Goal: Information Seeking & Learning: Learn about a topic

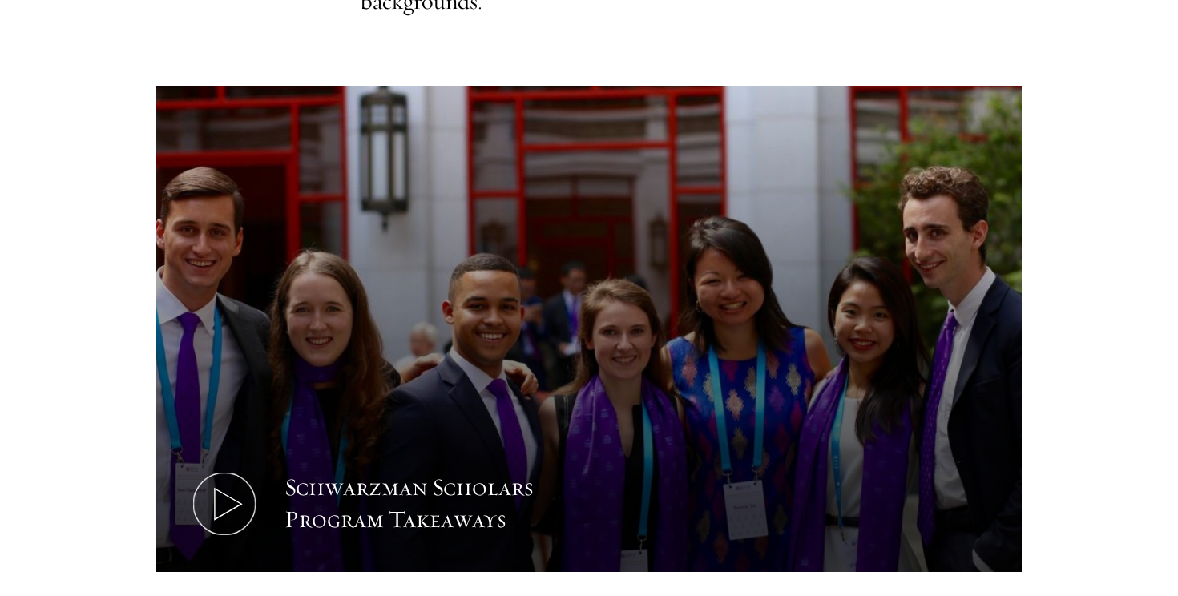
scroll to position [728, 0]
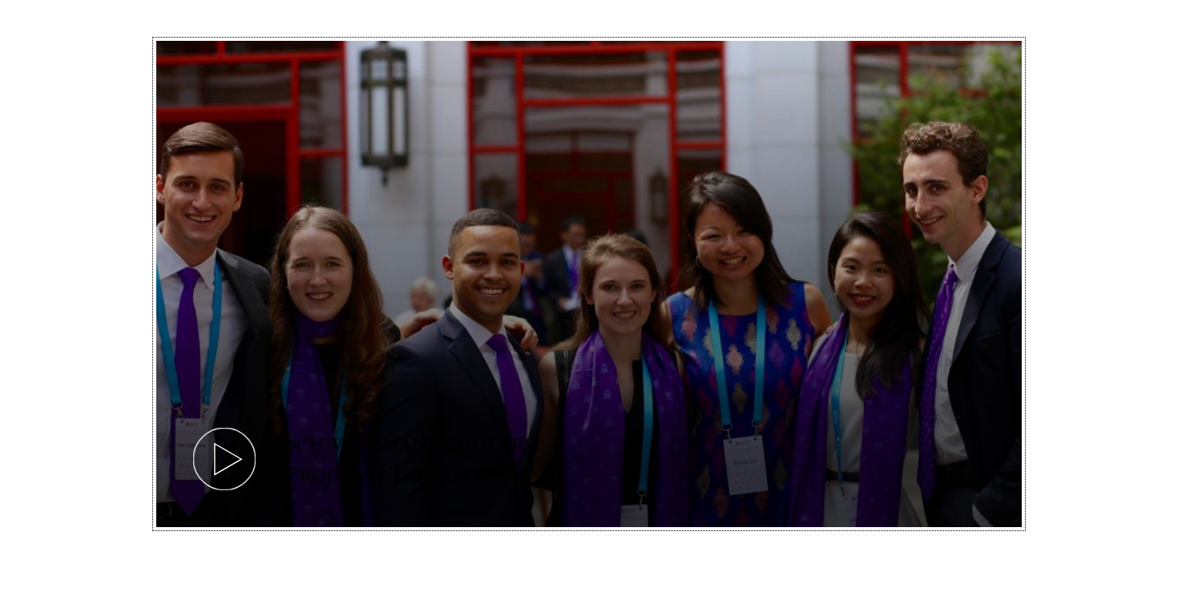
click at [230, 464] on icon at bounding box center [224, 459] width 72 height 72
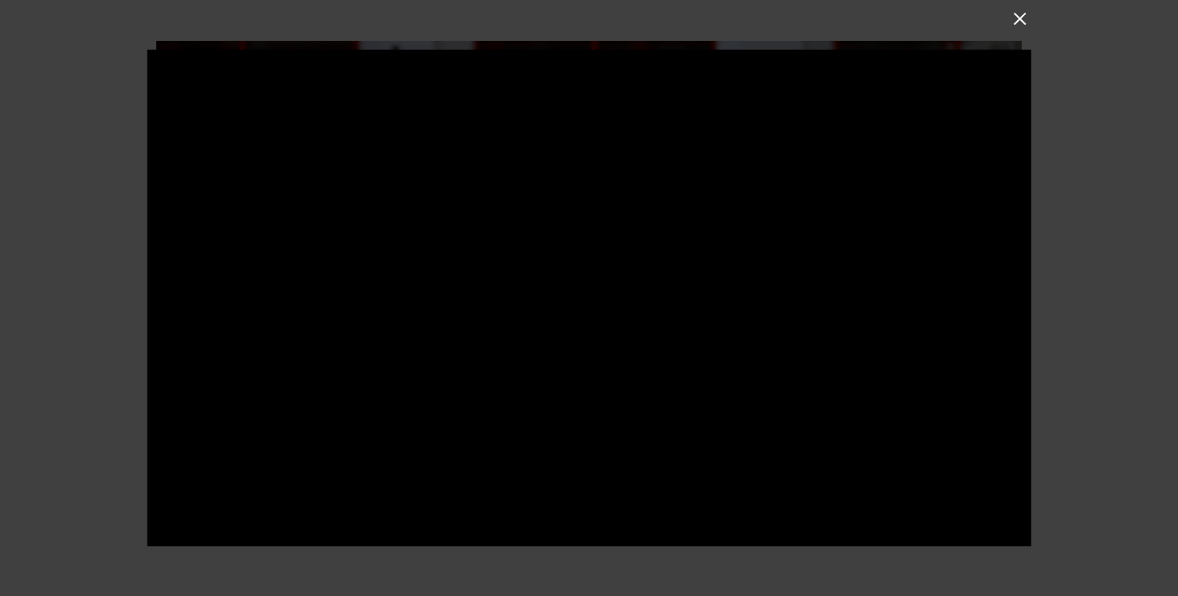
click at [1084, 350] on div at bounding box center [589, 298] width 1178 height 596
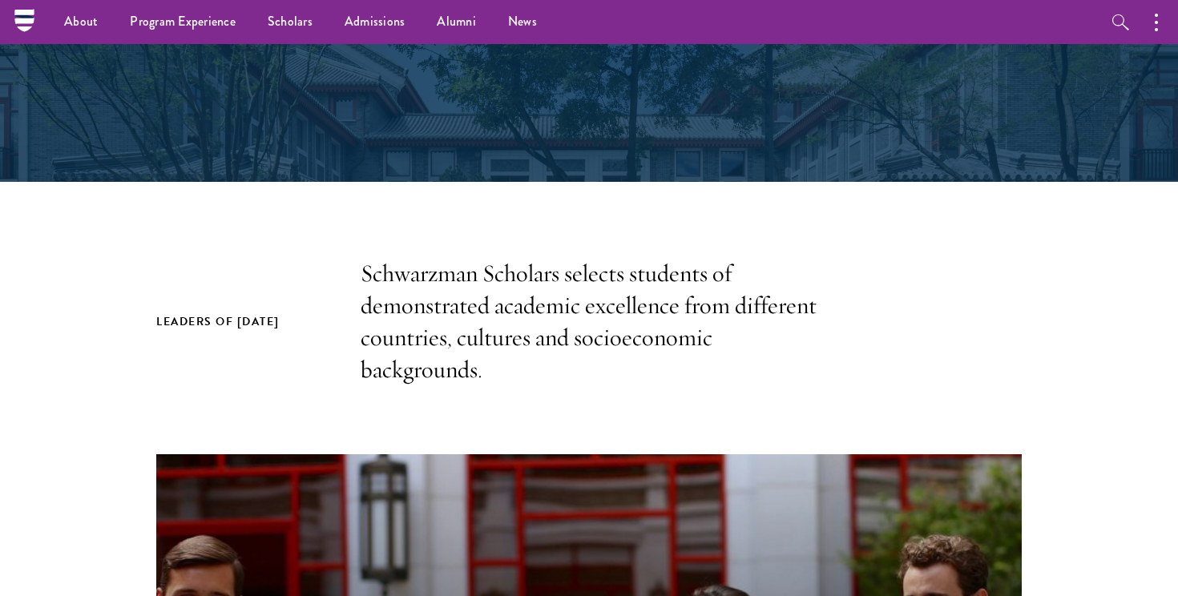
scroll to position [0, 0]
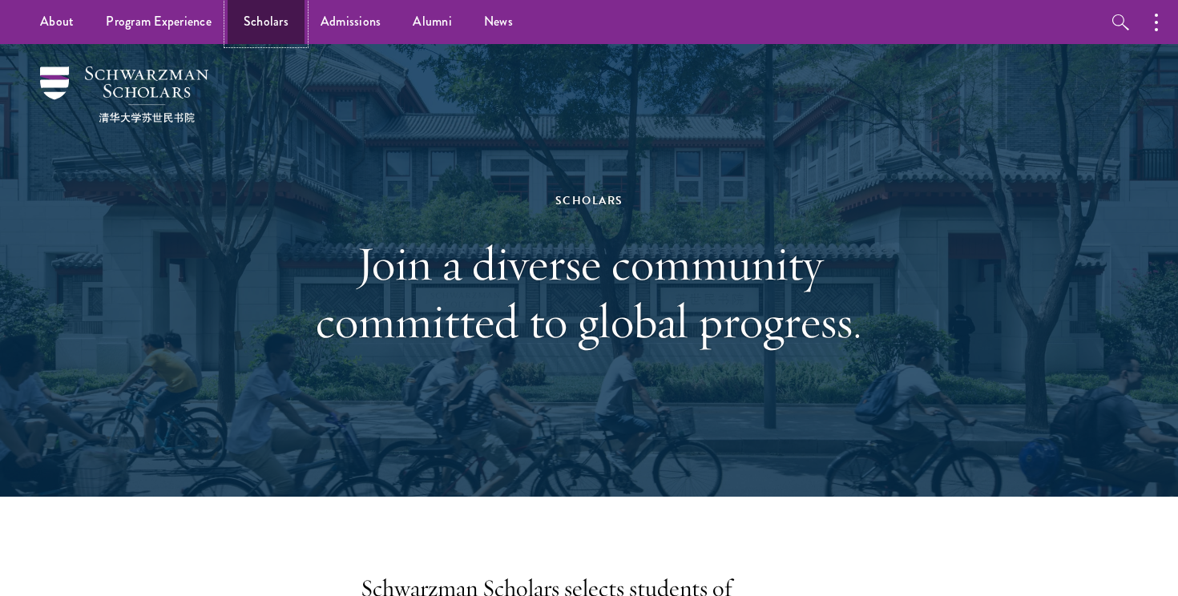
click at [264, 20] on link "Scholars" at bounding box center [266, 22] width 77 height 44
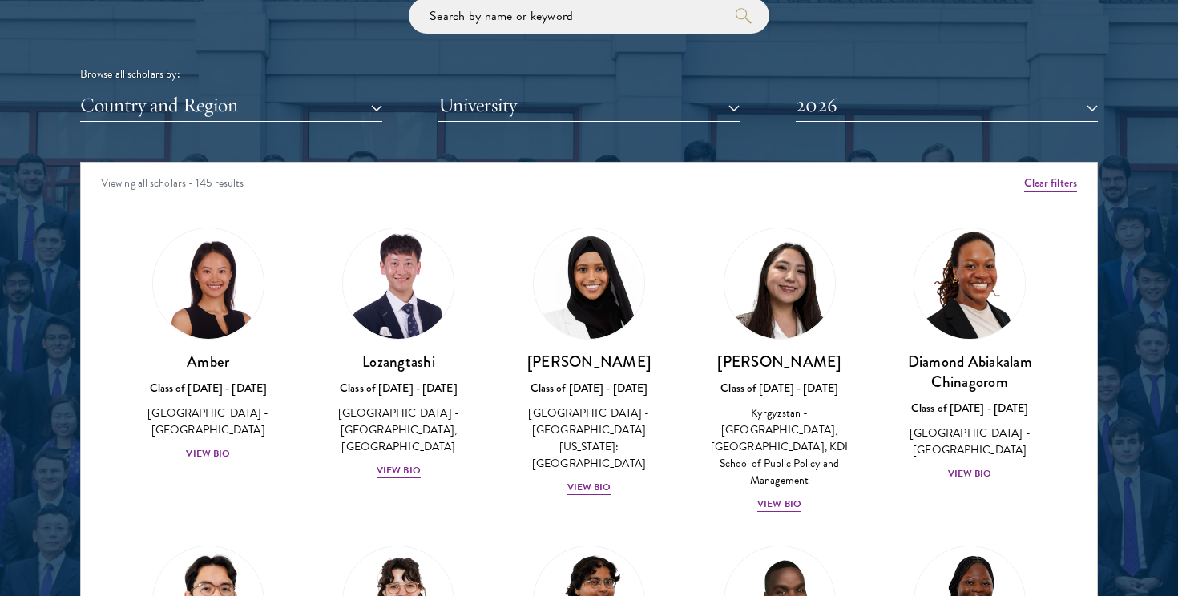
scroll to position [1968, 0]
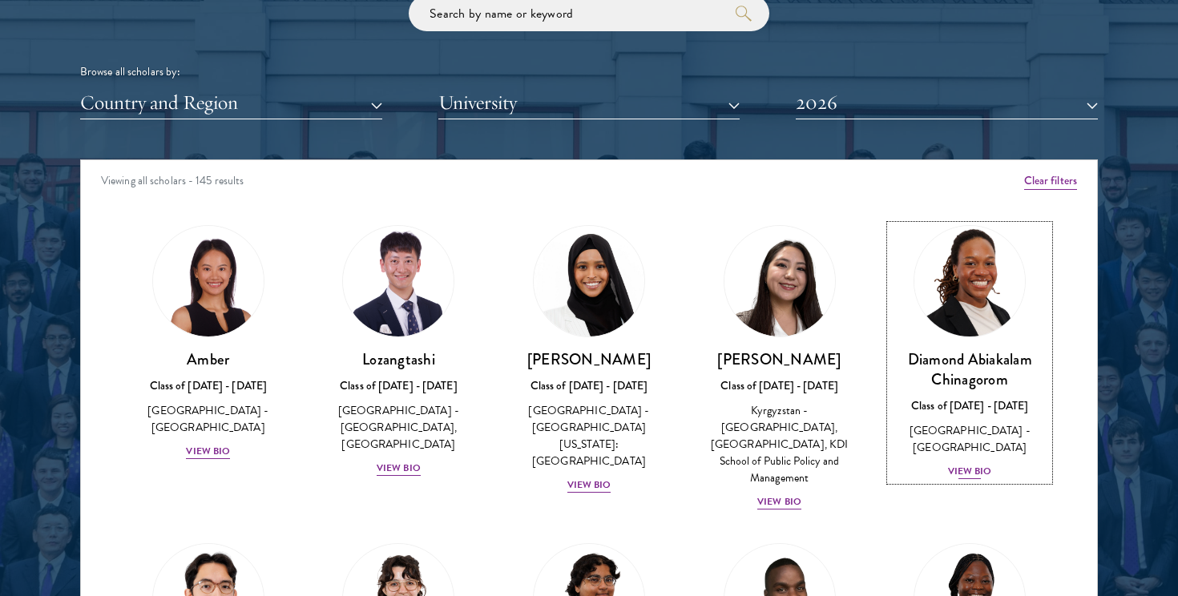
click at [975, 464] on div "View Bio" at bounding box center [970, 471] width 44 height 15
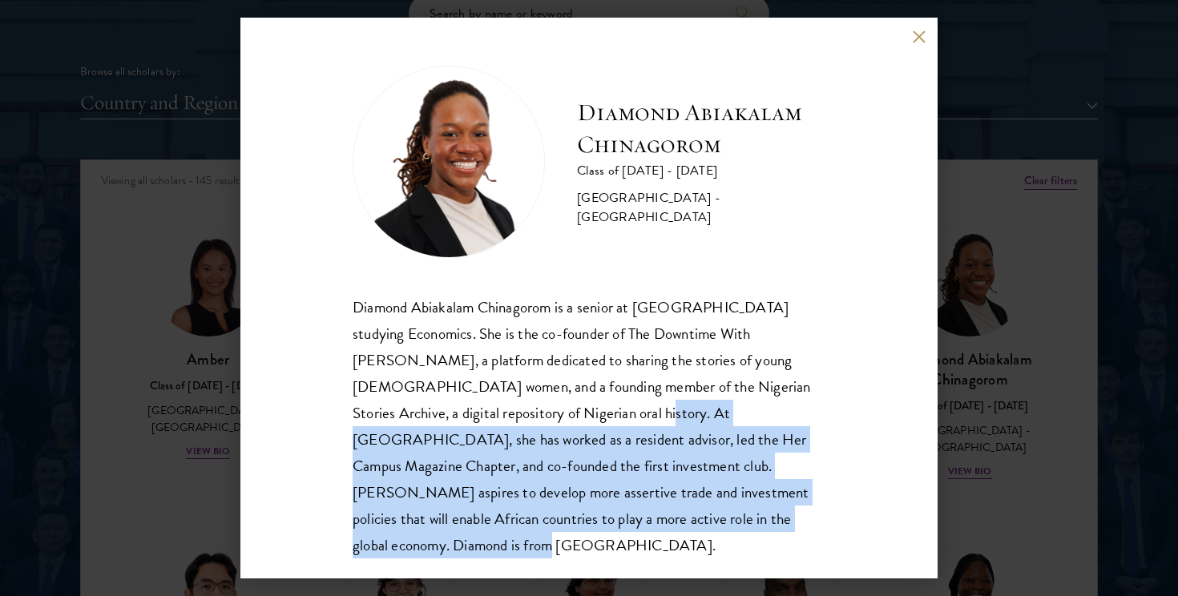
drag, startPoint x: 486, startPoint y: 405, endPoint x: 675, endPoint y: 528, distance: 225.3
click at [675, 528] on div "Diamond Abiakalam Chinagorom is a senior at [GEOGRAPHIC_DATA] studying Economic…" at bounding box center [589, 426] width 473 height 264
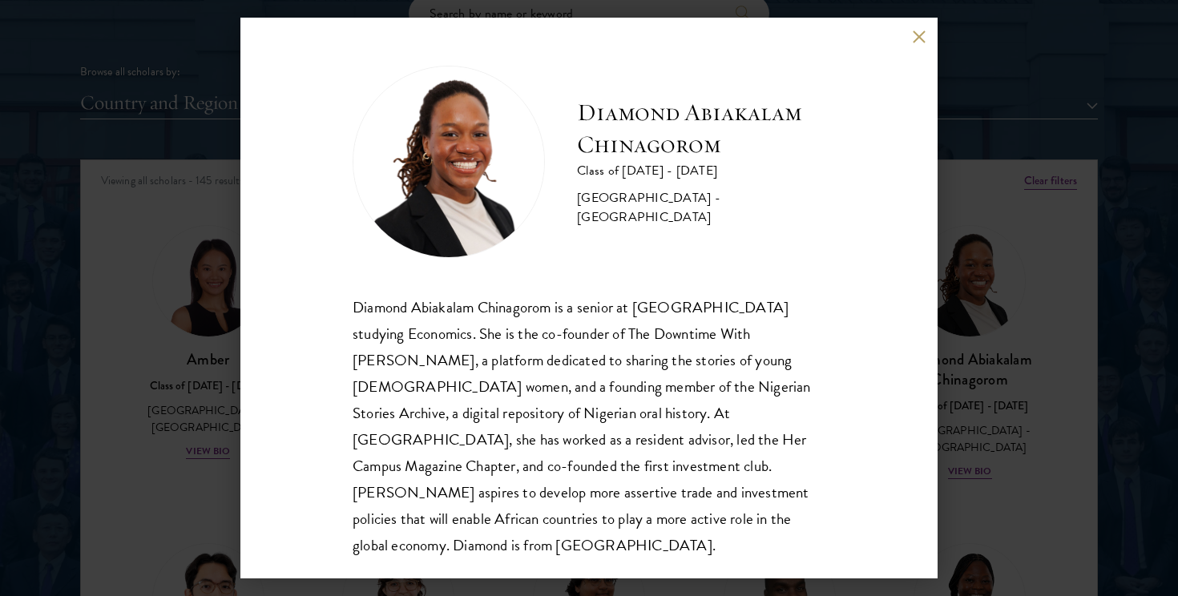
click at [687, 526] on div "Diamond Abiakalam Chinagorom is a senior at [GEOGRAPHIC_DATA] studying Economic…" at bounding box center [589, 426] width 473 height 264
click at [1119, 435] on div "Diamond Abiakalam [GEOGRAPHIC_DATA] Class of [DATE] - [DATE] [GEOGRAPHIC_DATA] …" at bounding box center [589, 298] width 1178 height 596
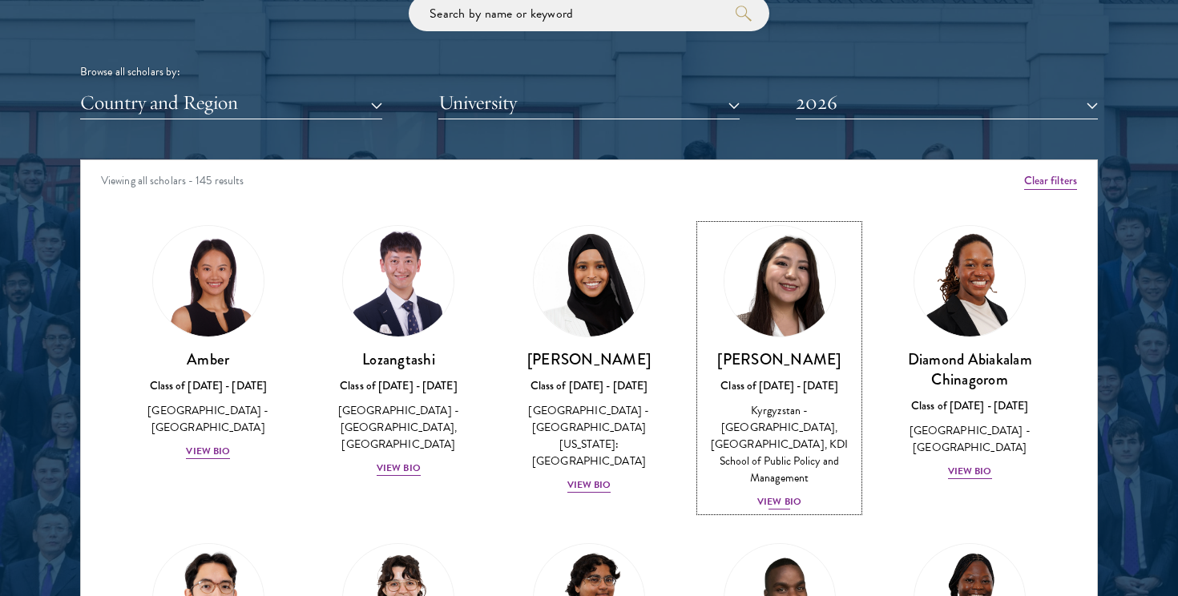
click at [801, 303] on img at bounding box center [780, 281] width 122 height 122
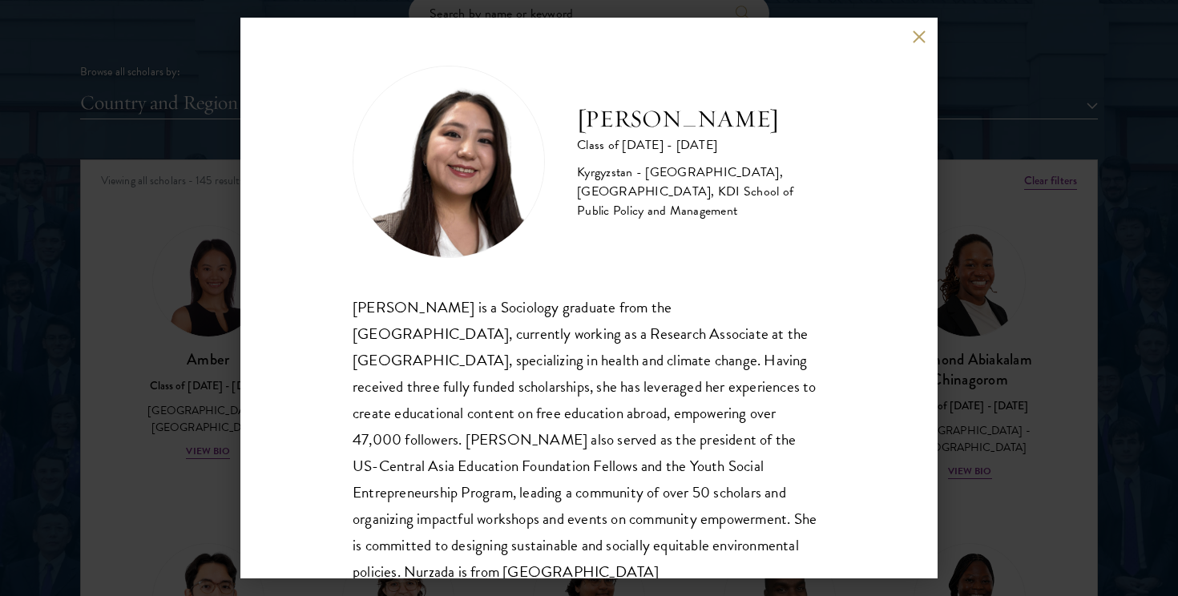
scroll to position [22, 0]
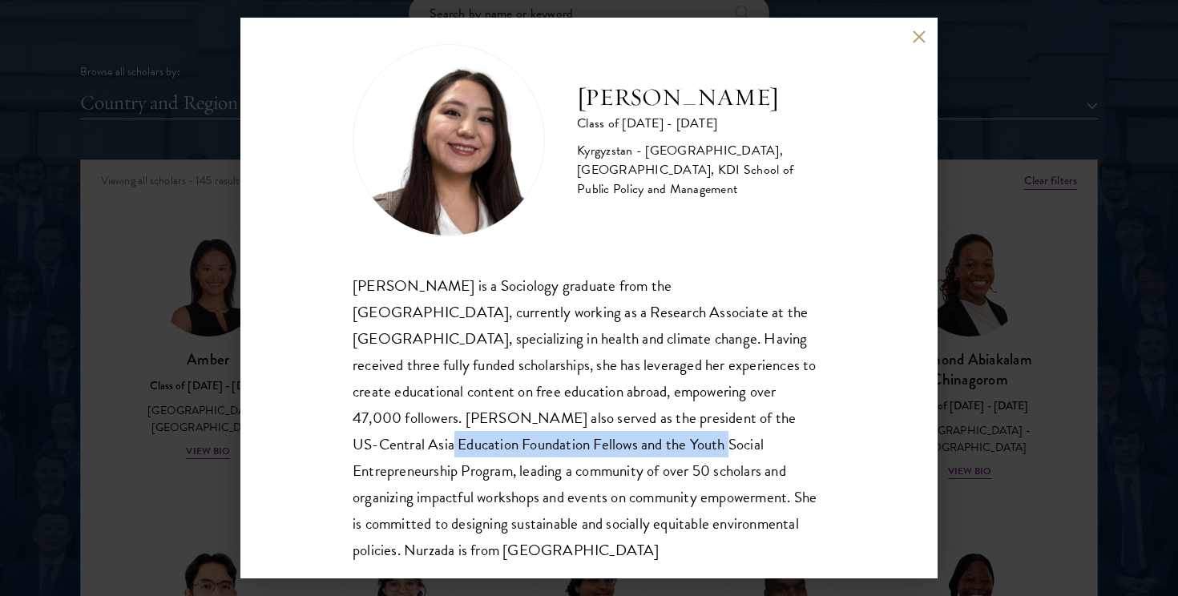
drag, startPoint x: 678, startPoint y: 415, endPoint x: 534, endPoint y: 440, distance: 145.5
click at [534, 440] on div "[PERSON_NAME] is a Sociology graduate from the [GEOGRAPHIC_DATA], currently wor…" at bounding box center [589, 418] width 473 height 292
copy div "US-Central Asia Education Foundation Fellows"
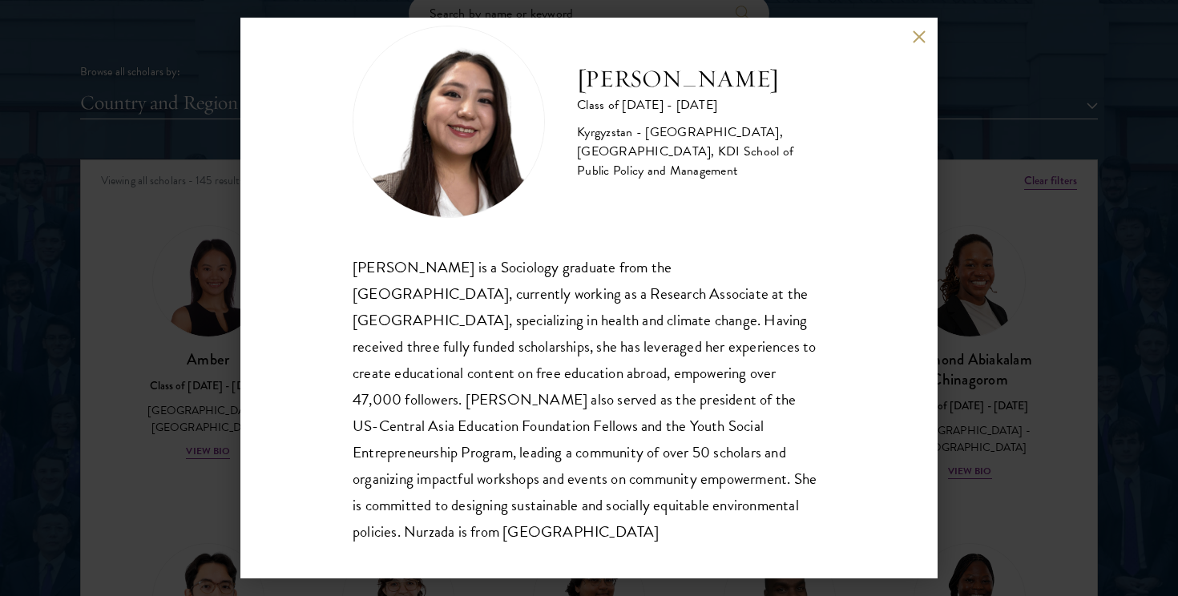
click at [999, 449] on div "Nurzada Abdivalieva Class of [DATE] - [DATE] [GEOGRAPHIC_DATA] - [GEOGRAPHIC_DA…" at bounding box center [589, 298] width 1178 height 596
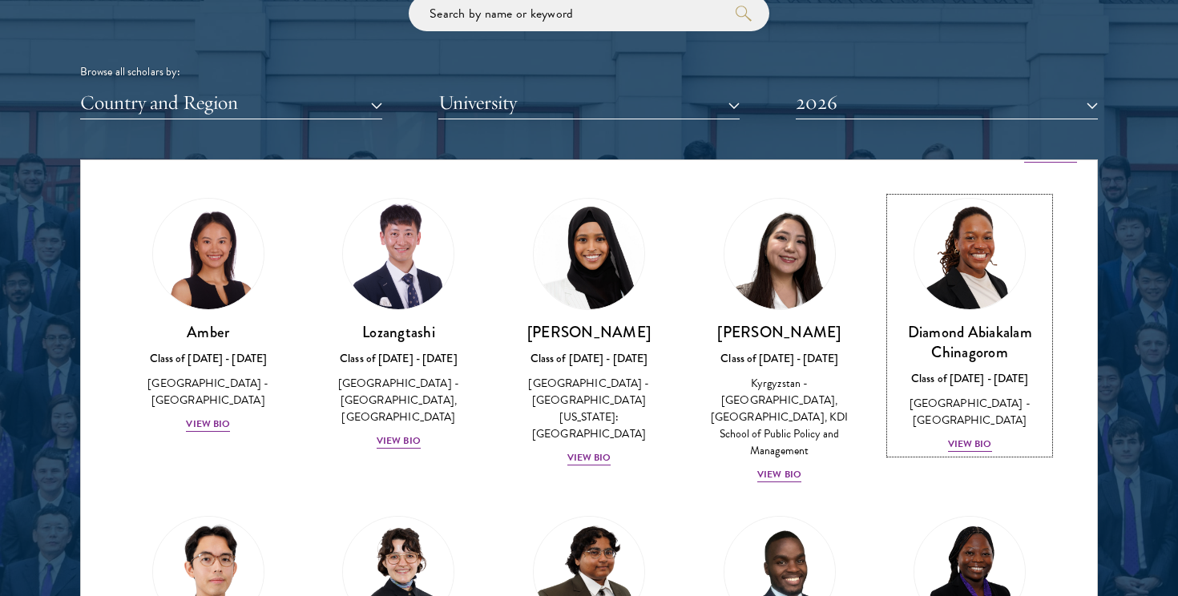
scroll to position [26, 0]
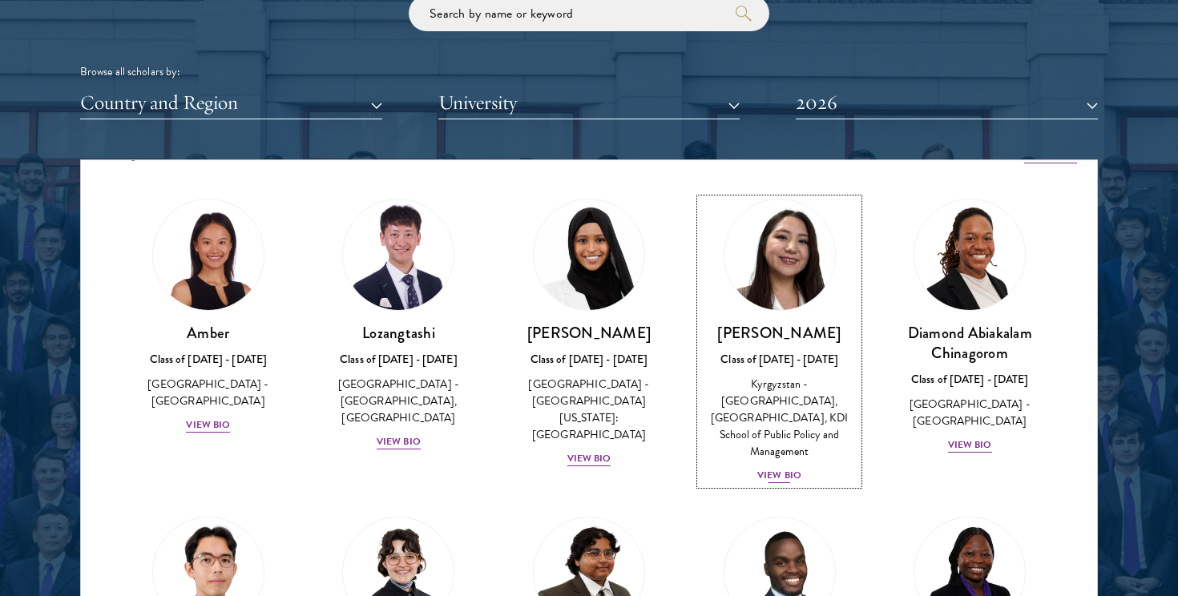
click at [783, 468] on div "View Bio" at bounding box center [779, 475] width 44 height 15
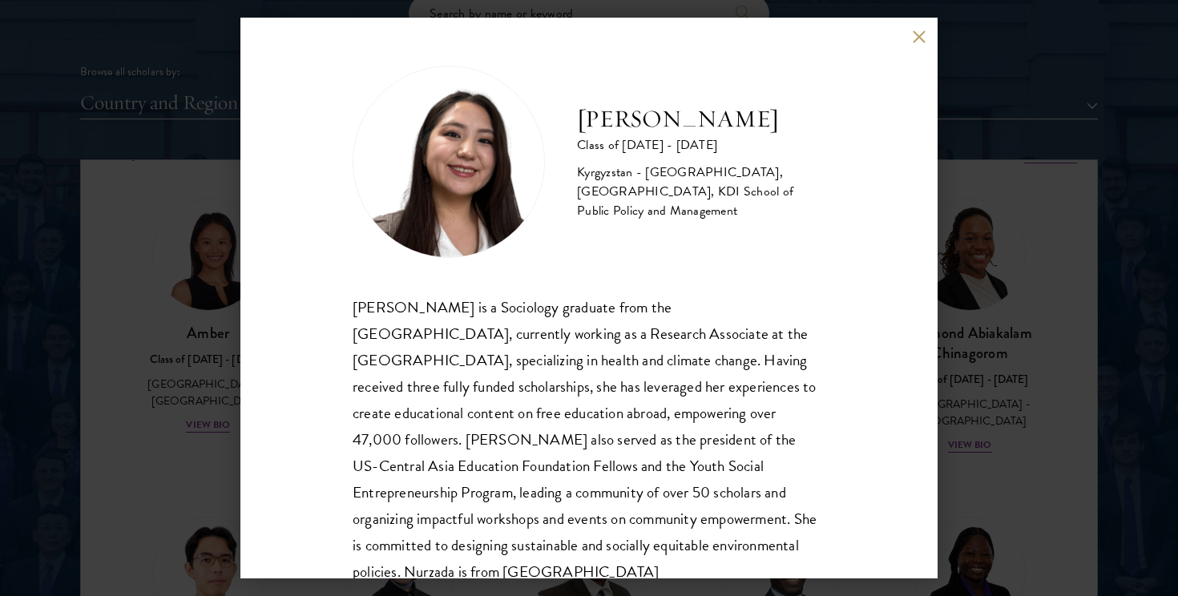
scroll to position [54, 0]
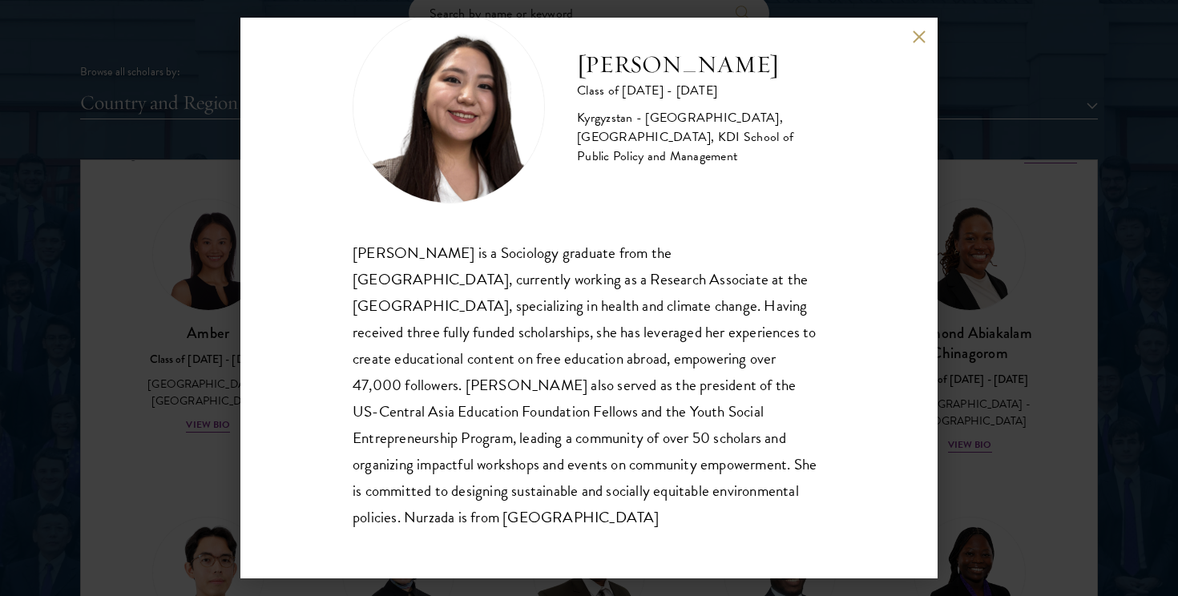
drag, startPoint x: 427, startPoint y: 518, endPoint x: 437, endPoint y: 522, distance: 10.4
click at [433, 520] on div "[PERSON_NAME] is a Sociology graduate from the [GEOGRAPHIC_DATA], currently wor…" at bounding box center [589, 386] width 473 height 292
click at [1010, 422] on div "Nurzada Abdivalieva Class of [DATE] - [DATE] [GEOGRAPHIC_DATA] - [GEOGRAPHIC_DA…" at bounding box center [589, 298] width 1178 height 596
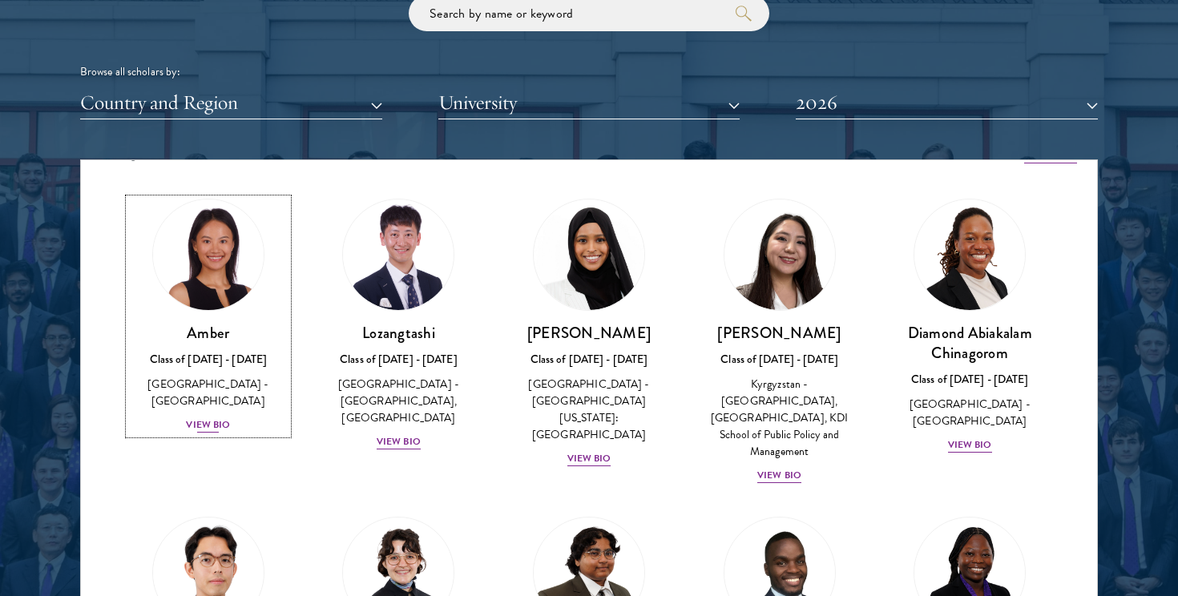
click at [221, 306] on img at bounding box center [208, 255] width 122 height 122
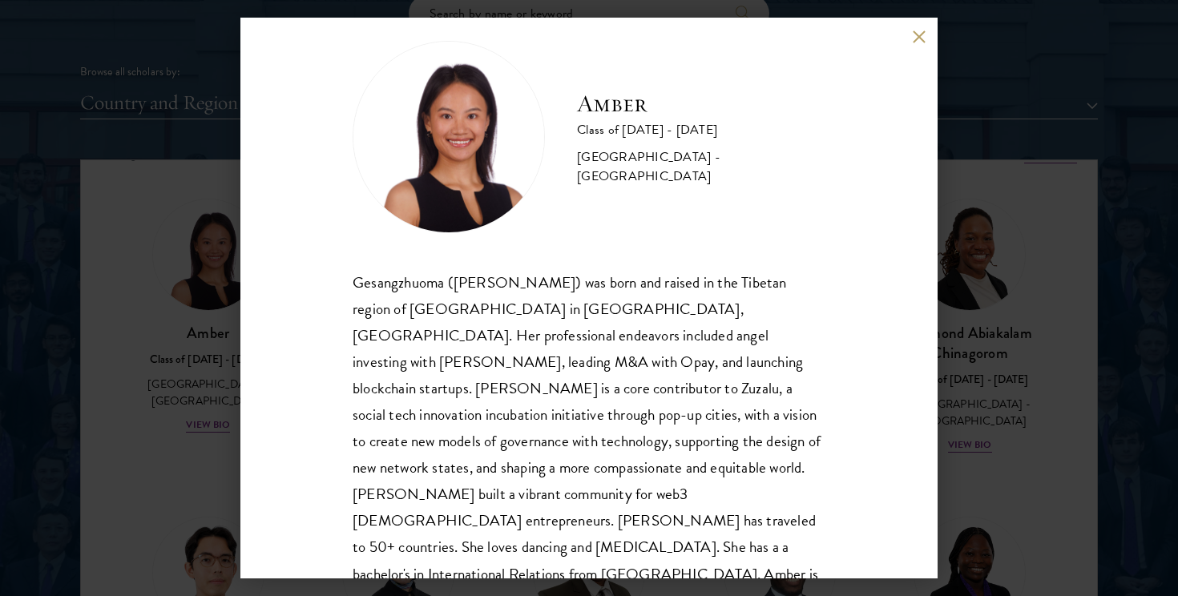
scroll to position [26, 0]
click at [409, 284] on div "Gesangzhuoma ([PERSON_NAME]) was born and raised in the Tibetan region of [GEOG…" at bounding box center [589, 440] width 473 height 344
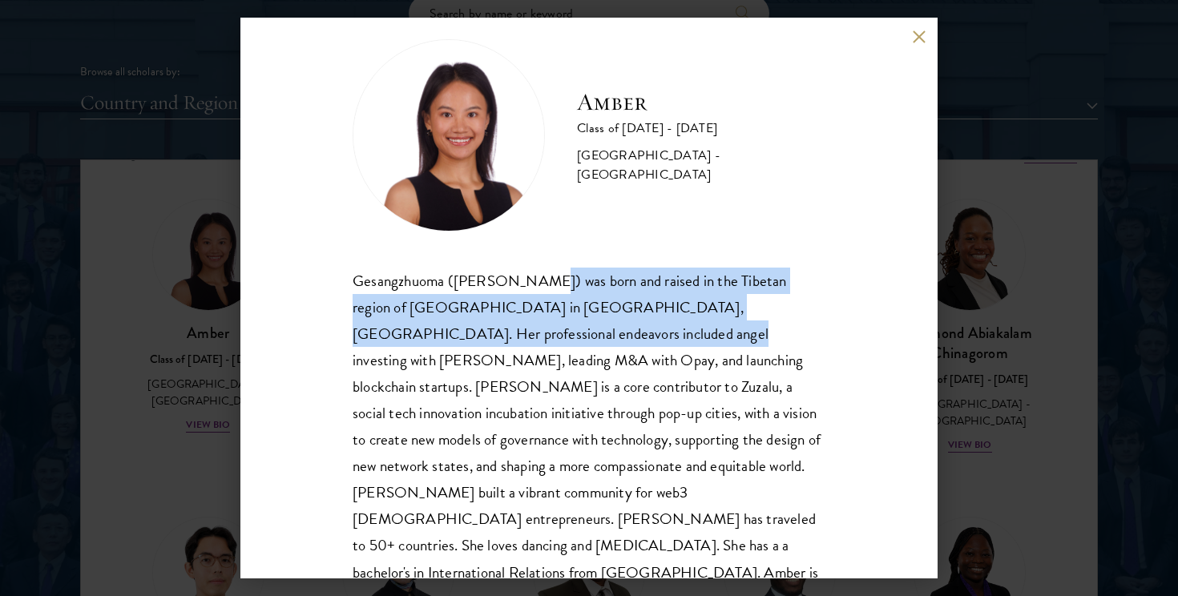
drag, startPoint x: 536, startPoint y: 280, endPoint x: 499, endPoint y: 327, distance: 59.9
click at [499, 327] on div "Gesangzhuoma ([PERSON_NAME]) was born and raised in the Tibetan region of [GEOG…" at bounding box center [589, 440] width 473 height 344
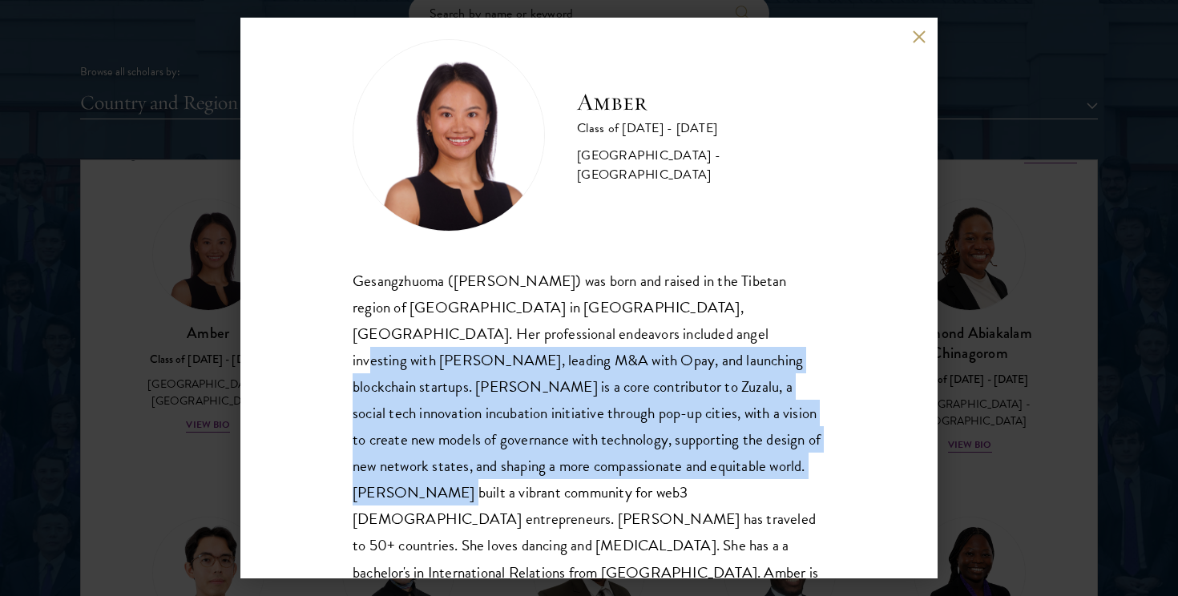
drag, startPoint x: 526, startPoint y: 328, endPoint x: 539, endPoint y: 457, distance: 130.5
click at [540, 457] on div "Gesangzhuoma ([PERSON_NAME]) was born and raised in the Tibetan region of [GEOG…" at bounding box center [589, 440] width 473 height 344
click at [539, 457] on div "Gesangzhuoma ([PERSON_NAME]) was born and raised in the Tibetan region of [GEOG…" at bounding box center [589, 440] width 473 height 344
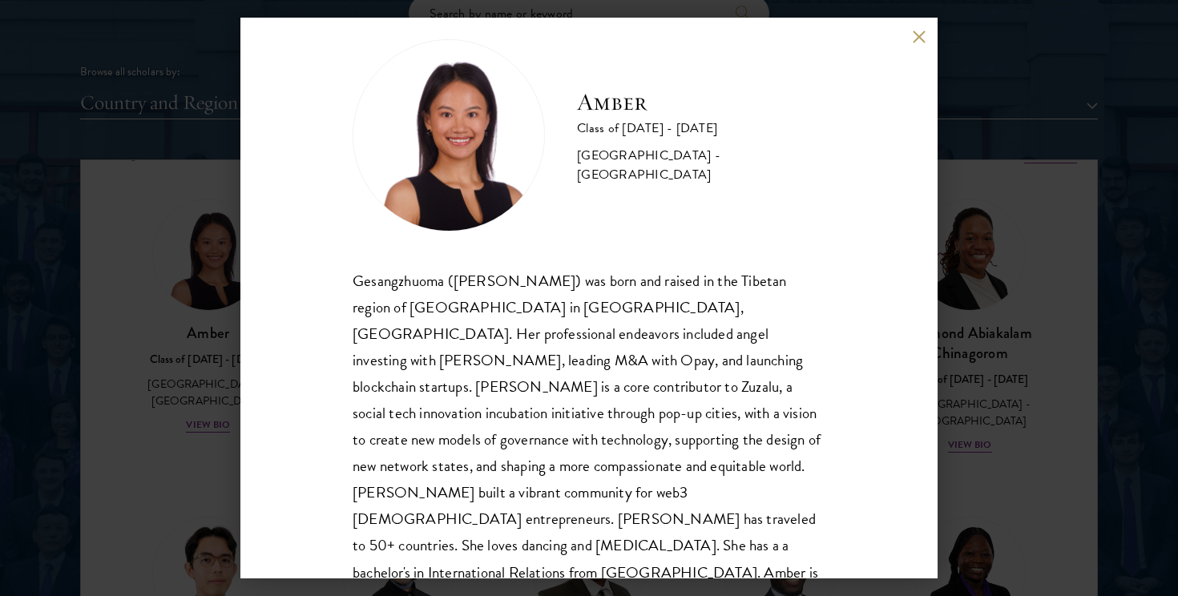
click at [155, 425] on div "Amber Class of [DATE] - [DATE] [GEOGRAPHIC_DATA] - [GEOGRAPHIC_DATA] Gesangzhuo…" at bounding box center [589, 298] width 1178 height 596
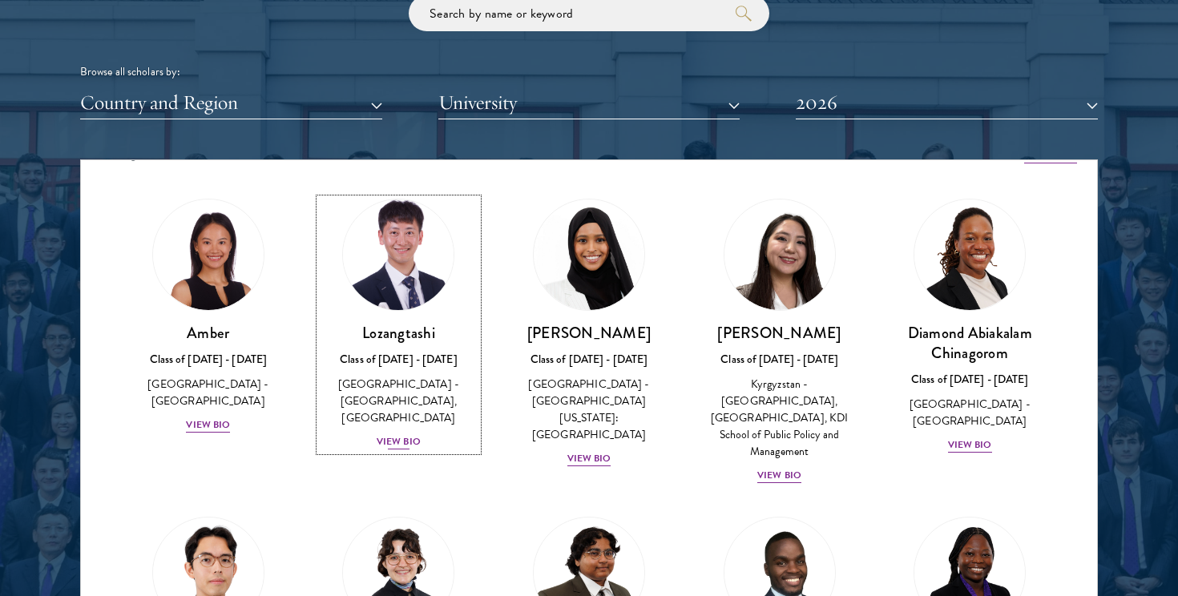
click at [391, 272] on img at bounding box center [398, 255] width 122 height 122
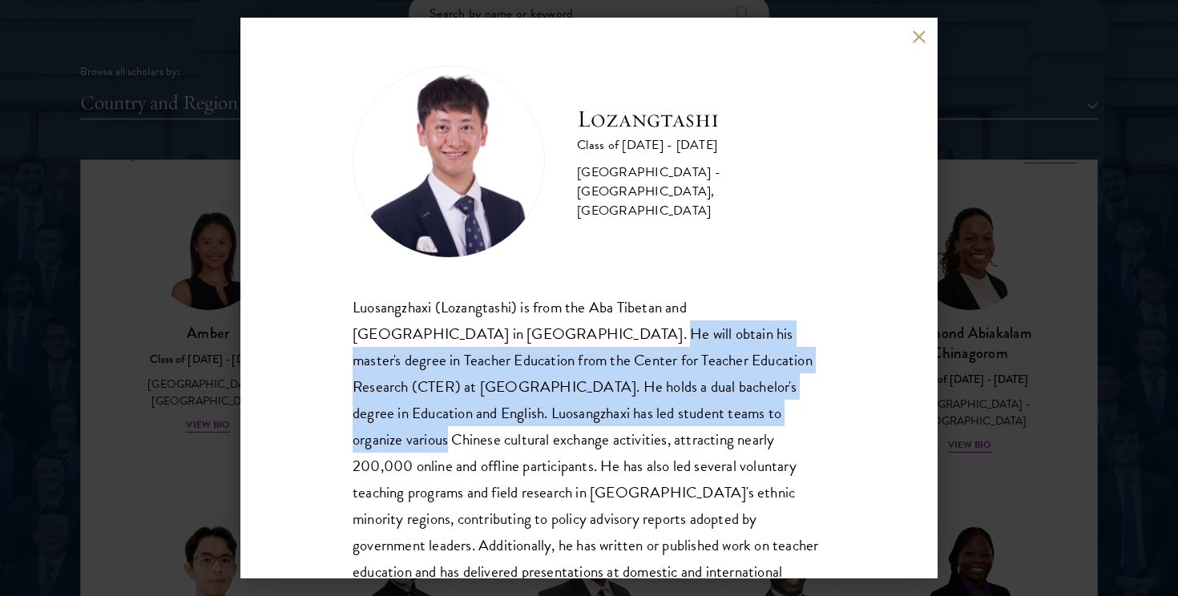
drag, startPoint x: 492, startPoint y: 331, endPoint x: 635, endPoint y: 409, distance: 162.4
click at [635, 409] on div "Luosangzhaxi (Lozangtashi) is from the Aba Tibetan and [GEOGRAPHIC_DATA] in [GE…" at bounding box center [589, 466] width 473 height 344
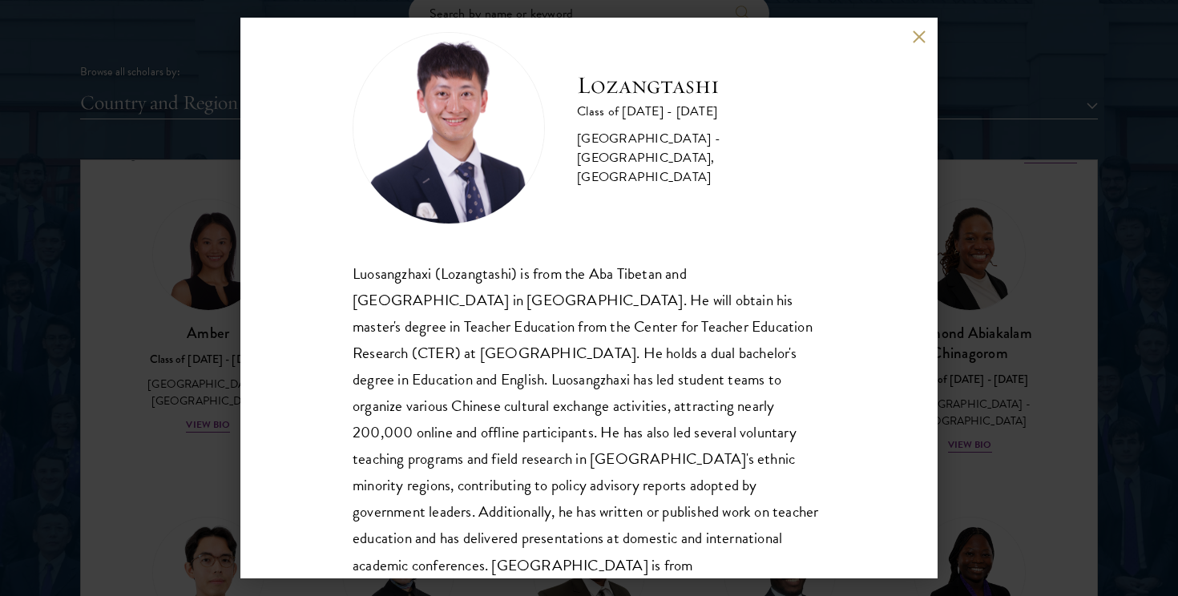
scroll to position [54, 0]
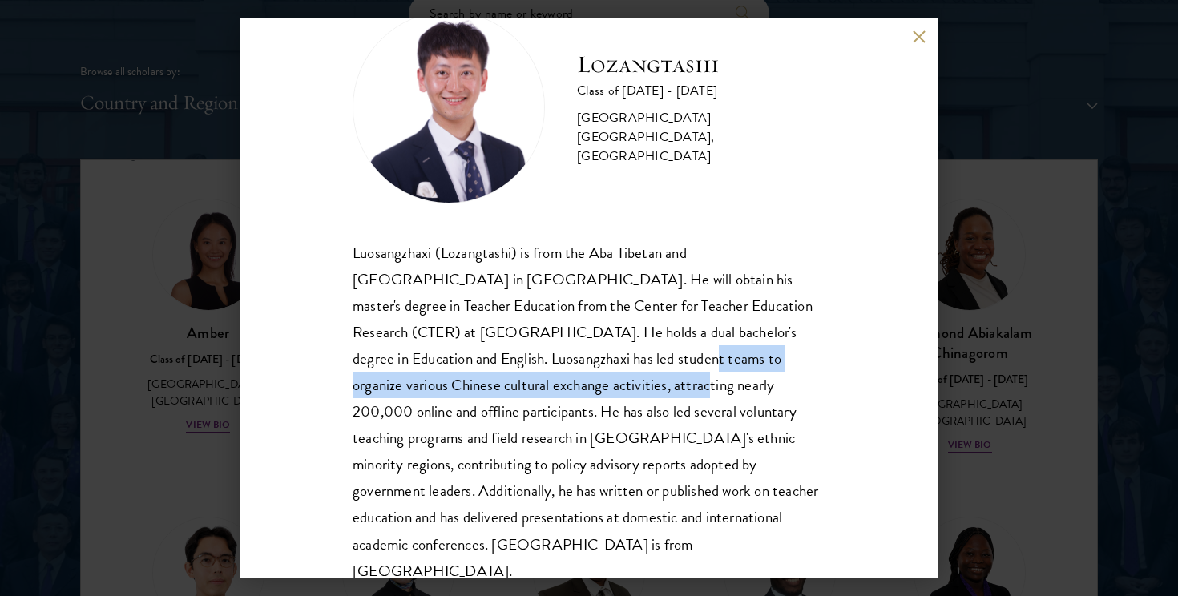
drag, startPoint x: 470, startPoint y: 359, endPoint x: 469, endPoint y: 392, distance: 32.9
click at [469, 392] on div "Luosangzhaxi (Lozangtashi) is from the Aba Tibetan and [GEOGRAPHIC_DATA] in [GE…" at bounding box center [589, 412] width 473 height 344
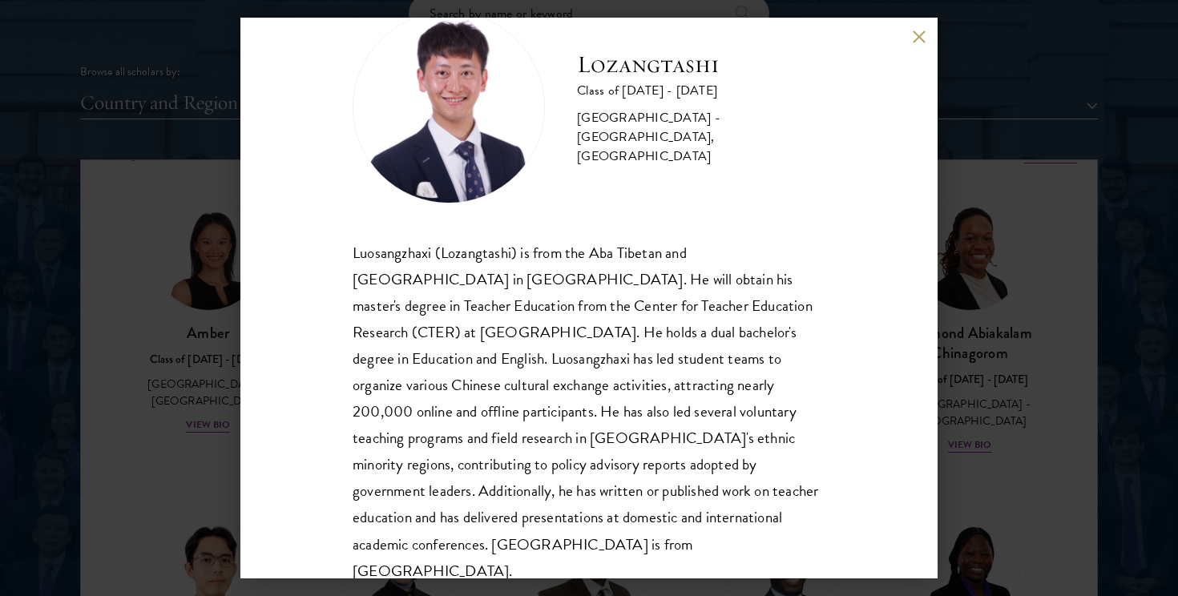
click at [93, 522] on div "Lozangtashi Class of [DATE] - [DATE] [GEOGRAPHIC_DATA] - [GEOGRAPHIC_DATA], [GE…" at bounding box center [589, 298] width 1178 height 596
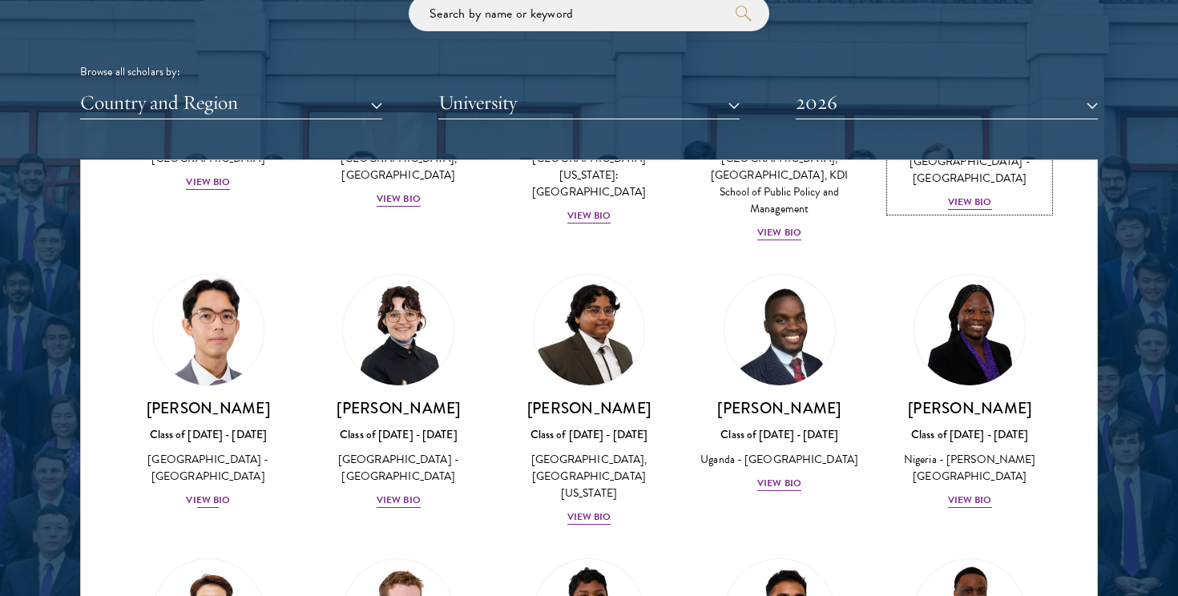
scroll to position [273, 0]
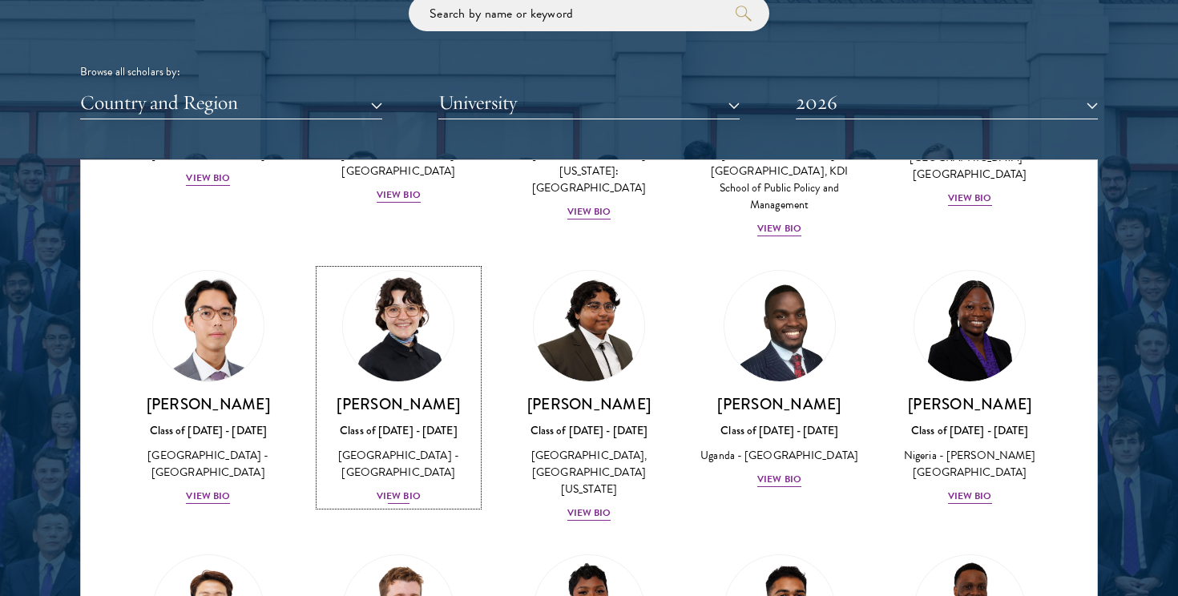
click at [400, 306] on img at bounding box center [398, 326] width 122 height 122
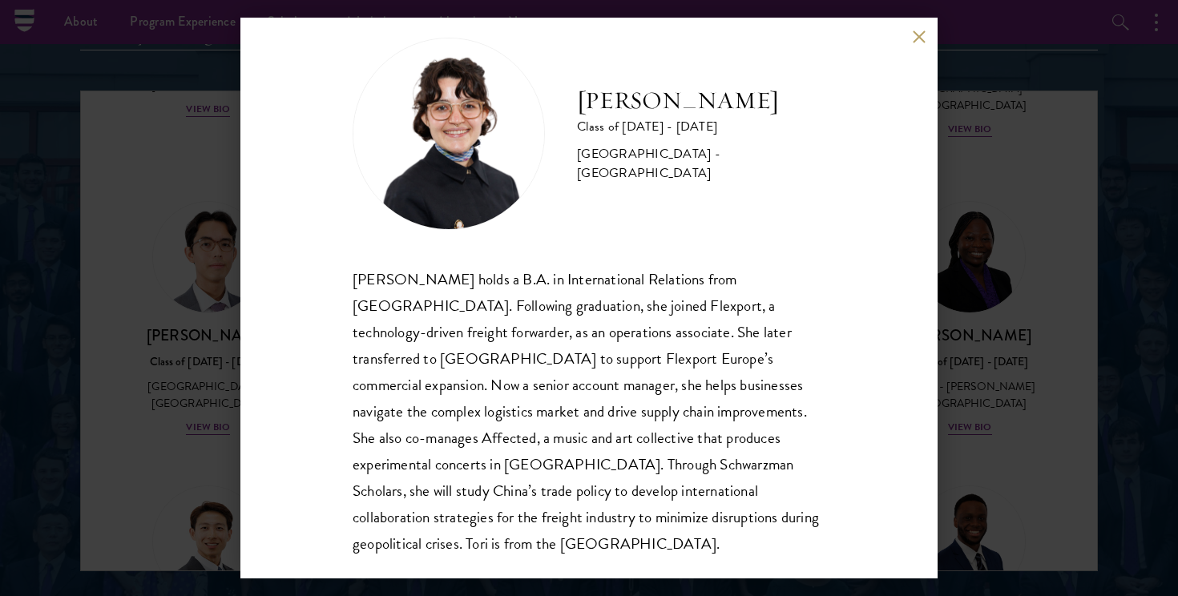
scroll to position [2030, 0]
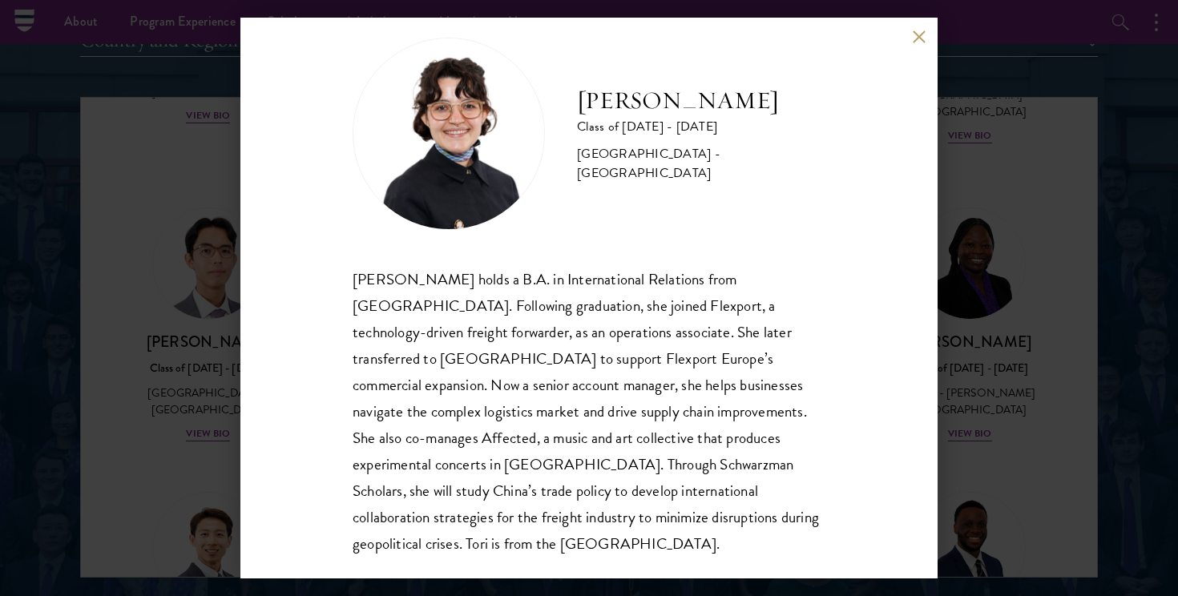
click at [149, 386] on div "[PERSON_NAME] Class of [DATE] - [DATE] [GEOGRAPHIC_DATA] - [GEOGRAPHIC_DATA] [P…" at bounding box center [589, 298] width 1178 height 596
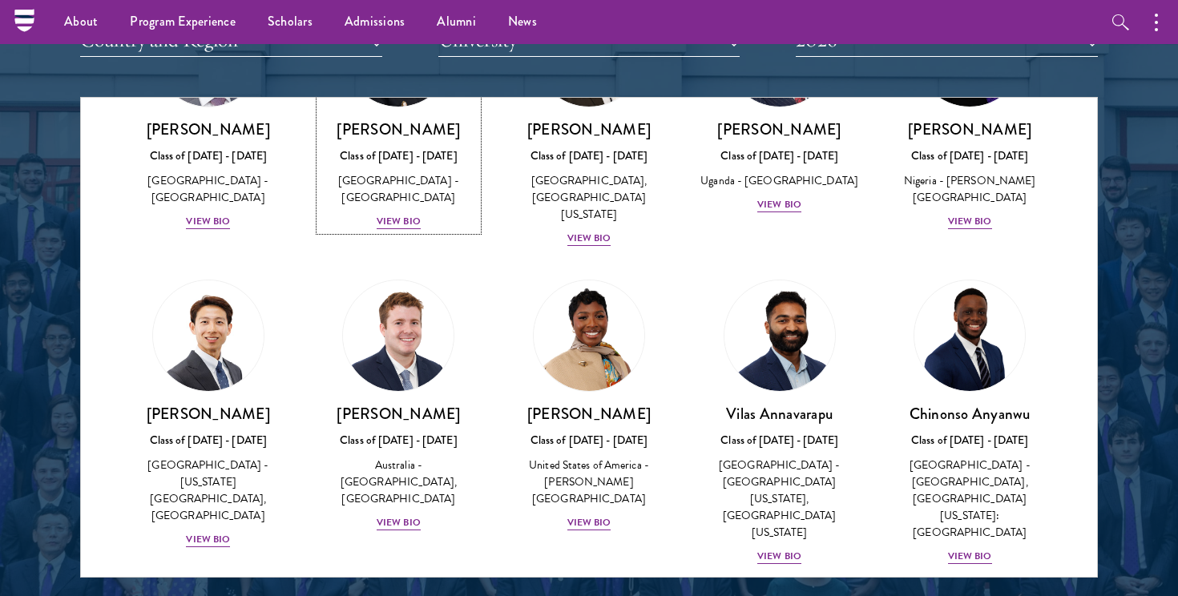
scroll to position [482, 0]
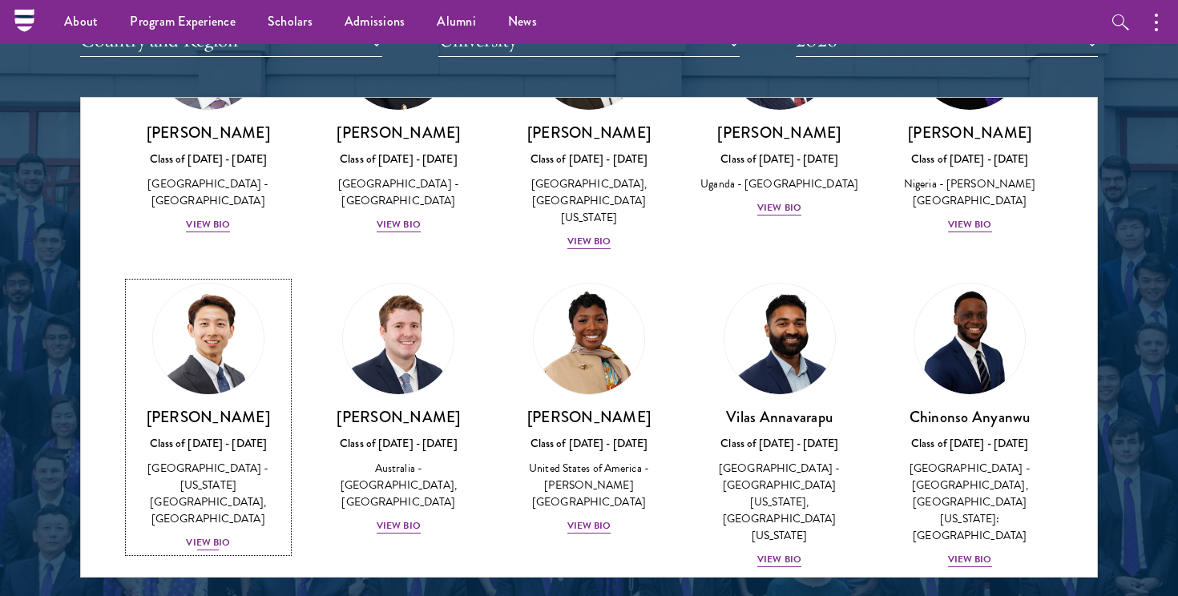
click at [209, 334] on img at bounding box center [208, 339] width 122 height 122
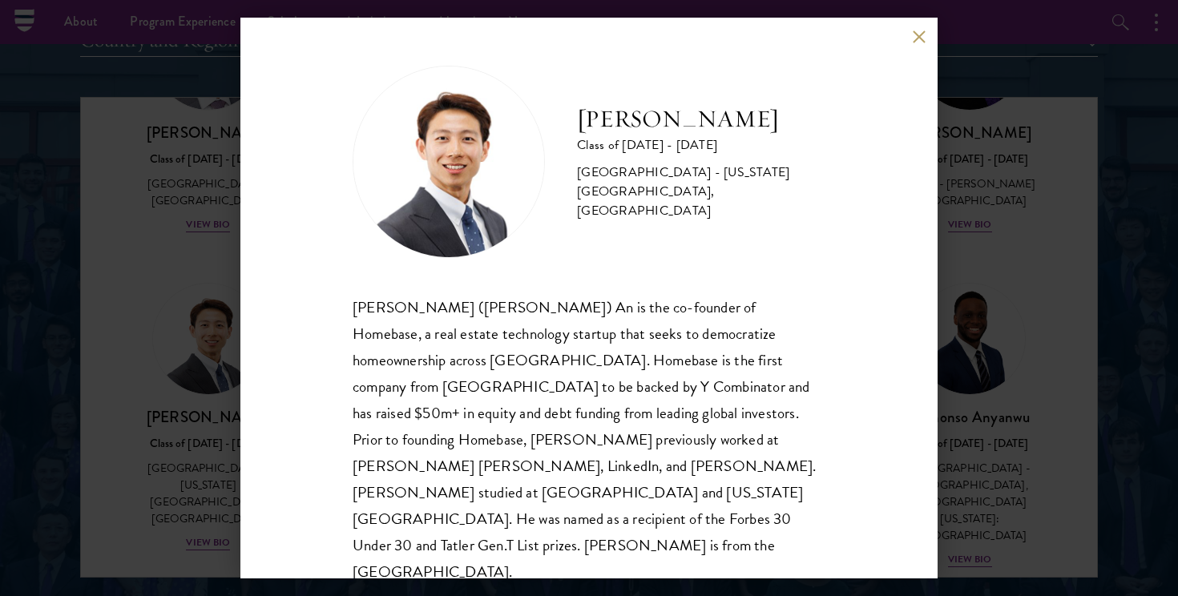
scroll to position [2, 0]
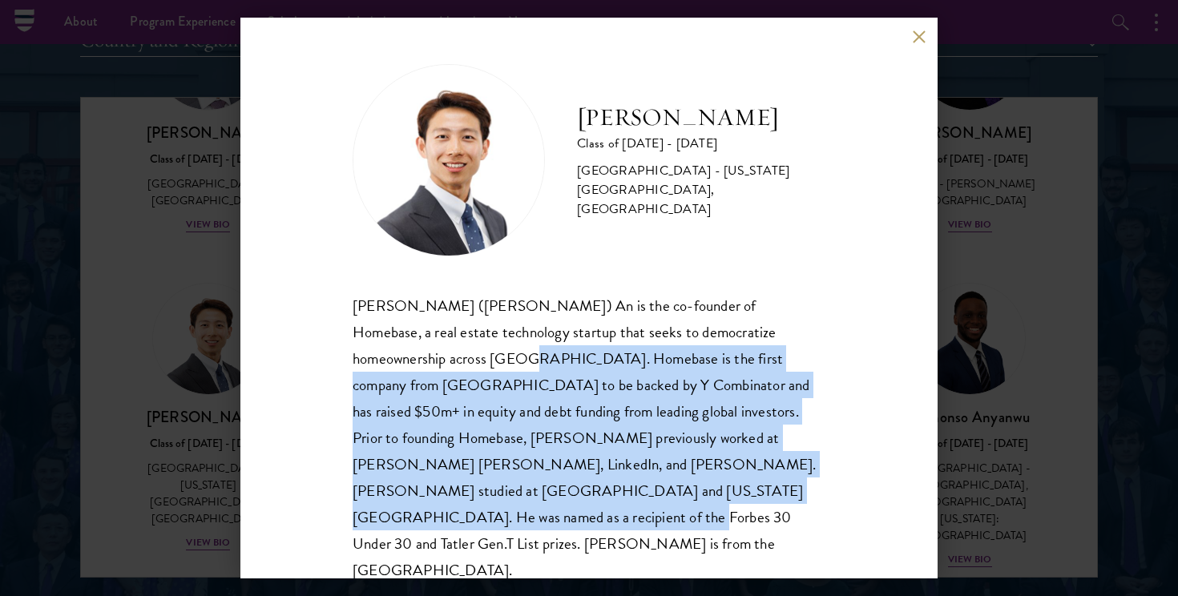
drag, startPoint x: 448, startPoint y: 357, endPoint x: 681, endPoint y: 489, distance: 267.6
click at [681, 490] on div "[PERSON_NAME] ([PERSON_NAME]) An is the co-founder of Homebase, a real estate t…" at bounding box center [589, 438] width 473 height 292
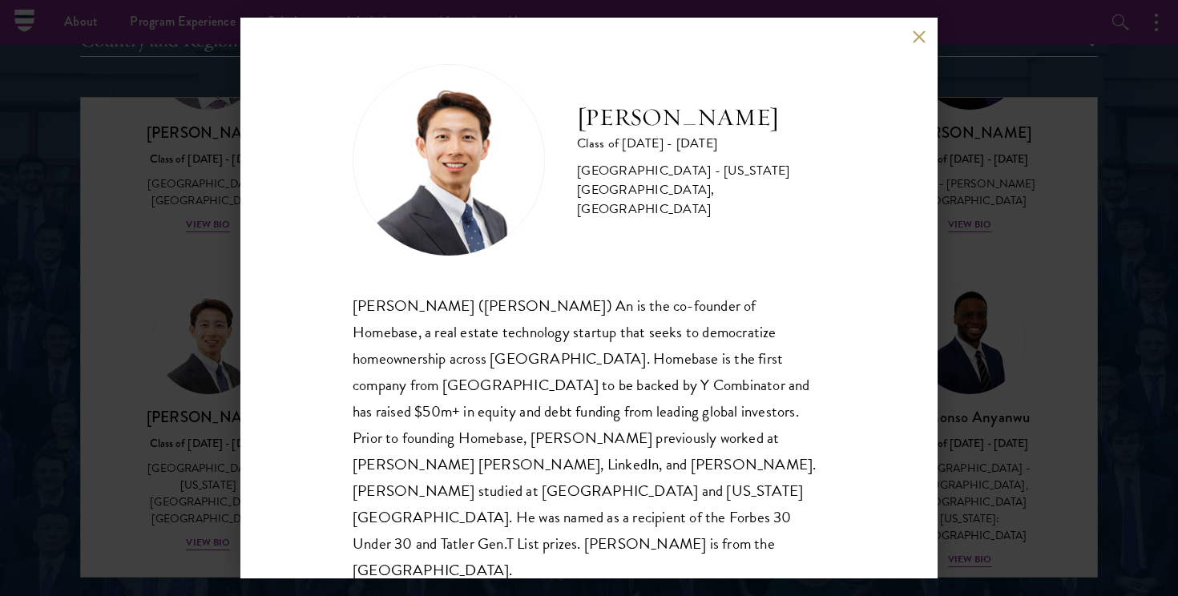
click at [688, 518] on div "[PERSON_NAME] ([PERSON_NAME]) An is the co-founder of Homebase, a real estate t…" at bounding box center [589, 438] width 473 height 292
click at [183, 455] on div "[PERSON_NAME] Class of [DATE] - [DATE] [GEOGRAPHIC_DATA] - [US_STATE][GEOGRAPHI…" at bounding box center [589, 298] width 1178 height 596
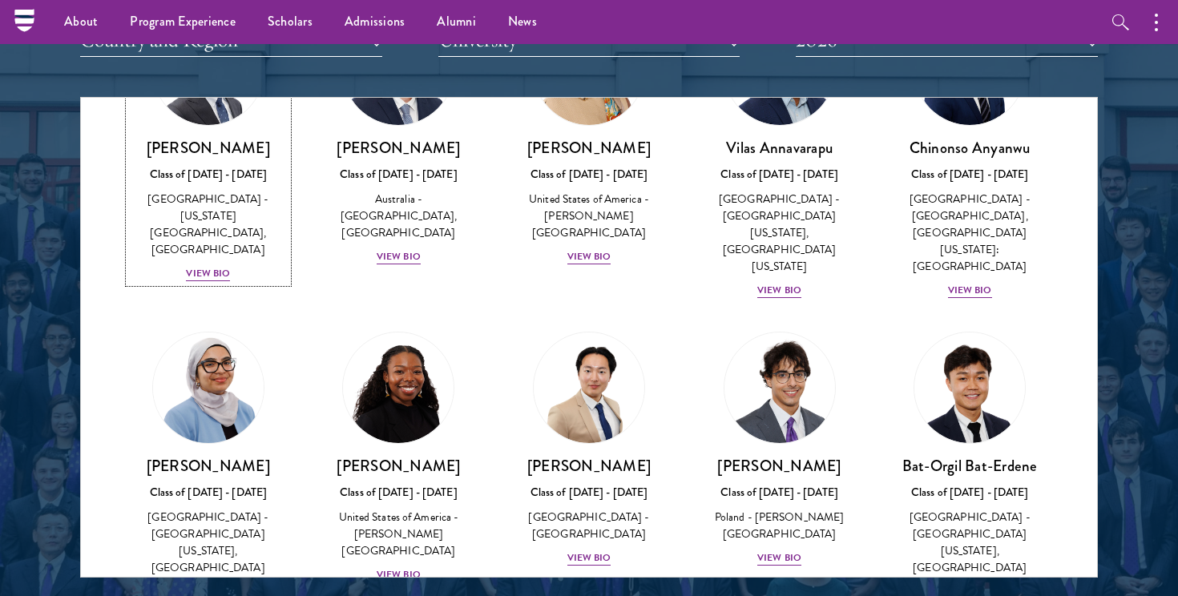
scroll to position [762, 0]
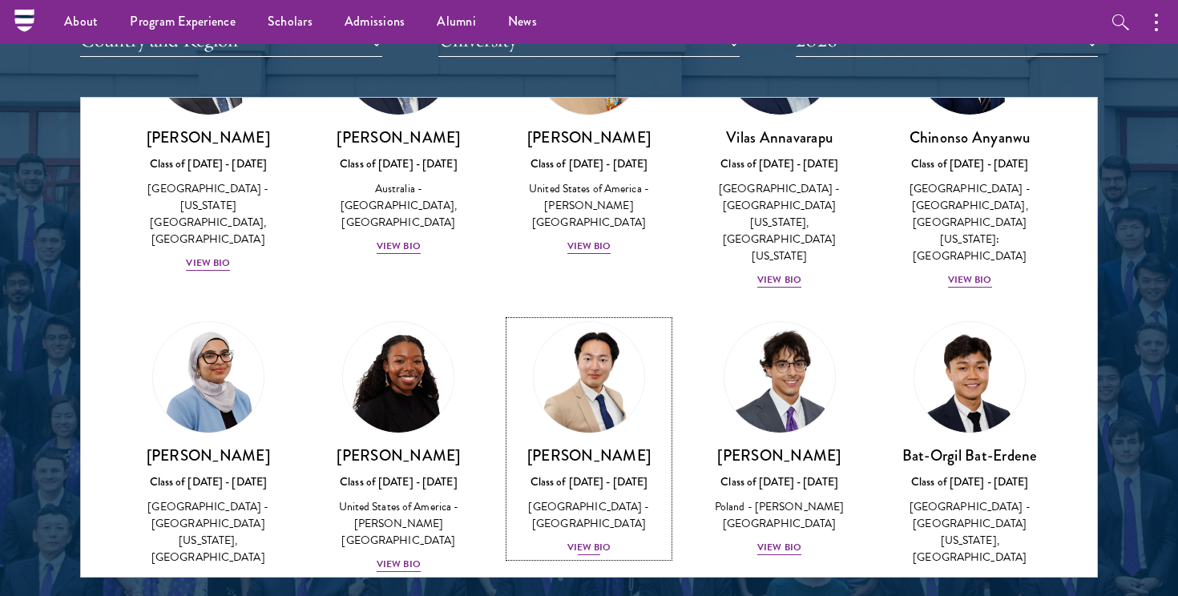
click at [586, 348] on img at bounding box center [589, 377] width 122 height 122
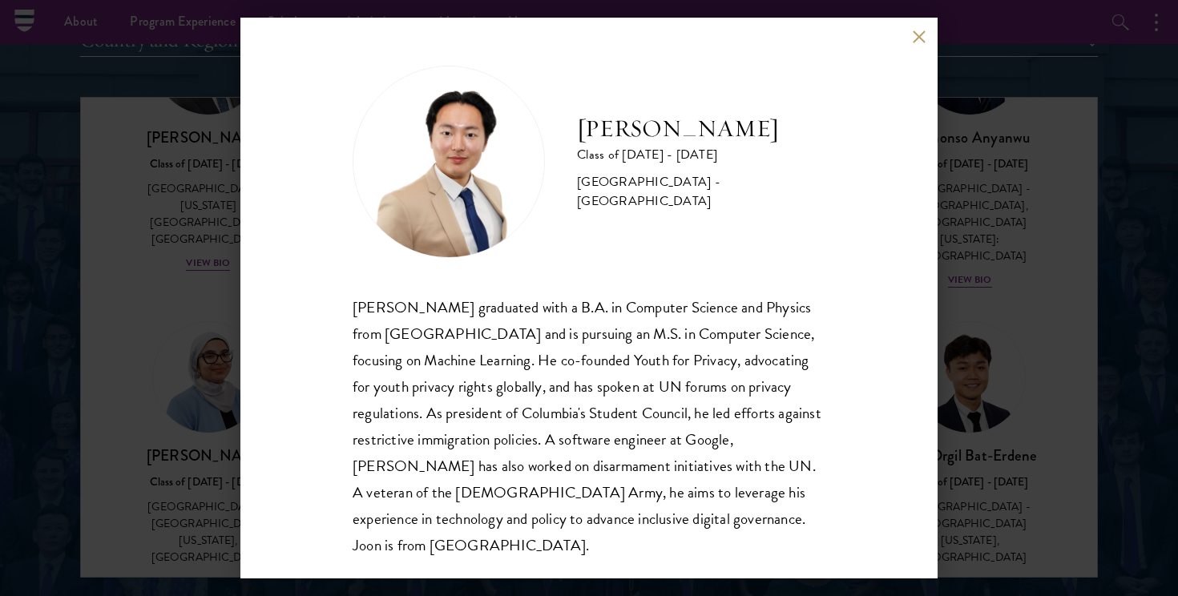
scroll to position [2, 0]
click at [1009, 326] on div "[PERSON_NAME] Class of [DATE] - [DATE] [GEOGRAPHIC_DATA] - [GEOGRAPHIC_DATA] [P…" at bounding box center [589, 298] width 1178 height 596
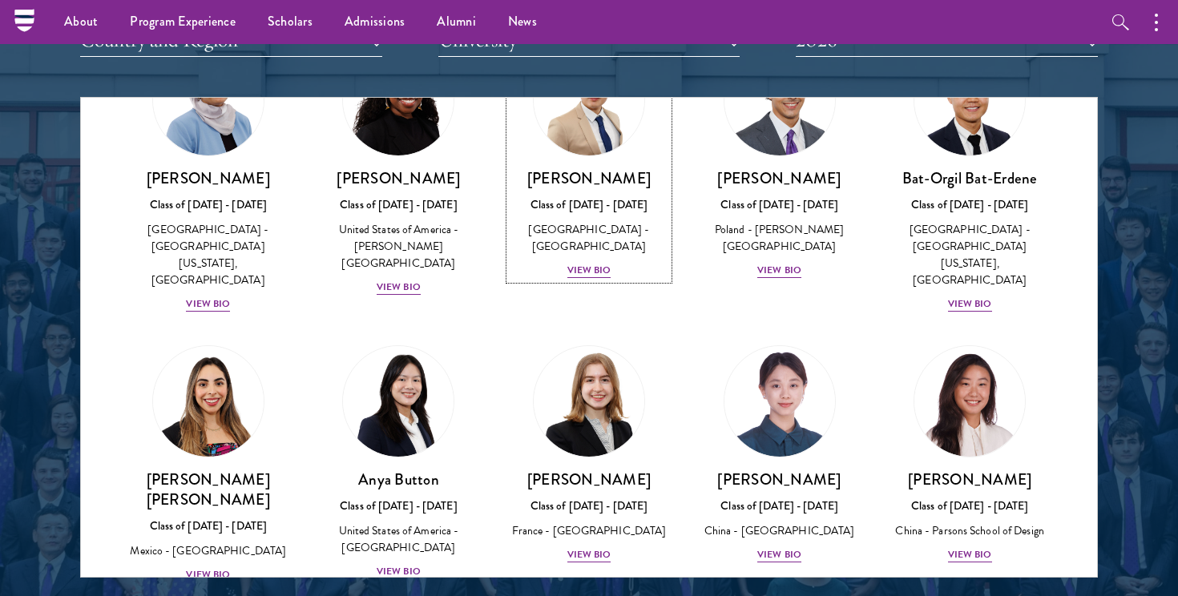
scroll to position [1040, 0]
click at [784, 340] on img at bounding box center [780, 401] width 122 height 122
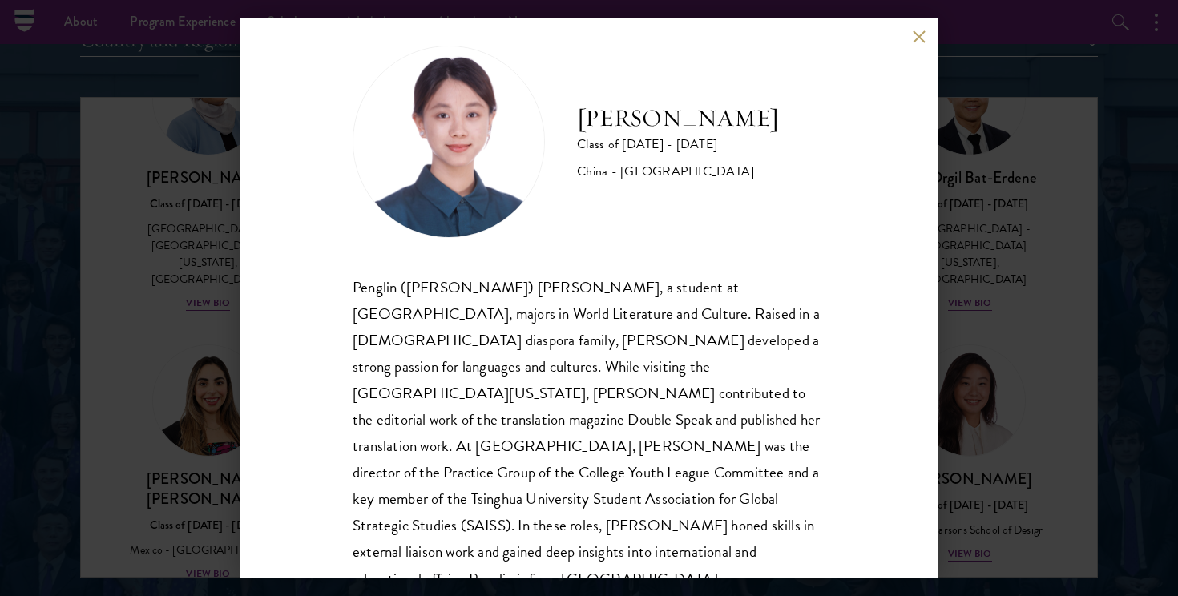
scroll to position [28, 0]
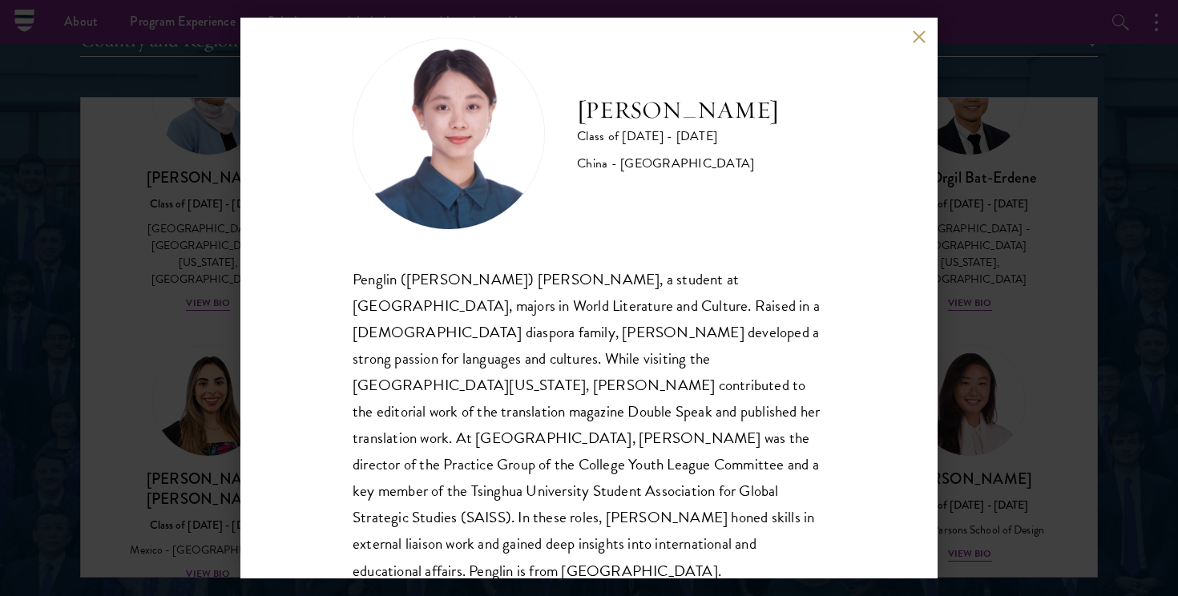
click at [645, 300] on div "Penglin ([PERSON_NAME]) [PERSON_NAME], a student at [GEOGRAPHIC_DATA], majors i…" at bounding box center [589, 425] width 473 height 318
drag, startPoint x: 616, startPoint y: 305, endPoint x: 709, endPoint y: 303, distance: 93.0
click at [709, 303] on div "Penglin ([PERSON_NAME]) [PERSON_NAME], a student at [GEOGRAPHIC_DATA], majors i…" at bounding box center [589, 425] width 473 height 318
copy div "diaspora family,"
click at [645, 308] on div "Penglin ([PERSON_NAME]) [PERSON_NAME], a student at [GEOGRAPHIC_DATA], majors i…" at bounding box center [589, 425] width 473 height 318
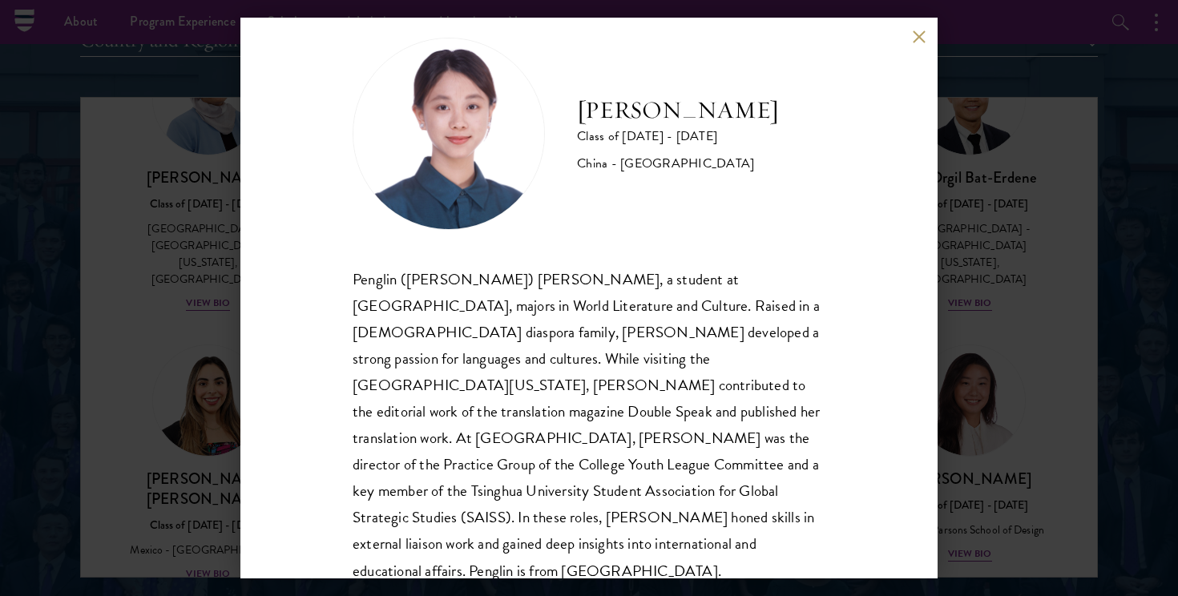
drag, startPoint x: 615, startPoint y: 306, endPoint x: 703, endPoint y: 305, distance: 88.1
click at [700, 306] on div "Penglin ([PERSON_NAME]) [PERSON_NAME], a student at [GEOGRAPHIC_DATA], majors i…" at bounding box center [589, 425] width 473 height 318
drag, startPoint x: 708, startPoint y: 307, endPoint x: 618, endPoint y: 303, distance: 90.6
click at [618, 303] on div "Penglin ([PERSON_NAME]) [PERSON_NAME], a student at [GEOGRAPHIC_DATA], majors i…" at bounding box center [589, 425] width 473 height 318
copy div "diaspora family"
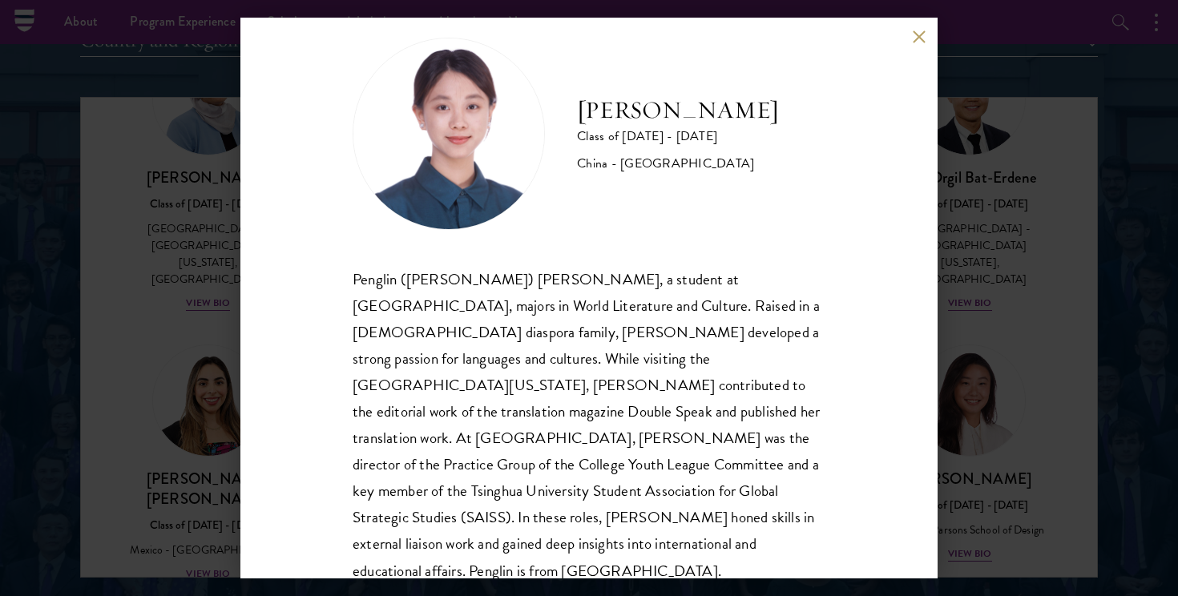
click at [702, 312] on div "Penglin ([PERSON_NAME]) [PERSON_NAME], a student at [GEOGRAPHIC_DATA], majors i…" at bounding box center [589, 425] width 473 height 318
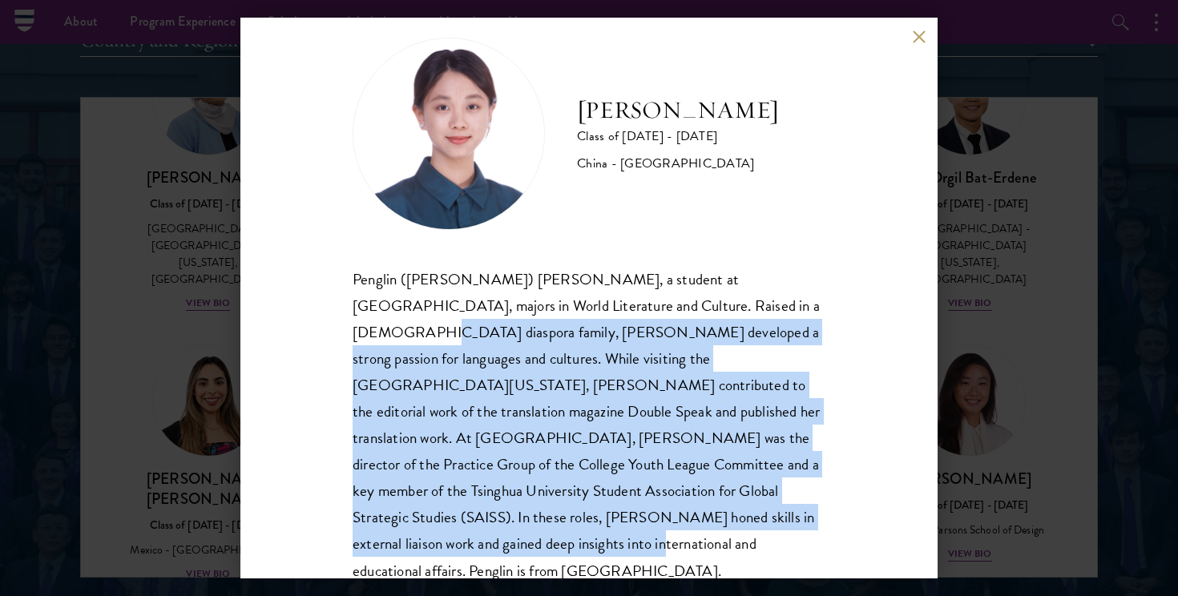
drag, startPoint x: 713, startPoint y: 307, endPoint x: 686, endPoint y: 517, distance: 211.7
click at [686, 517] on div "Penglin ([PERSON_NAME]) [PERSON_NAME], a student at [GEOGRAPHIC_DATA], majors i…" at bounding box center [589, 425] width 473 height 318
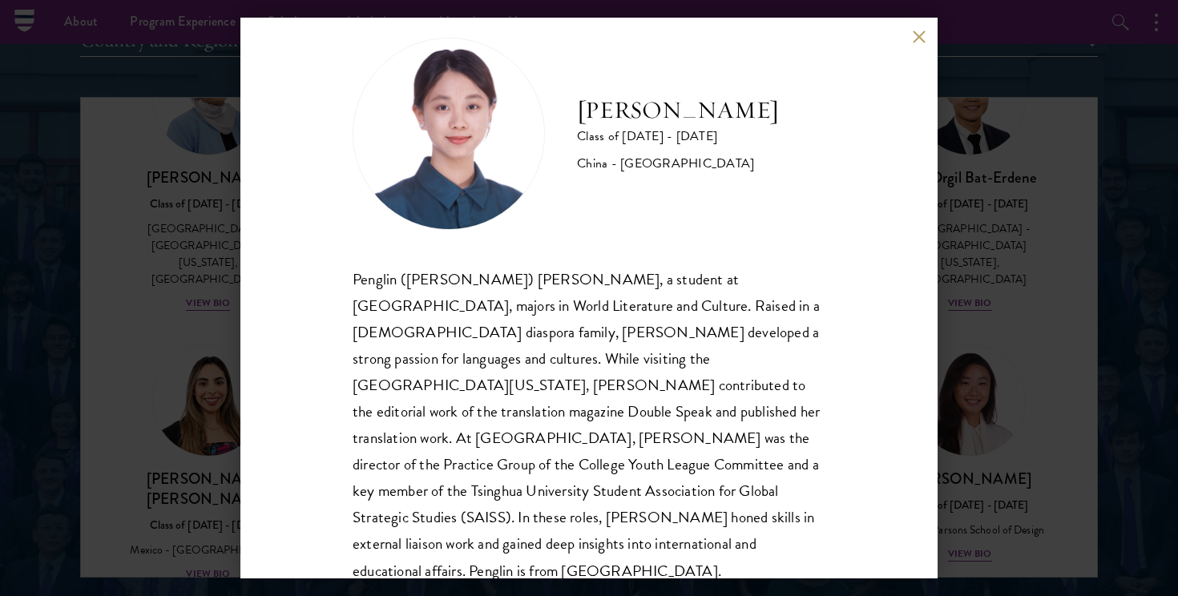
click at [1064, 433] on div "[PERSON_NAME] Class of [DATE] - [DATE] [GEOGRAPHIC_DATA] - [GEOGRAPHIC_DATA] Pe…" at bounding box center [589, 298] width 1178 height 596
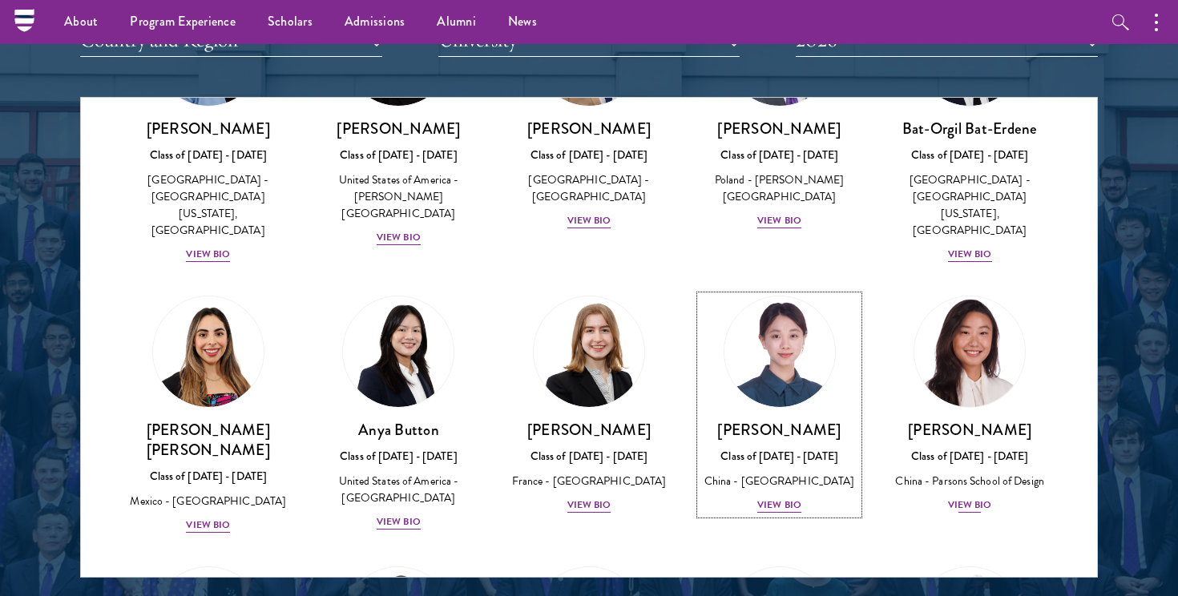
scroll to position [1120, 0]
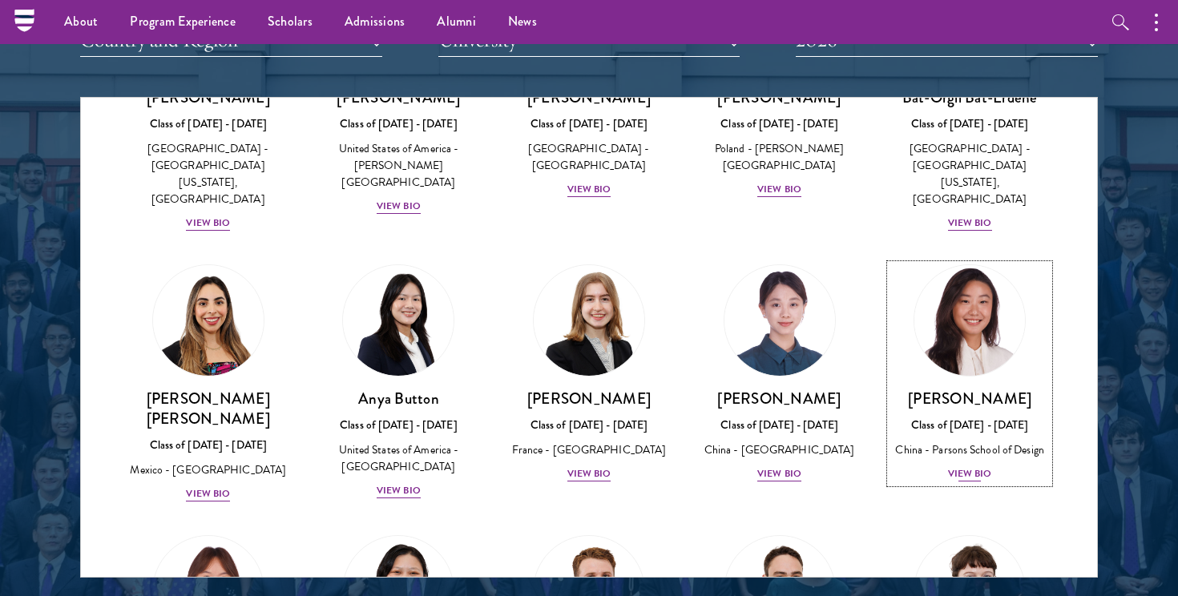
click at [975, 282] on img at bounding box center [970, 321] width 122 height 122
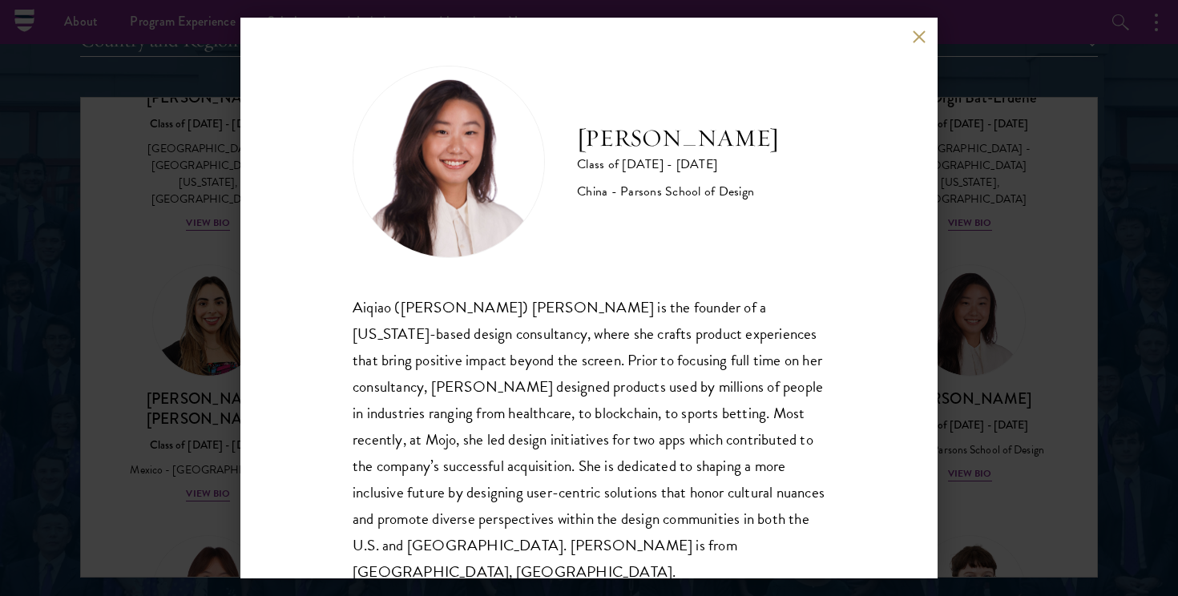
scroll to position [19, 0]
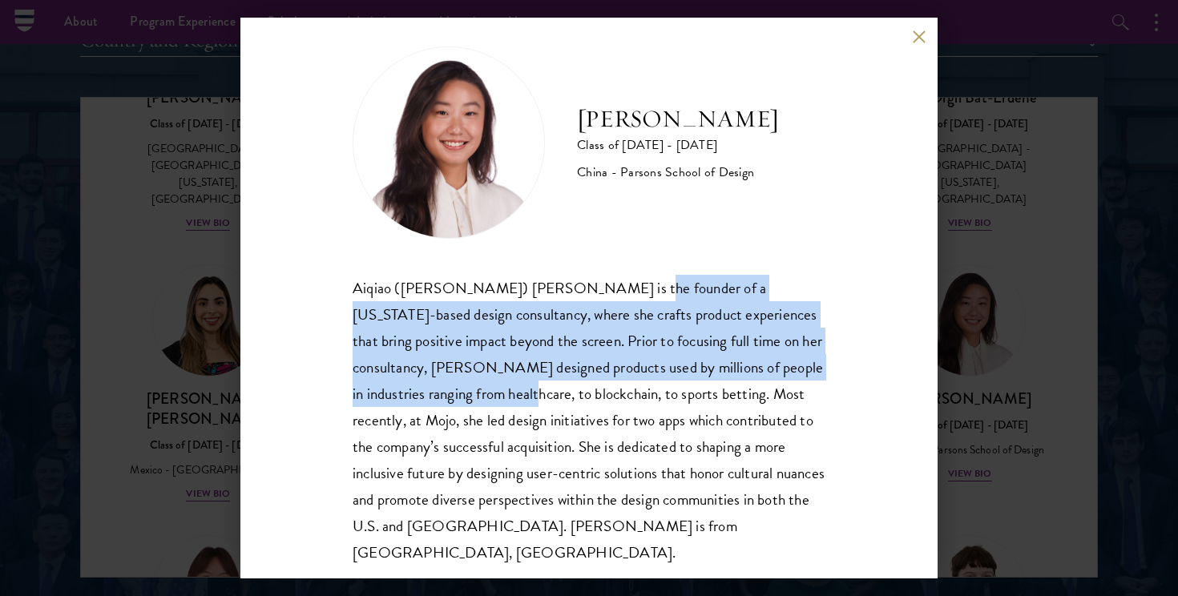
drag, startPoint x: 602, startPoint y: 287, endPoint x: 518, endPoint y: 405, distance: 145.4
click at [518, 405] on div "Aiqiao ([PERSON_NAME]) [PERSON_NAME] is the founder of a [US_STATE]-based desig…" at bounding box center [589, 421] width 473 height 292
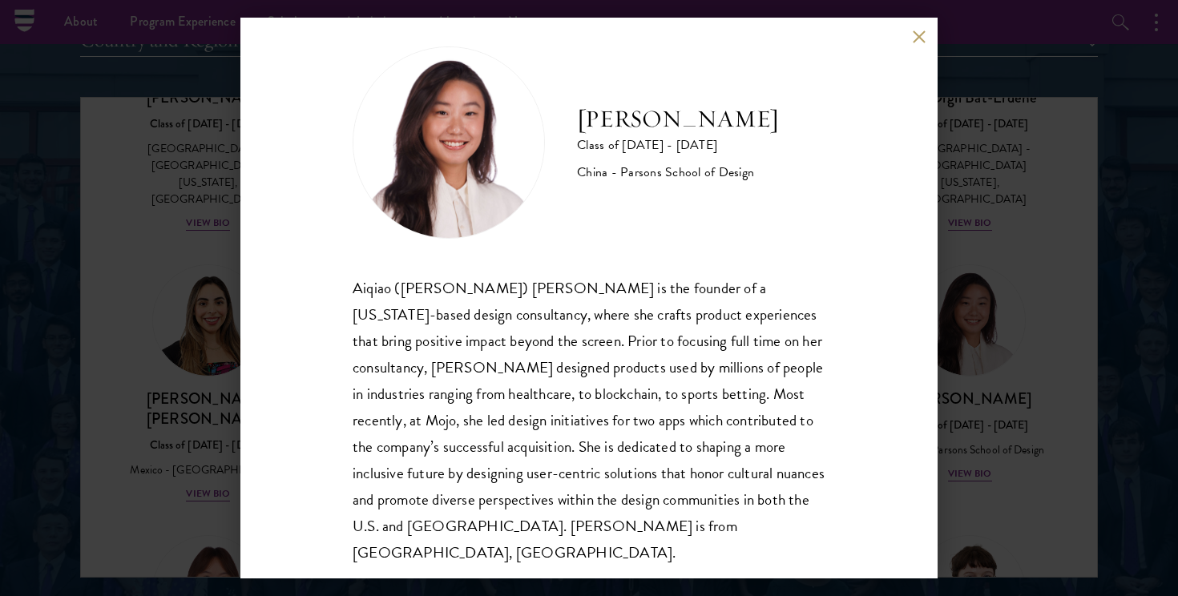
click at [485, 363] on div "Aiqiao ([PERSON_NAME]) [PERSON_NAME] is the founder of a [US_STATE]-based desig…" at bounding box center [589, 421] width 473 height 292
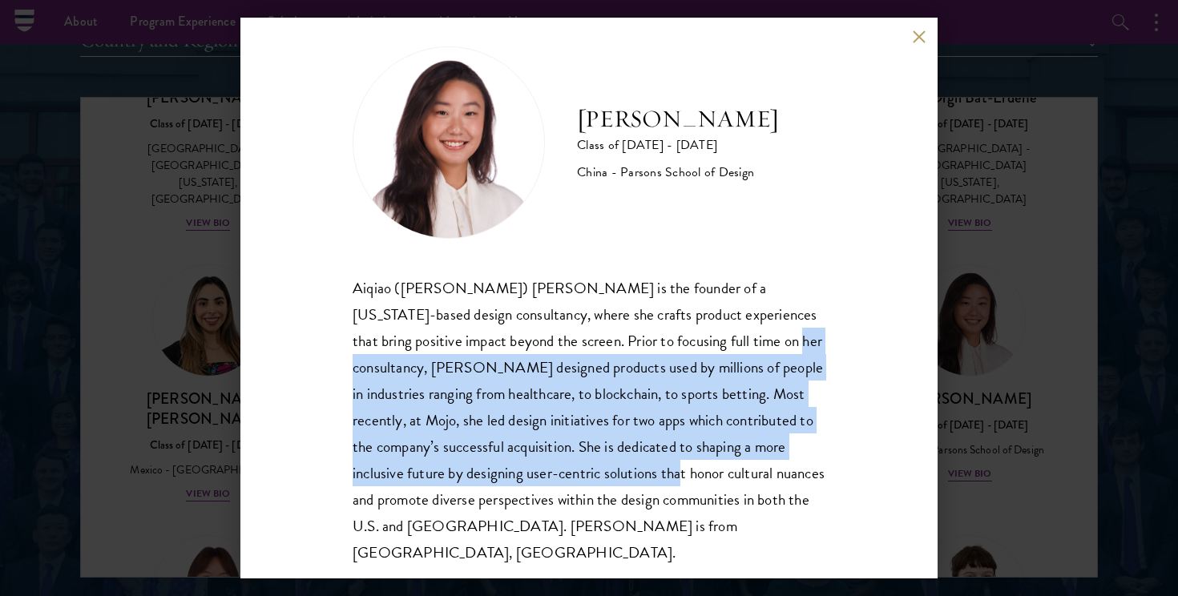
drag, startPoint x: 755, startPoint y: 340, endPoint x: 646, endPoint y: 485, distance: 181.2
click at [646, 486] on div "Aiqiao ([PERSON_NAME]) [PERSON_NAME] is the founder of a [US_STATE]-based desig…" at bounding box center [589, 421] width 473 height 292
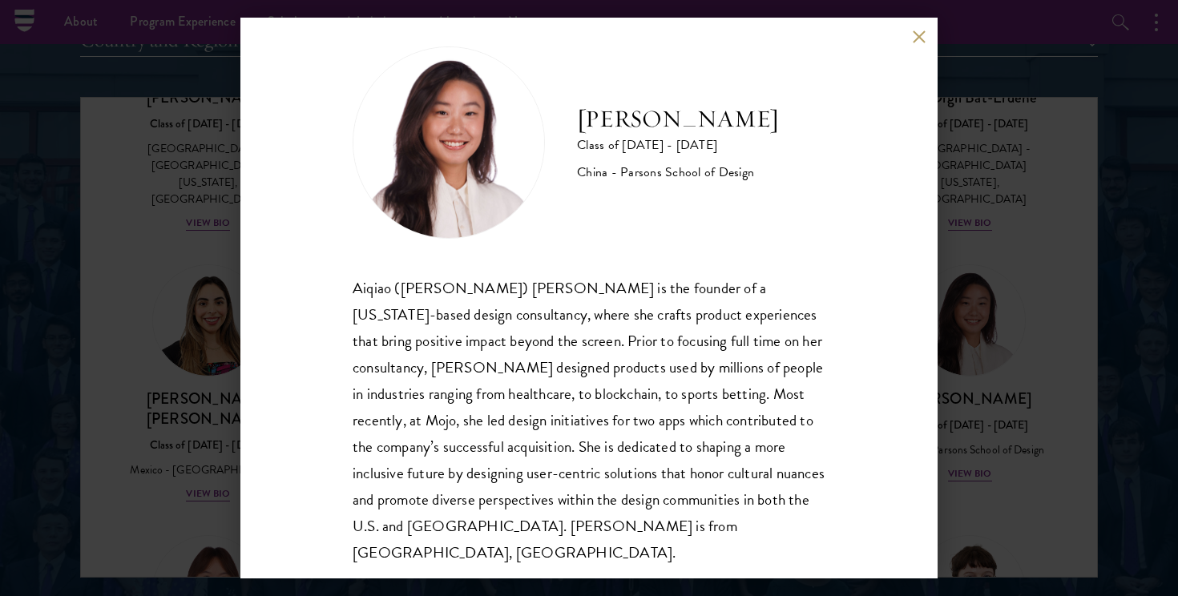
click at [163, 459] on div "[PERSON_NAME] Class of [DATE] - [DATE] China - [PERSON_NAME] School of Design […" at bounding box center [589, 298] width 1178 height 596
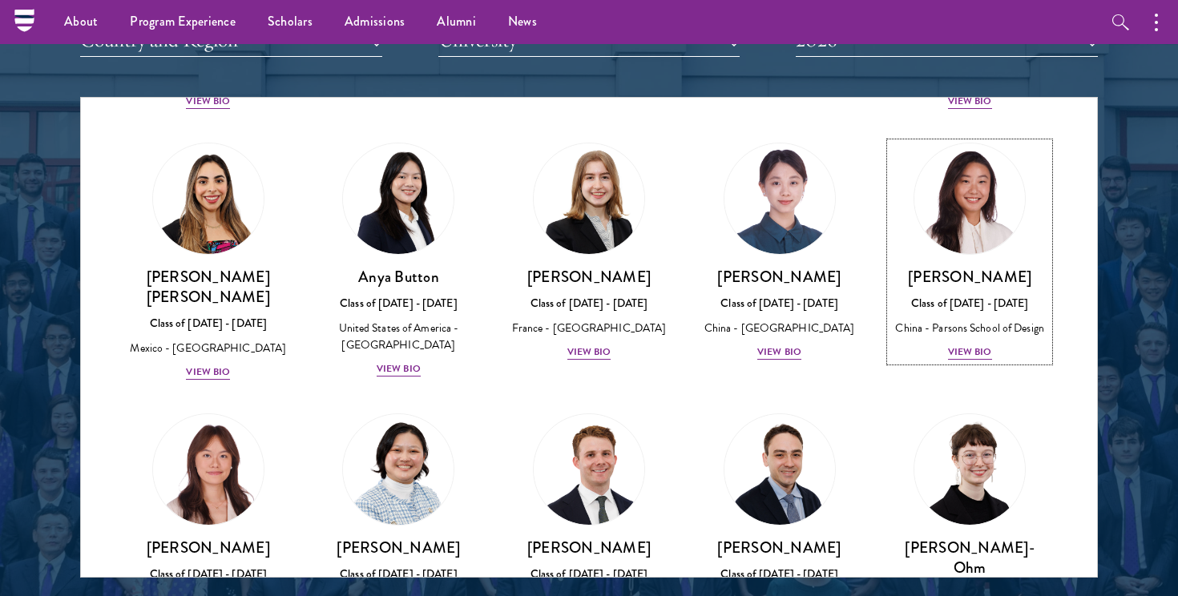
scroll to position [1243, 0]
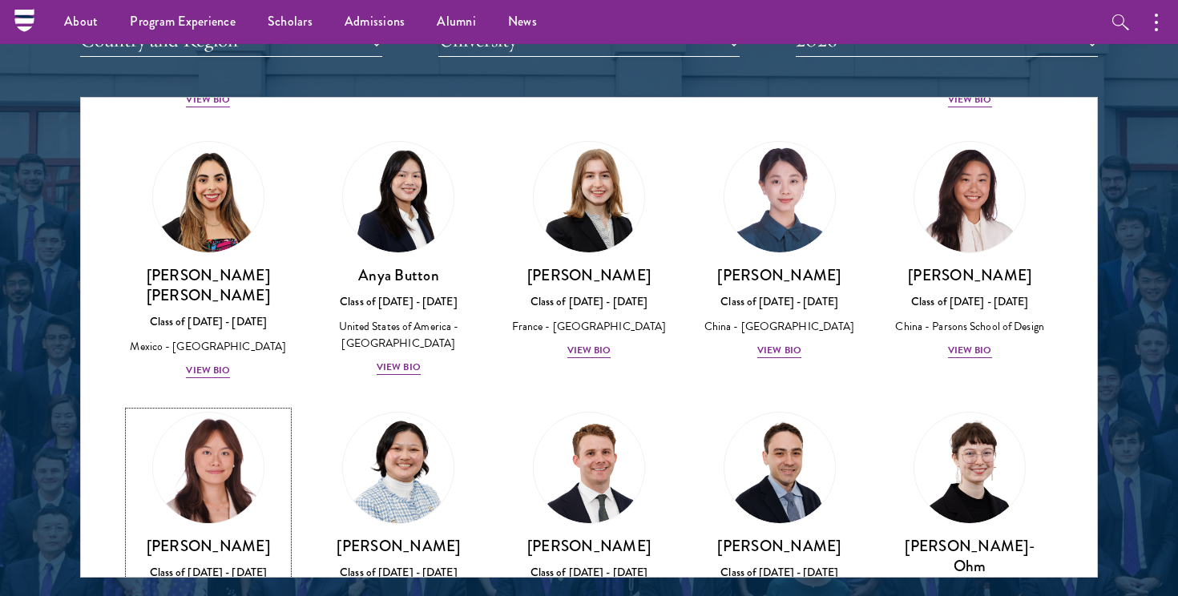
click at [216, 407] on img at bounding box center [208, 468] width 122 height 122
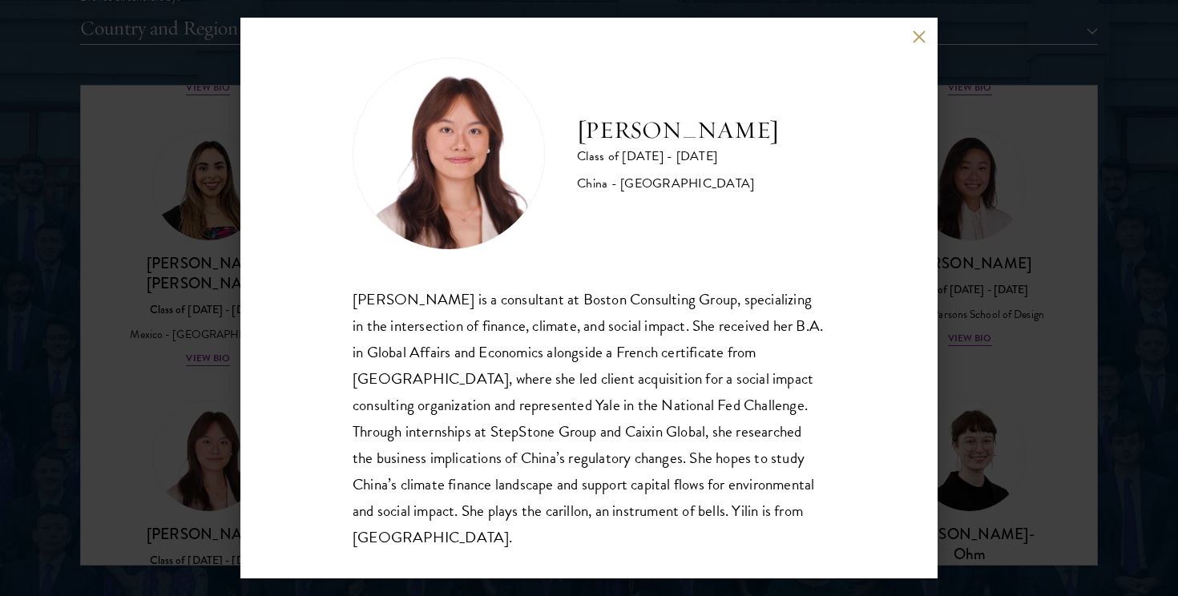
scroll to position [28, 0]
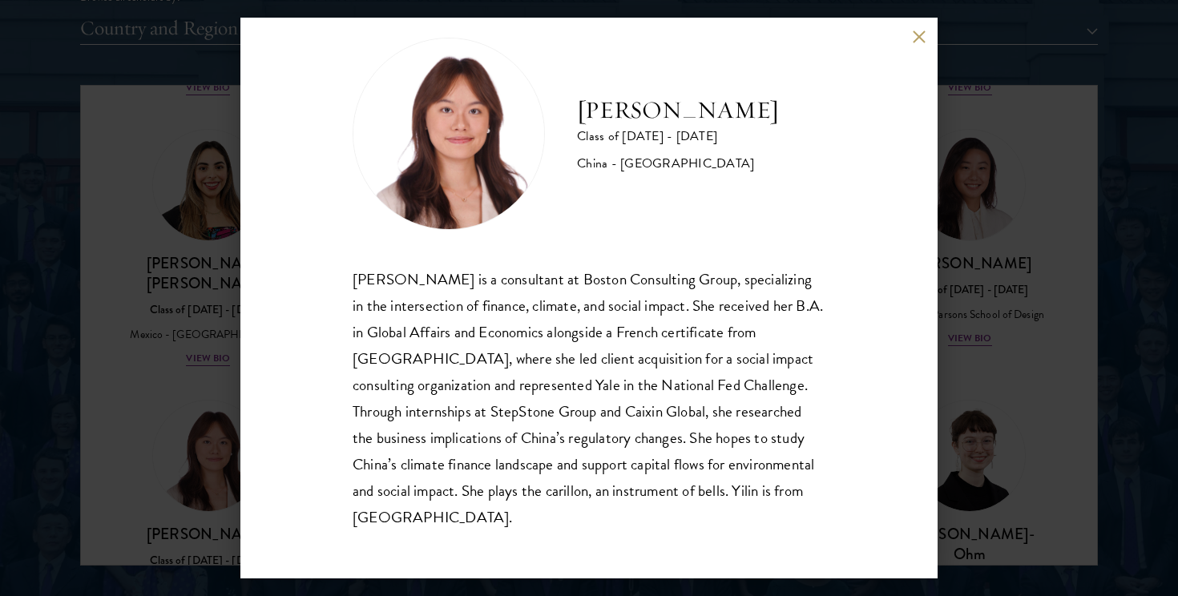
click at [964, 445] on div "[PERSON_NAME] Class of [DATE] - [DATE] [GEOGRAPHIC_DATA] - [GEOGRAPHIC_DATA] [P…" at bounding box center [589, 298] width 1178 height 596
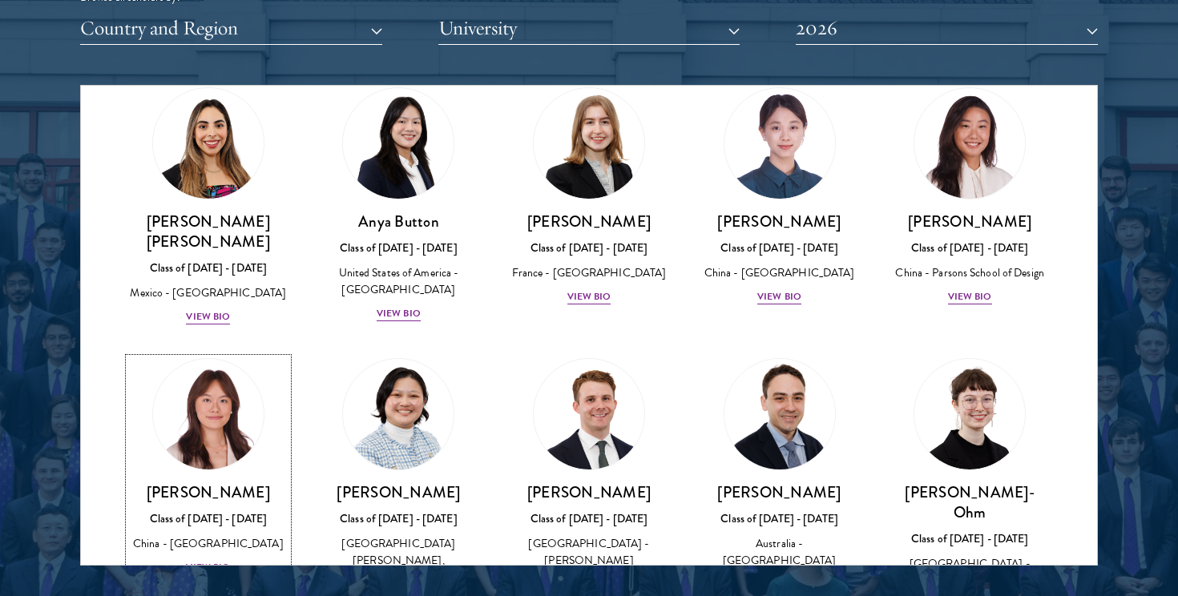
scroll to position [1293, 0]
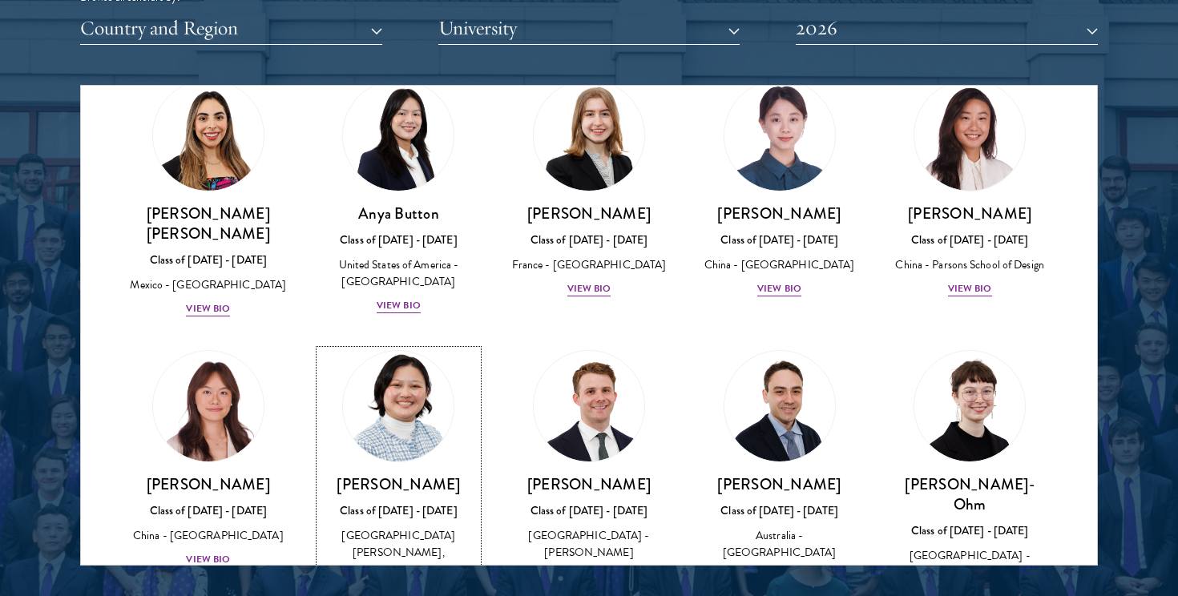
click at [413, 345] on img at bounding box center [398, 406] width 122 height 122
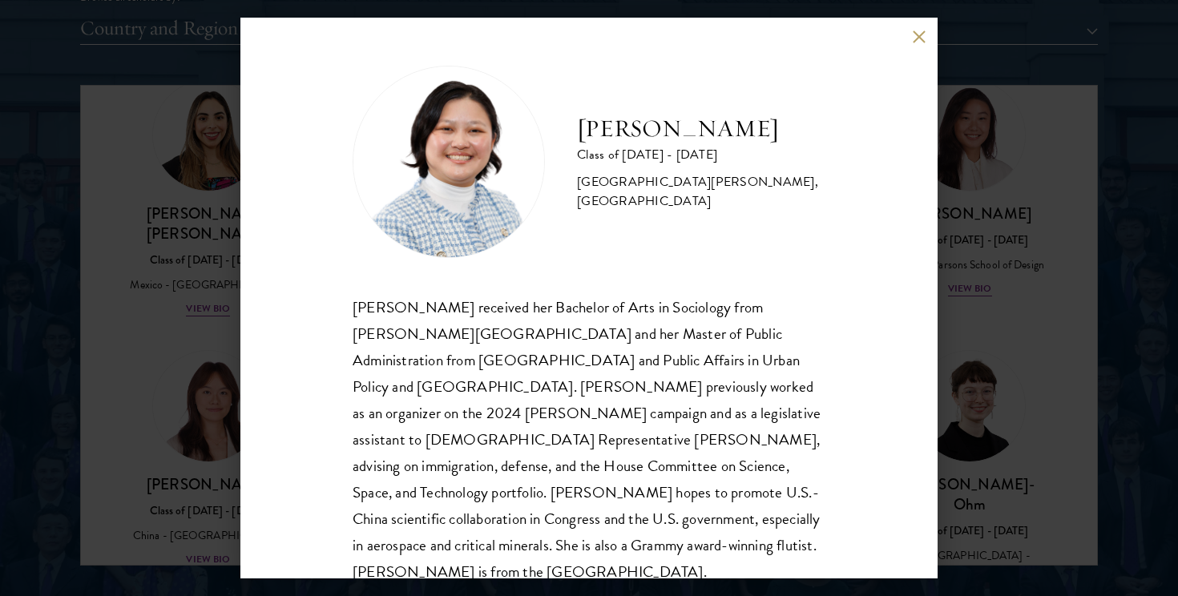
scroll to position [12, 0]
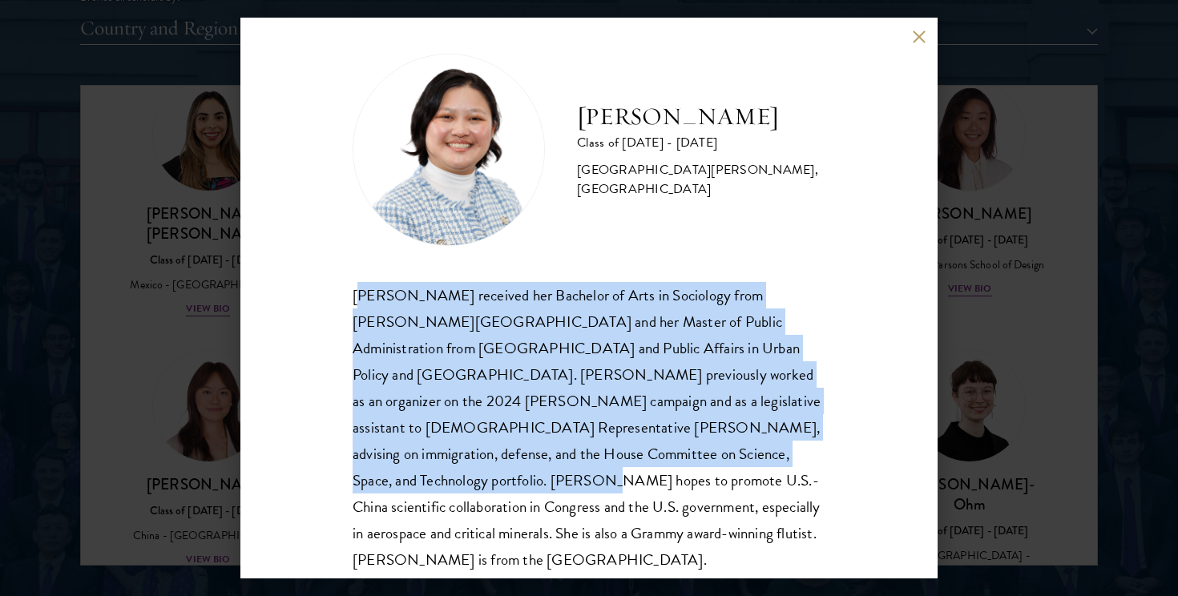
drag, startPoint x: 358, startPoint y: 290, endPoint x: 679, endPoint y: 452, distance: 359.0
click at [679, 453] on div "[PERSON_NAME] received her Bachelor of Arts in Sociology from [PERSON_NAME][GEO…" at bounding box center [589, 428] width 473 height 292
click at [679, 452] on div "[PERSON_NAME] received her Bachelor of Arts in Sociology from [PERSON_NAME][GEO…" at bounding box center [589, 428] width 473 height 292
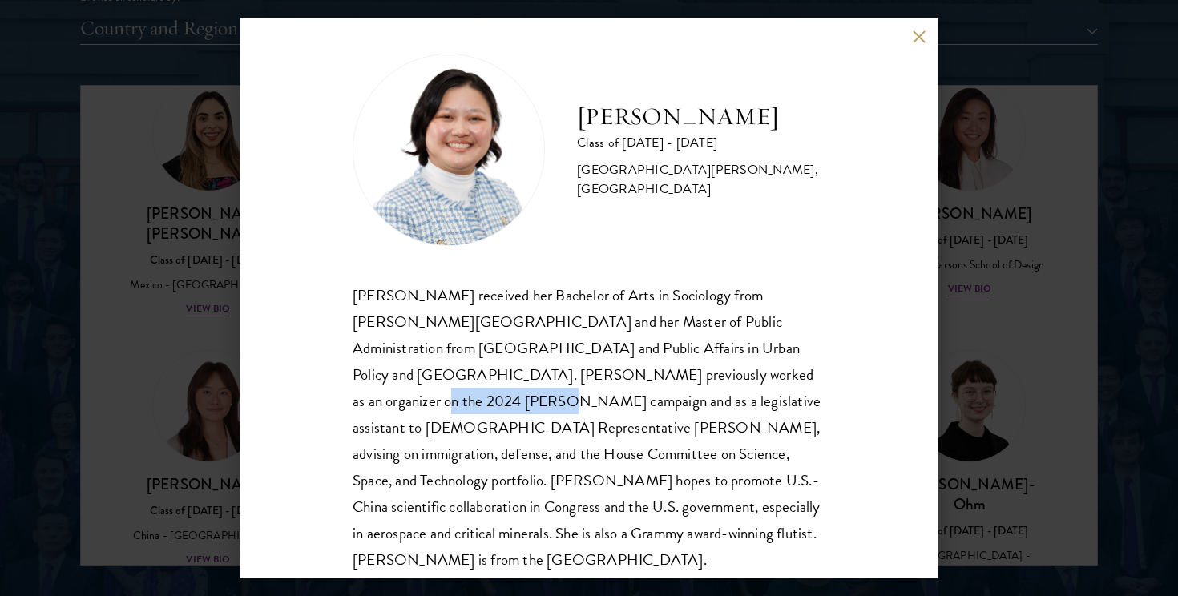
drag, startPoint x: 602, startPoint y: 375, endPoint x: 712, endPoint y: 373, distance: 110.6
click at [712, 373] on div "[PERSON_NAME] received her Bachelor of Arts in Sociology from [PERSON_NAME][GEO…" at bounding box center [589, 428] width 473 height 292
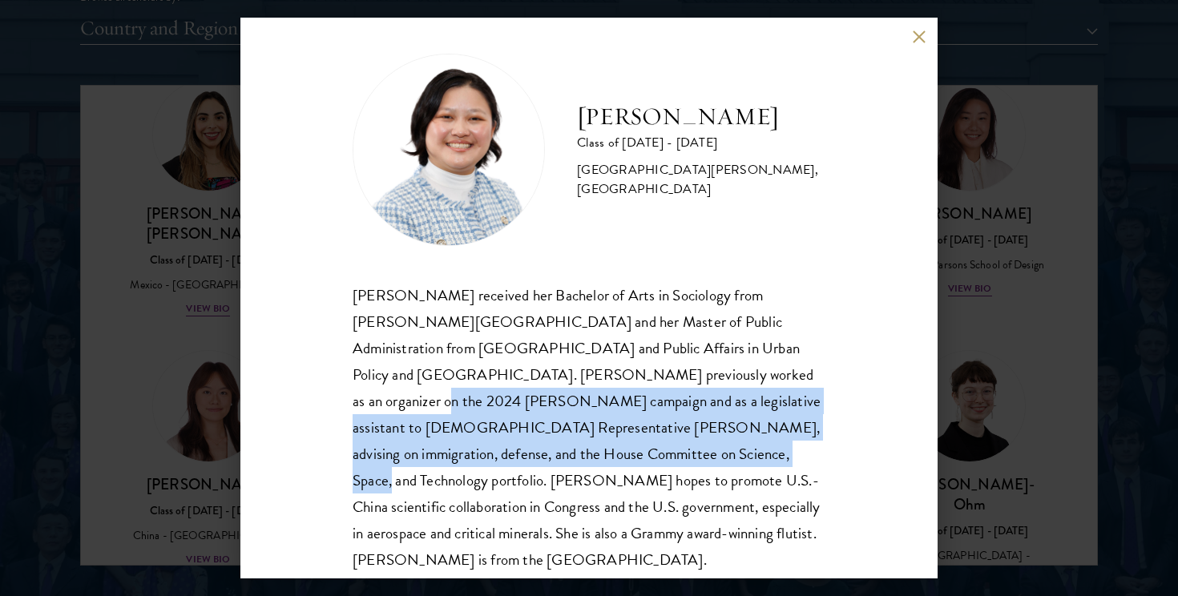
drag, startPoint x: 598, startPoint y: 377, endPoint x: 463, endPoint y: 448, distance: 152.3
click at [462, 448] on div "[PERSON_NAME] received her Bachelor of Arts in Sociology from [PERSON_NAME][GEO…" at bounding box center [589, 428] width 473 height 292
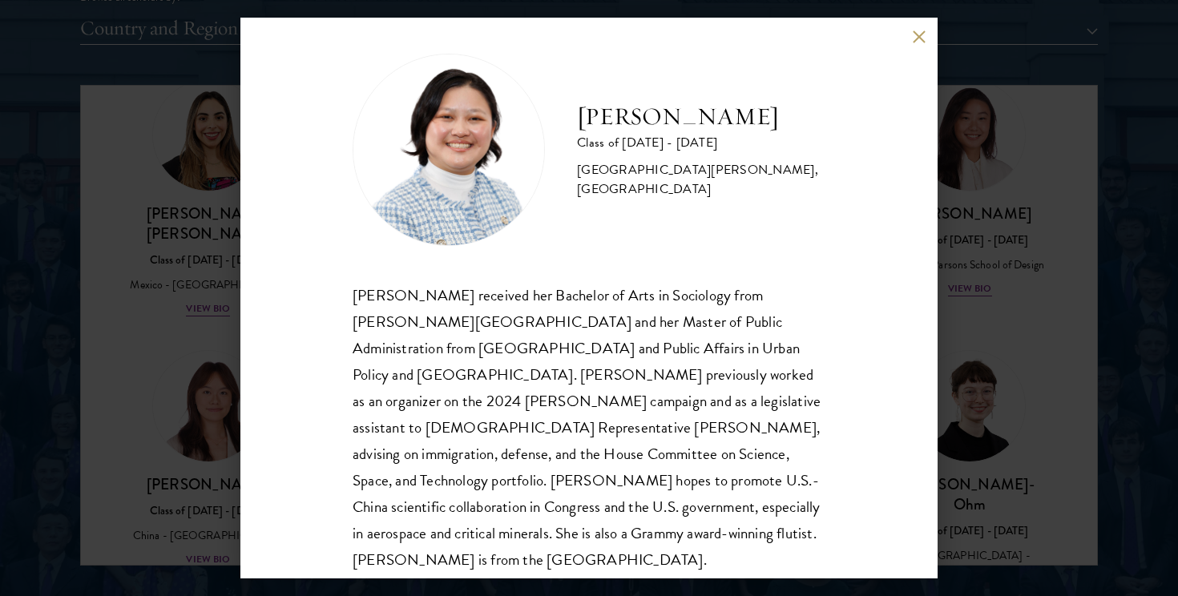
click at [490, 451] on div "[PERSON_NAME] received her Bachelor of Arts in Sociology from [PERSON_NAME][GEO…" at bounding box center [589, 428] width 473 height 292
click at [488, 452] on div "[PERSON_NAME] received her Bachelor of Arts in Sociology from [PERSON_NAME][GEO…" at bounding box center [589, 428] width 473 height 292
click at [484, 453] on div "[PERSON_NAME] received her Bachelor of Arts in Sociology from [PERSON_NAME][GEO…" at bounding box center [589, 428] width 473 height 292
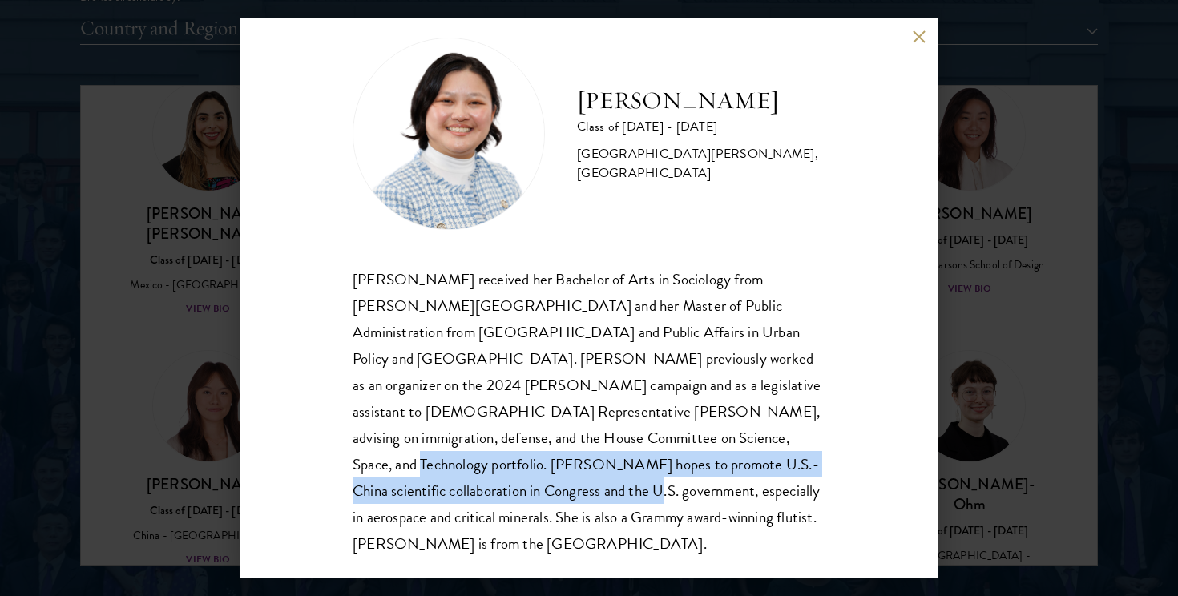
drag, startPoint x: 484, startPoint y: 436, endPoint x: 739, endPoint y: 457, distance: 256.5
click at [739, 458] on div "[PERSON_NAME] received her Bachelor of Arts in Sociology from [PERSON_NAME][GEO…" at bounding box center [589, 412] width 473 height 292
click at [739, 457] on div "[PERSON_NAME] received her Bachelor of Arts in Sociology from [PERSON_NAME][GEO…" at bounding box center [589, 412] width 473 height 292
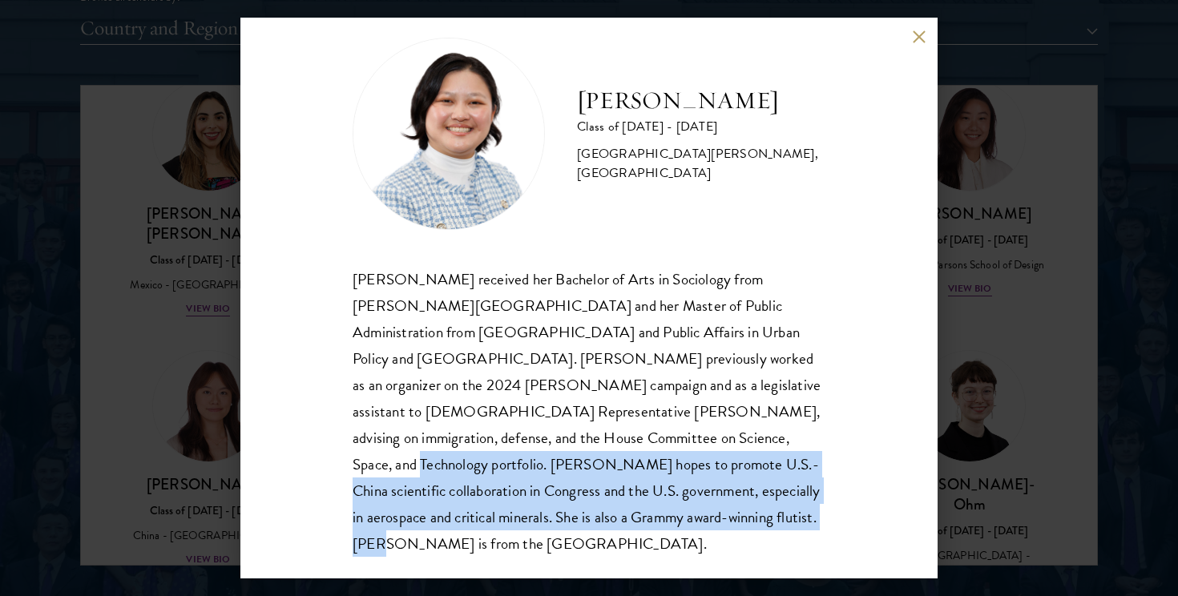
drag, startPoint x: 484, startPoint y: 437, endPoint x: 707, endPoint y: 510, distance: 234.4
click at [707, 511] on div "[PERSON_NAME] received her Bachelor of Arts in Sociology from [PERSON_NAME][GEO…" at bounding box center [589, 412] width 473 height 292
click at [721, 495] on div "[PERSON_NAME] received her Bachelor of Arts in Sociology from [PERSON_NAME][GEO…" at bounding box center [589, 412] width 473 height 292
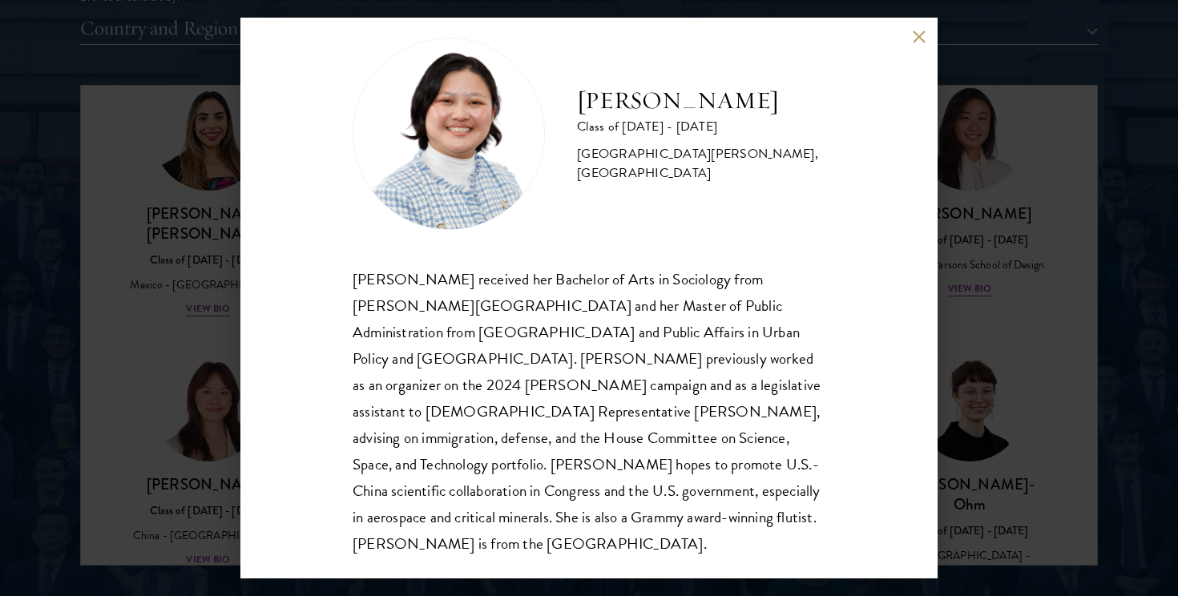
click at [988, 439] on div "[PERSON_NAME] Class of [DATE] - [DATE] [GEOGRAPHIC_DATA] - [PERSON_NAME][GEOGRA…" at bounding box center [589, 298] width 1178 height 596
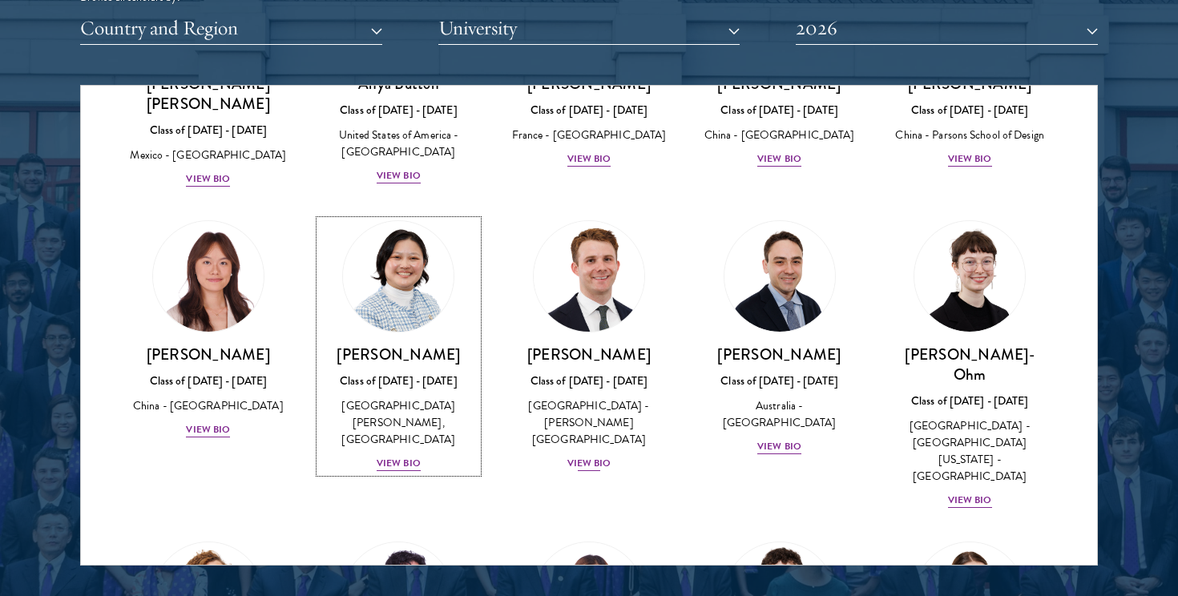
scroll to position [1428, 0]
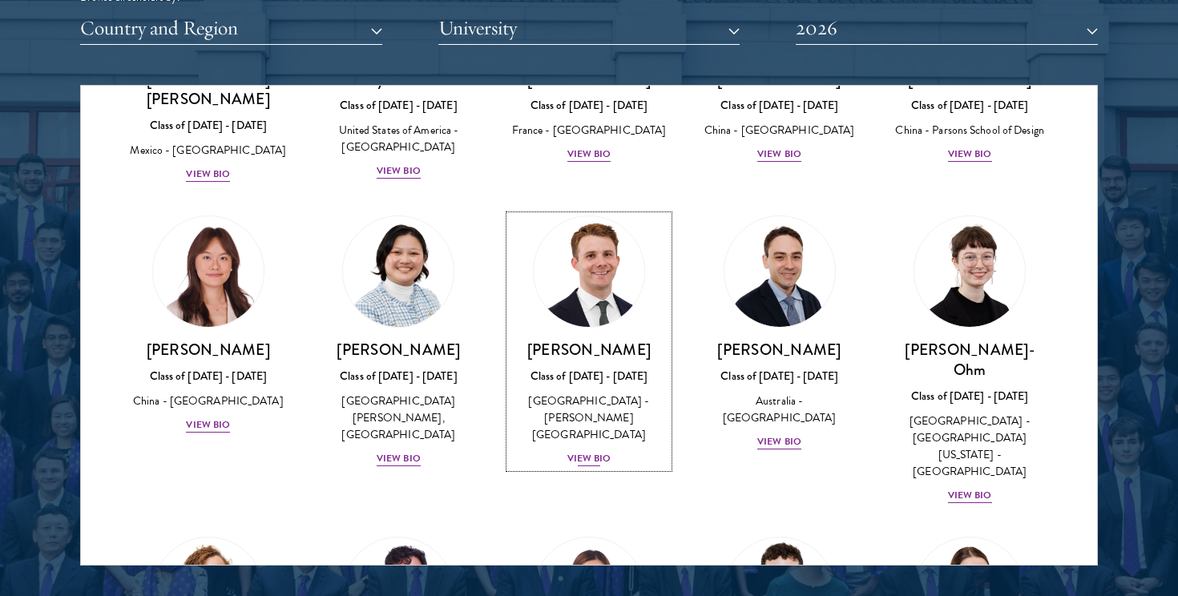
click at [589, 451] on div "View Bio" at bounding box center [589, 458] width 44 height 15
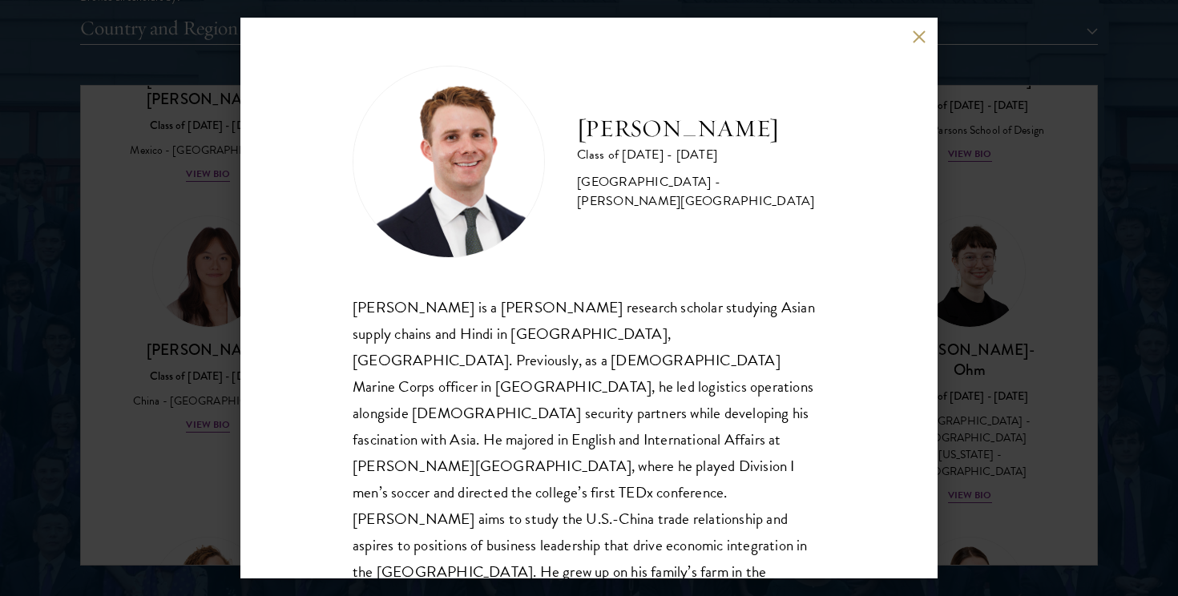
click at [966, 328] on div "[PERSON_NAME] Class of [DATE] - [DATE] [GEOGRAPHIC_DATA] - [PERSON_NAME][GEOGRA…" at bounding box center [589, 298] width 1178 height 596
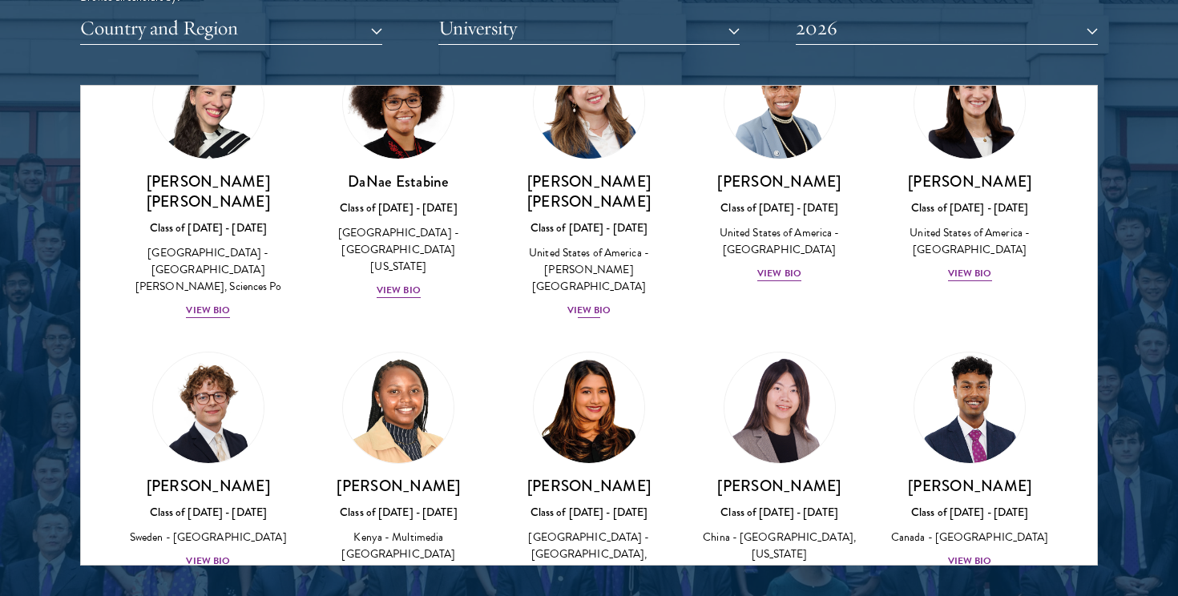
scroll to position [2305, 0]
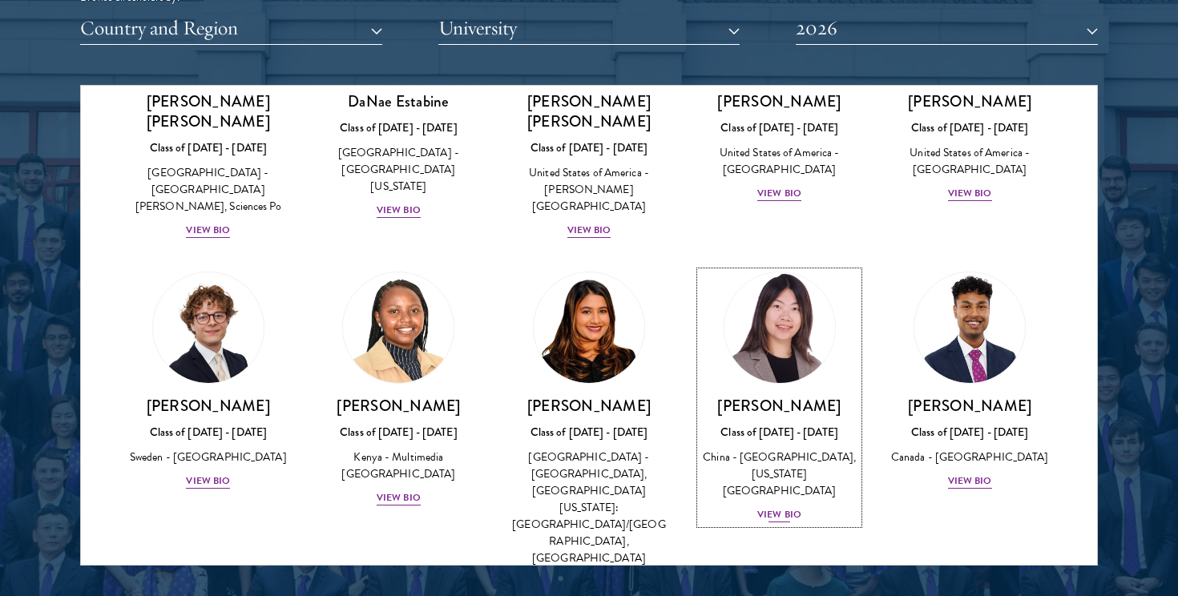
click at [764, 507] on div "View Bio" at bounding box center [779, 514] width 44 height 15
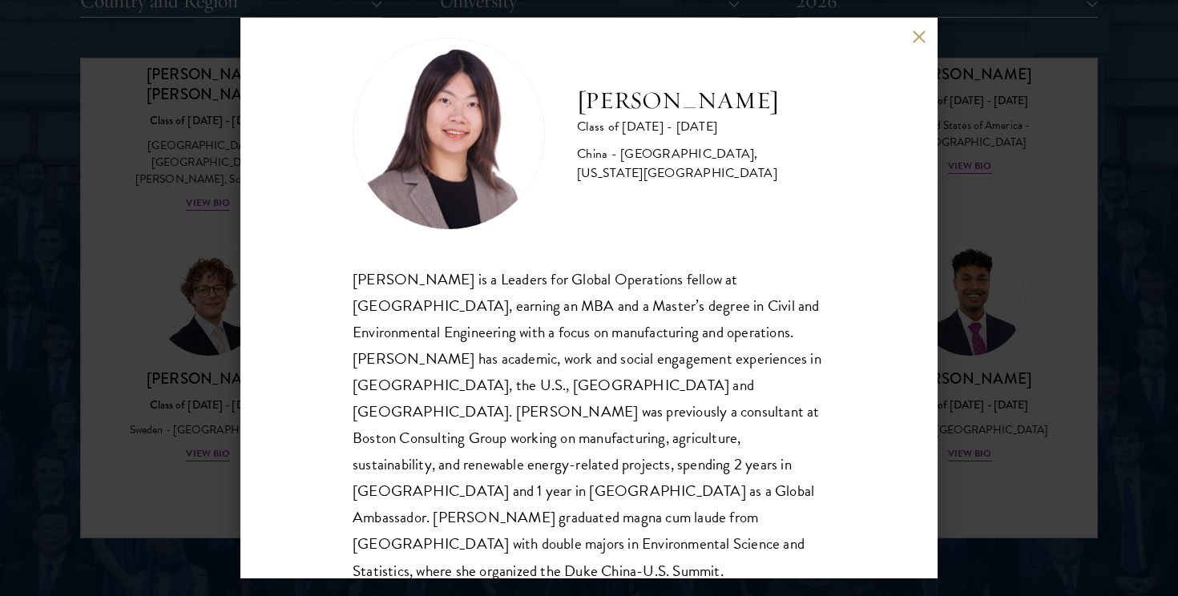
scroll to position [2081, 0]
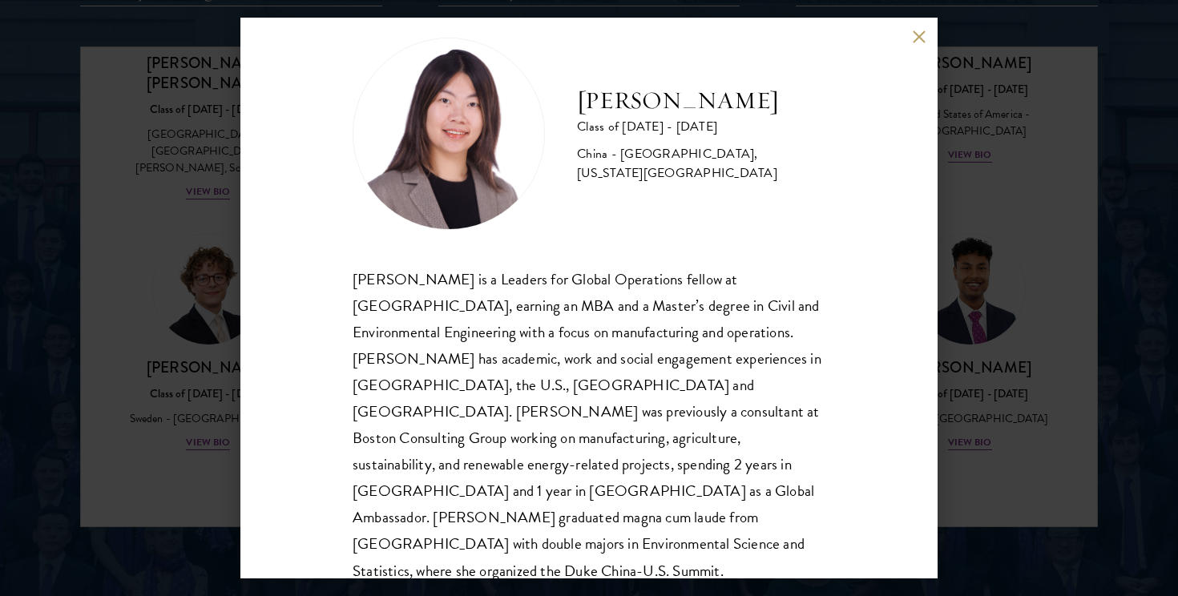
click at [1004, 336] on div "[PERSON_NAME] Class of [DATE] - [DATE] [GEOGRAPHIC_DATA] - [GEOGRAPHIC_DATA], […" at bounding box center [589, 298] width 1178 height 596
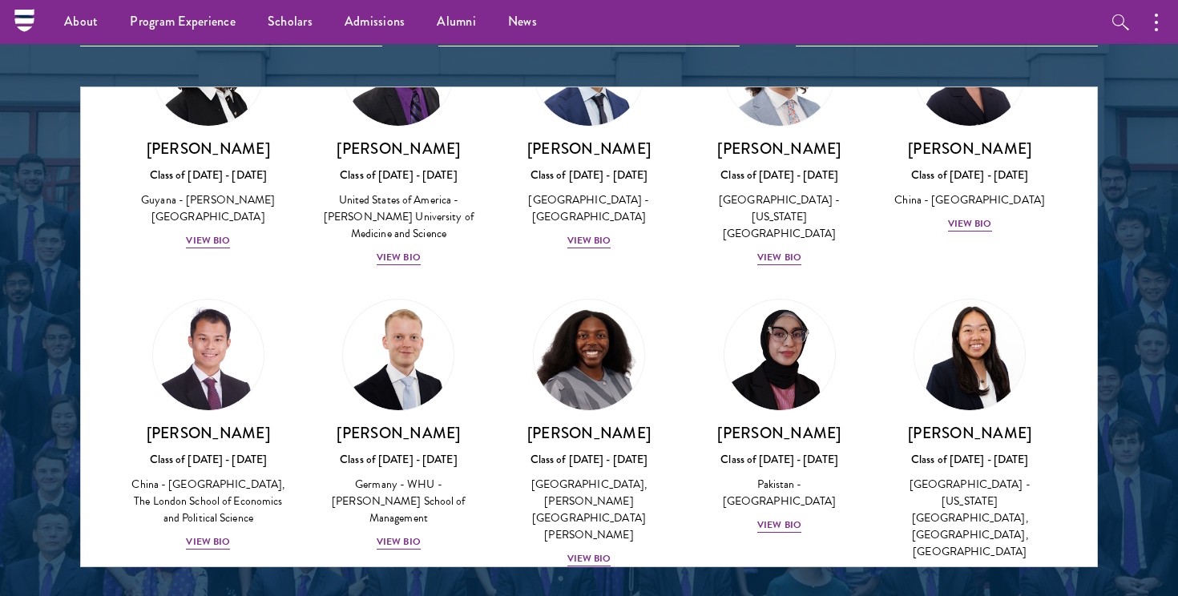
scroll to position [2917, 0]
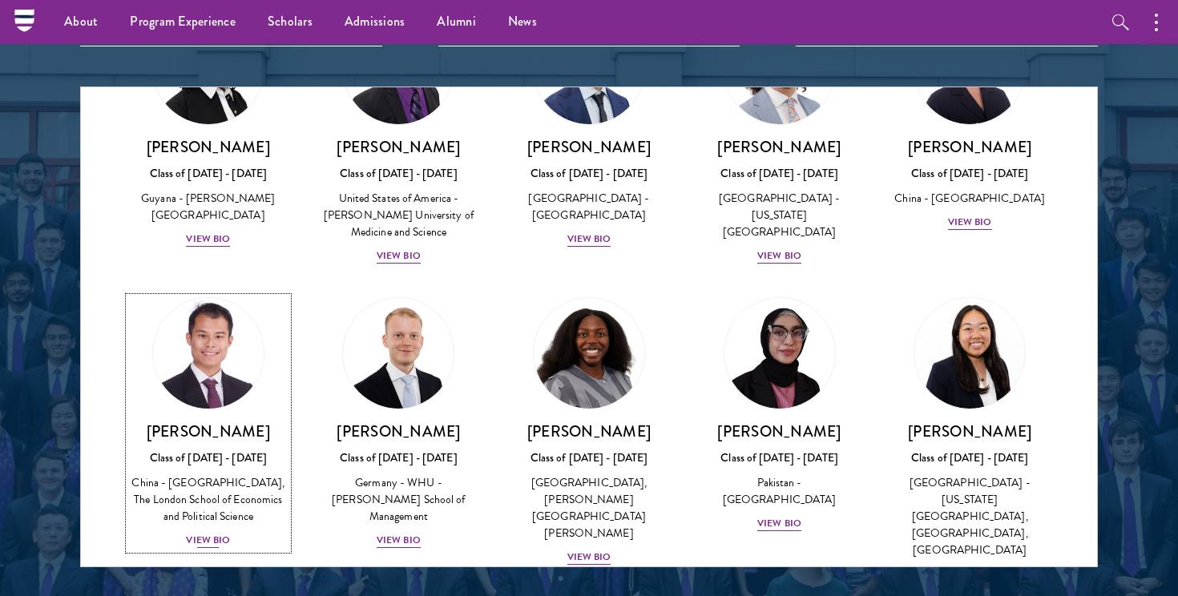
click at [207, 533] on div "View Bio" at bounding box center [208, 540] width 44 height 15
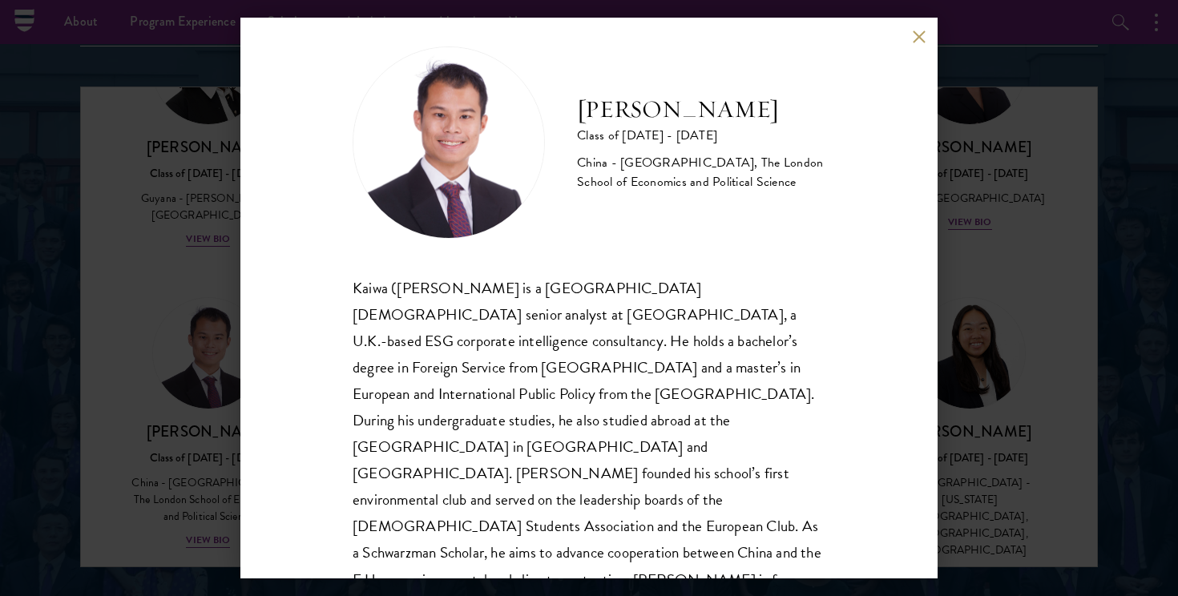
scroll to position [16, 0]
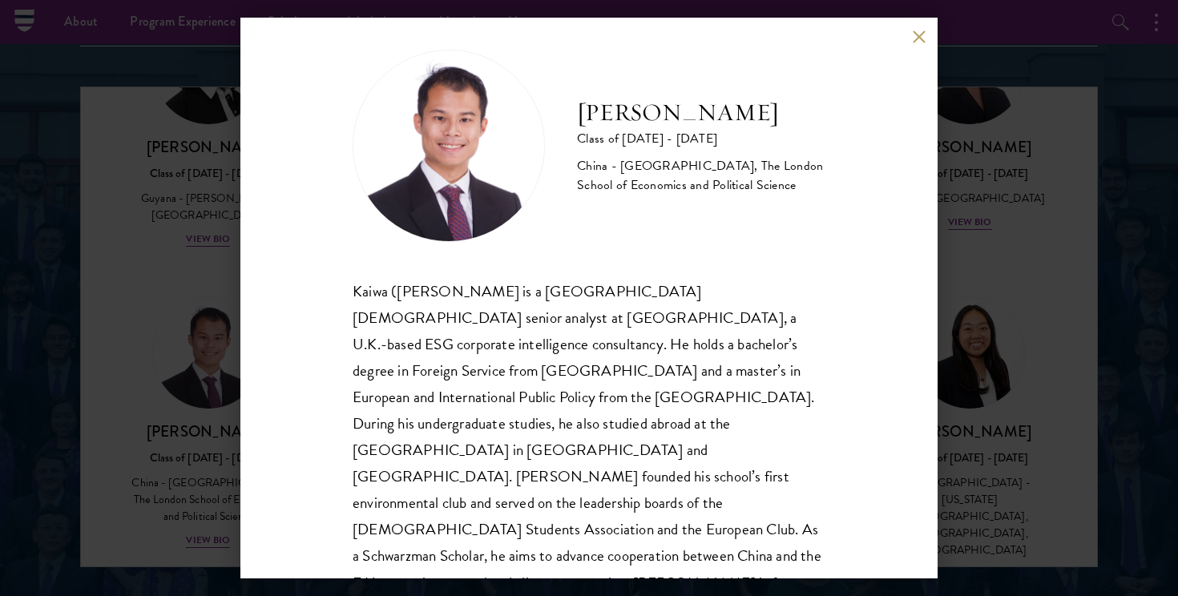
click at [947, 430] on div "[PERSON_NAME] Class of [DATE] - [DATE] [GEOGRAPHIC_DATA] - [GEOGRAPHIC_DATA], T…" at bounding box center [589, 298] width 1178 height 596
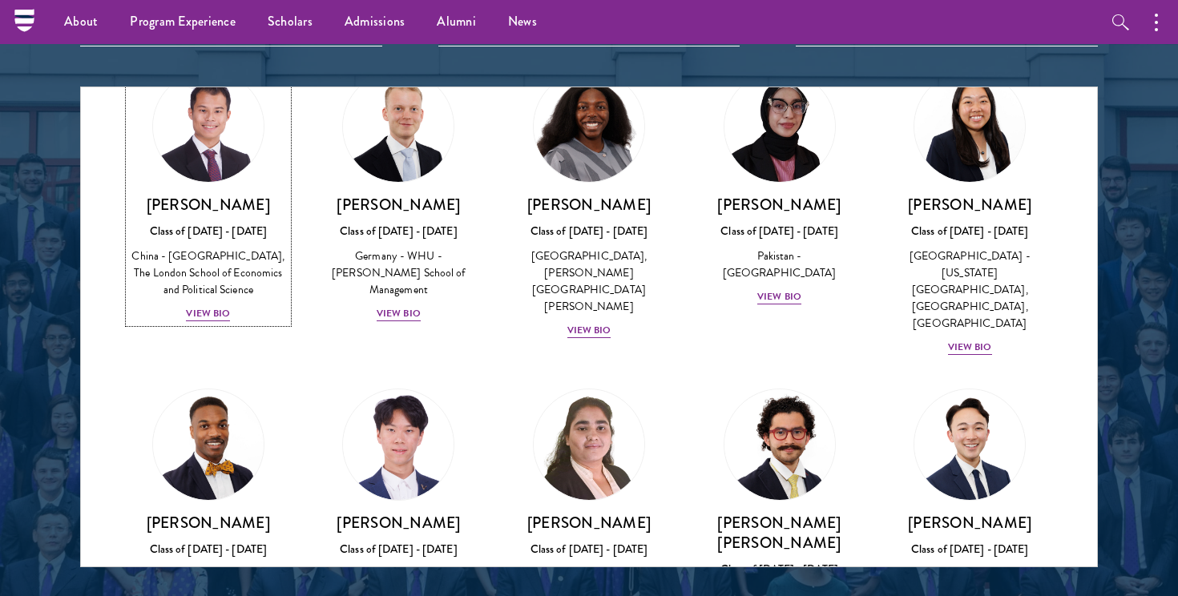
scroll to position [3143, 0]
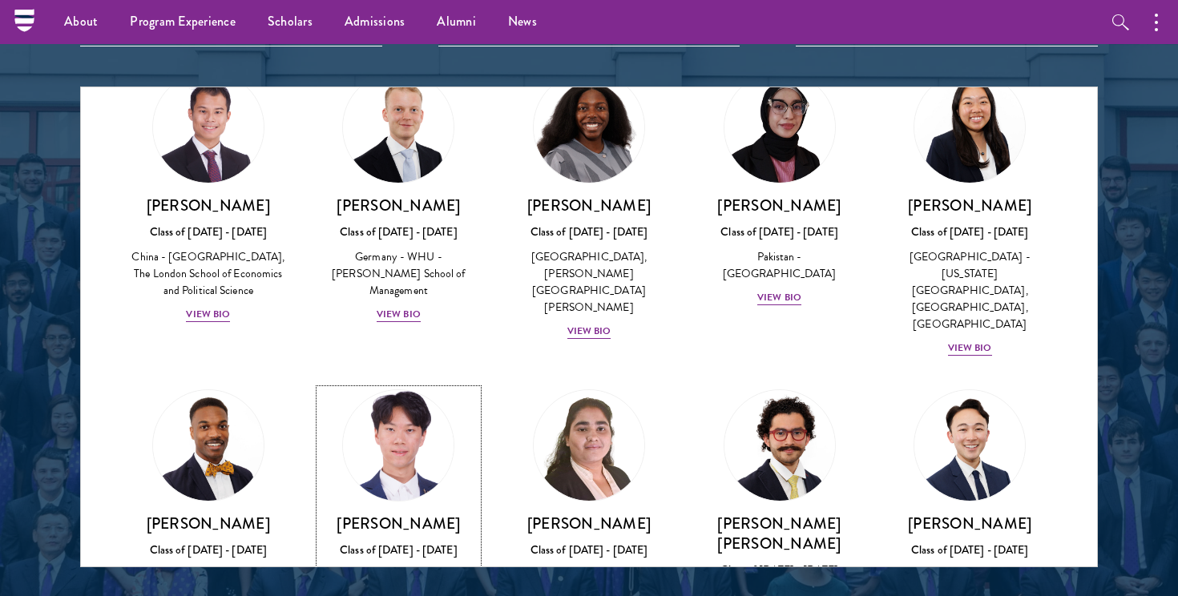
click at [401, 591] on div "View Bio" at bounding box center [399, 598] width 44 height 15
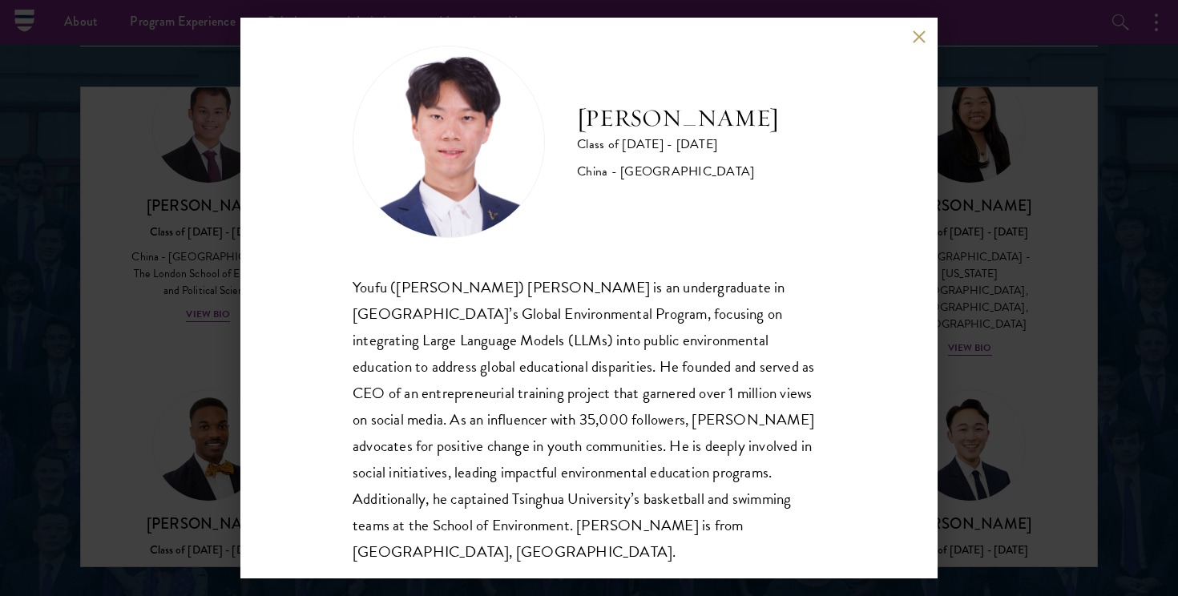
scroll to position [25, 0]
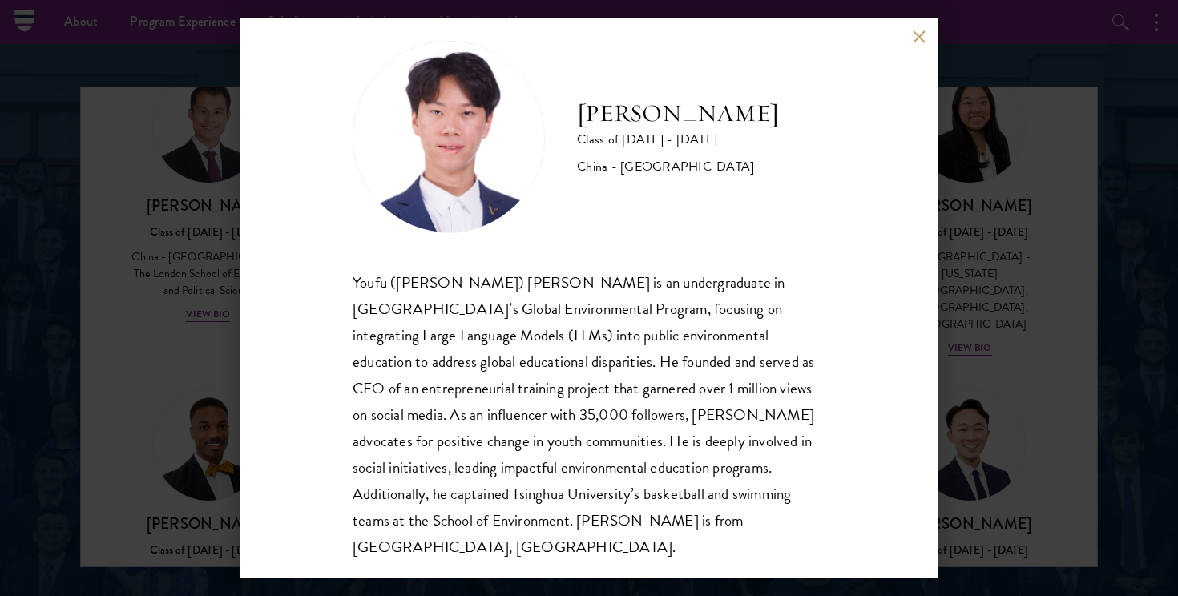
click at [1118, 412] on div "[PERSON_NAME] Class of [DATE] - [DATE] [GEOGRAPHIC_DATA] - [GEOGRAPHIC_DATA] [P…" at bounding box center [589, 298] width 1178 height 596
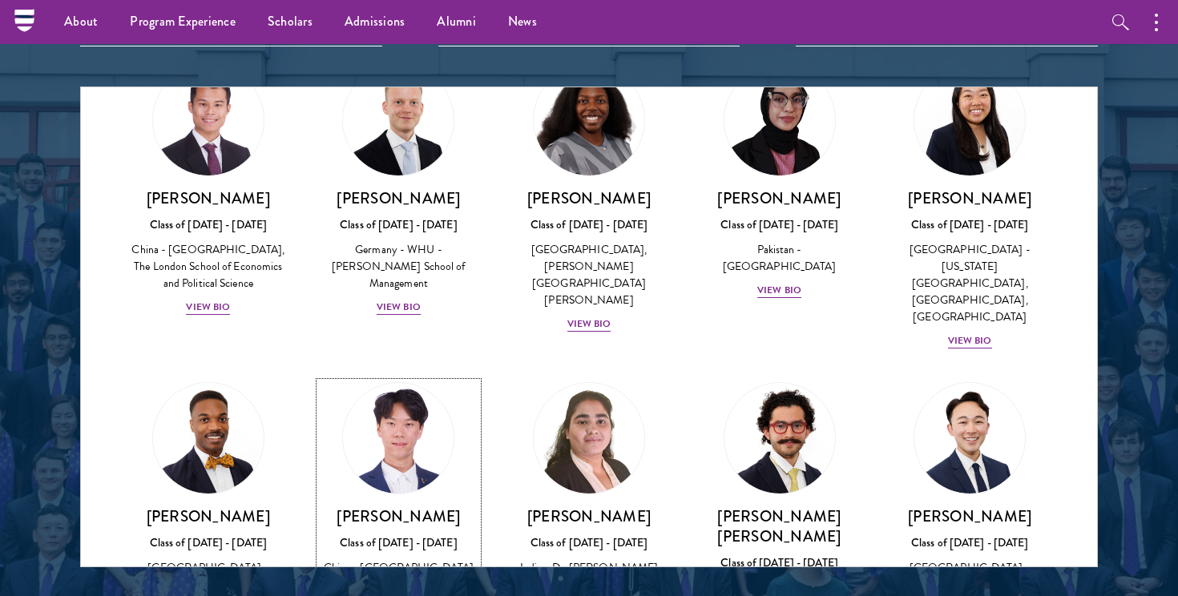
scroll to position [3191, 0]
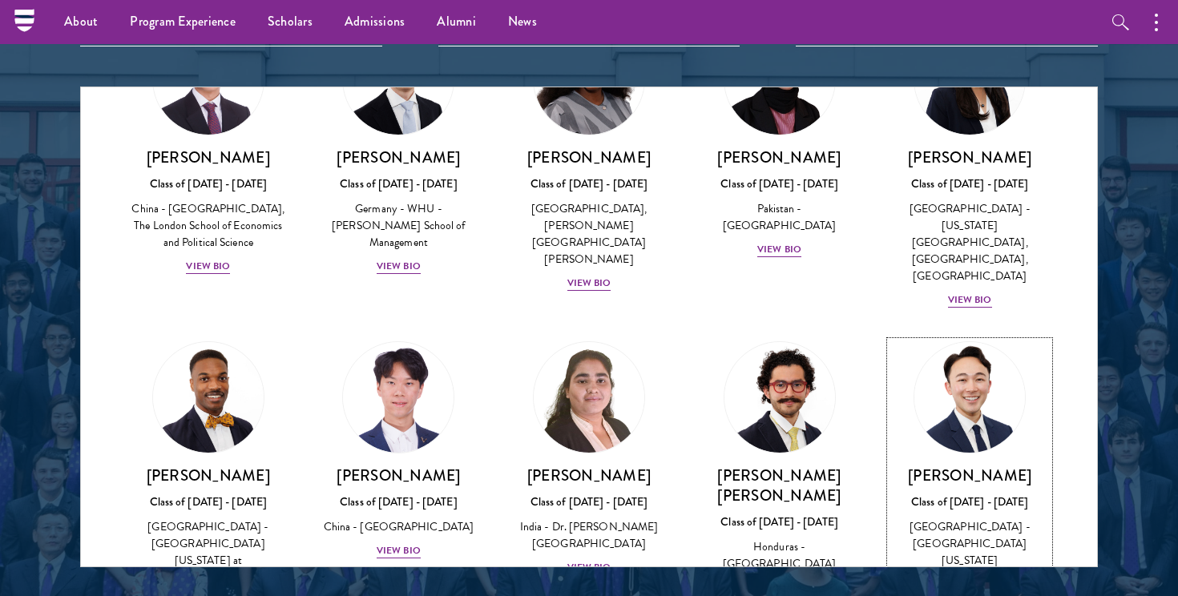
click at [961, 577] on div "View Bio" at bounding box center [970, 584] width 44 height 15
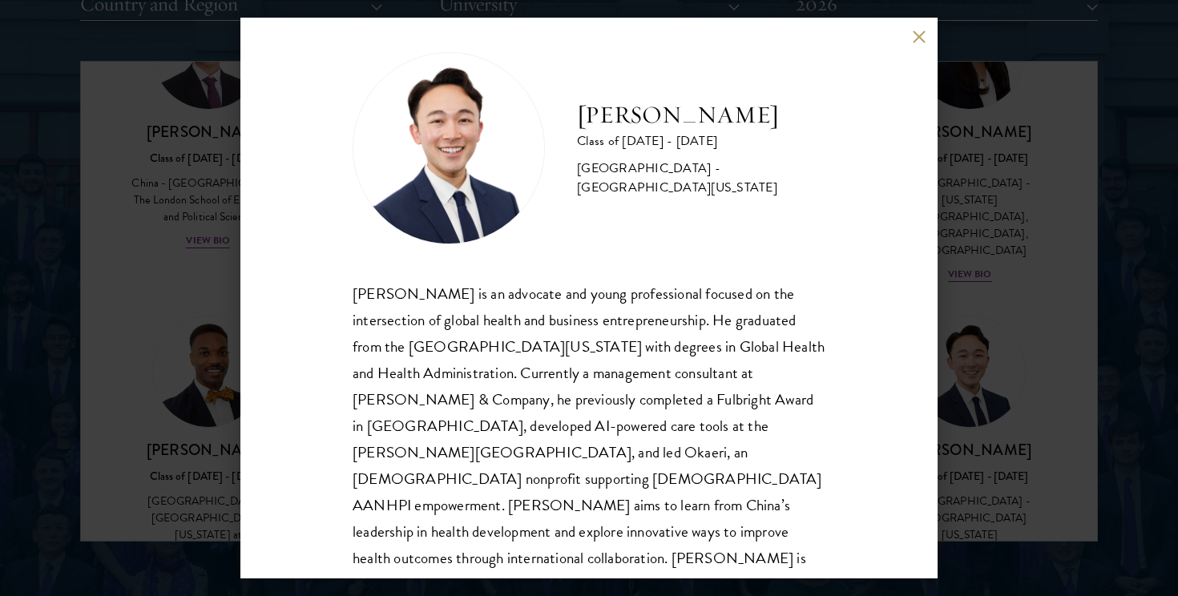
scroll to position [14, 0]
drag, startPoint x: 582, startPoint y: 397, endPoint x: 677, endPoint y: 394, distance: 94.6
click at [677, 394] on div "[PERSON_NAME] is an advocate and young professional focused on the intersection…" at bounding box center [589, 439] width 473 height 318
copy div "Fulbright Award"
click at [973, 335] on div "[PERSON_NAME] Class of [DATE] - [DATE] [GEOGRAPHIC_DATA] - [GEOGRAPHIC_DATA][US…" at bounding box center [589, 298] width 1178 height 596
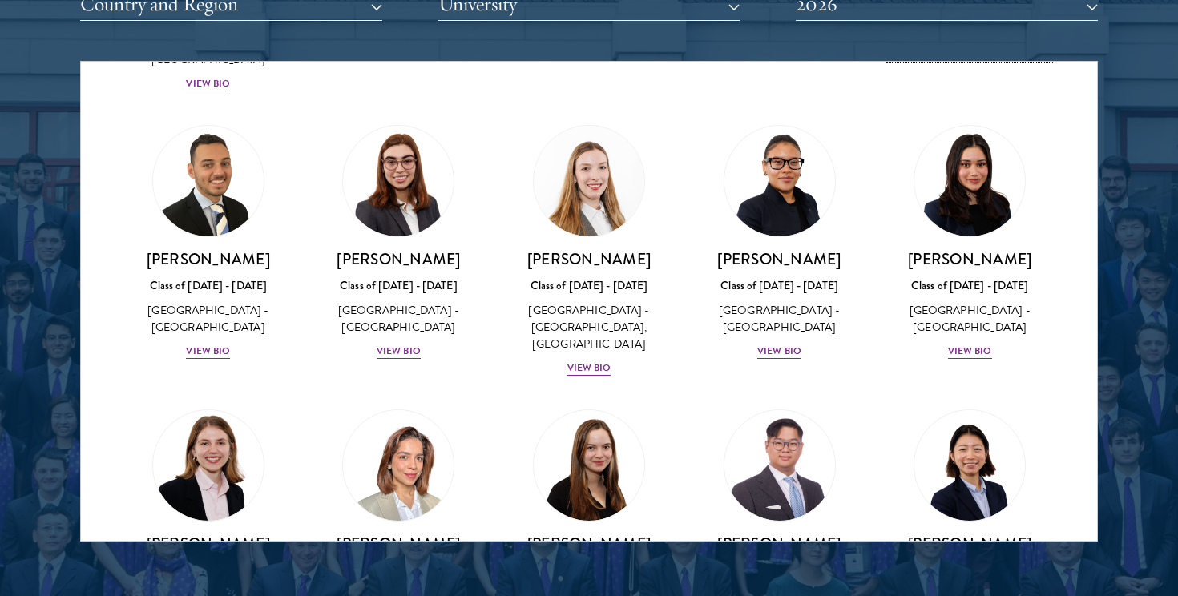
scroll to position [3701, 0]
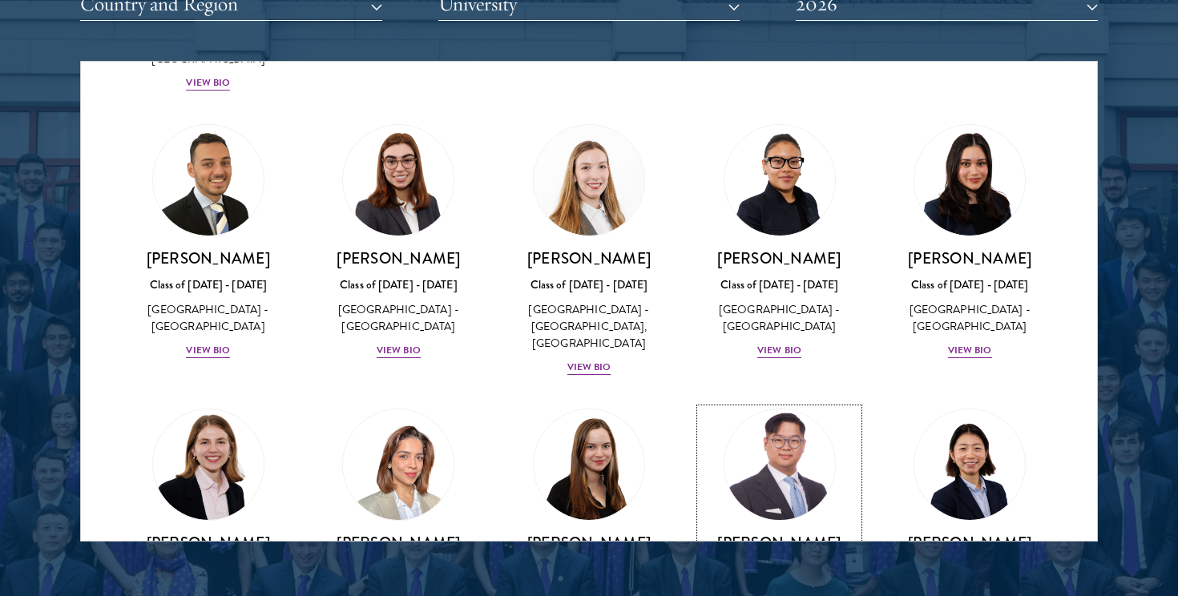
click at [795, 404] on img at bounding box center [780, 465] width 122 height 122
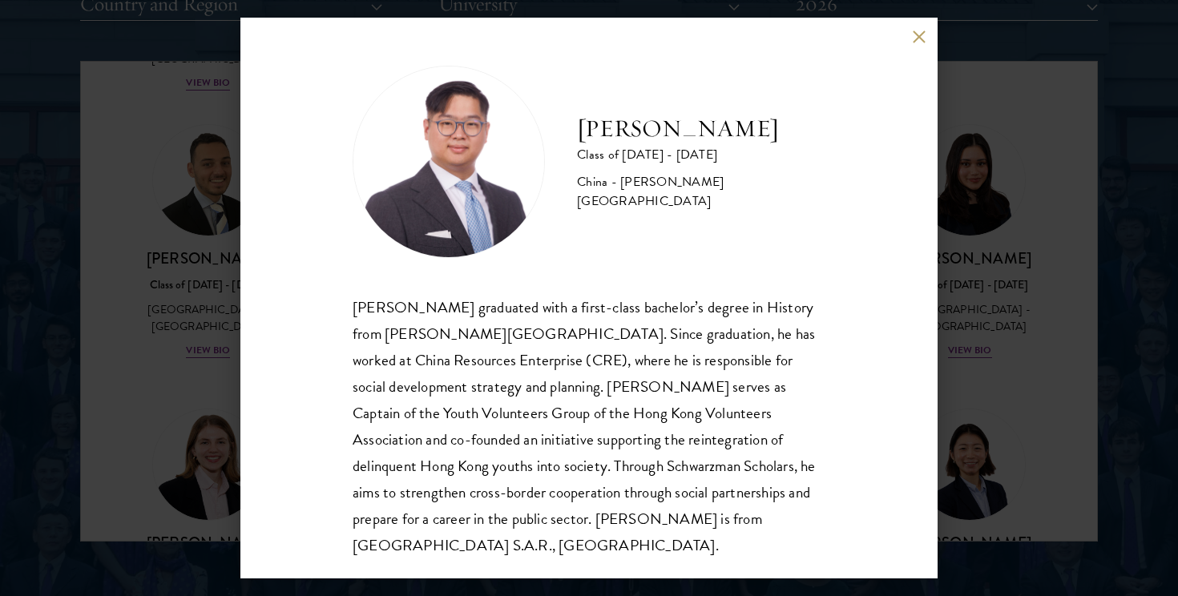
scroll to position [2, 0]
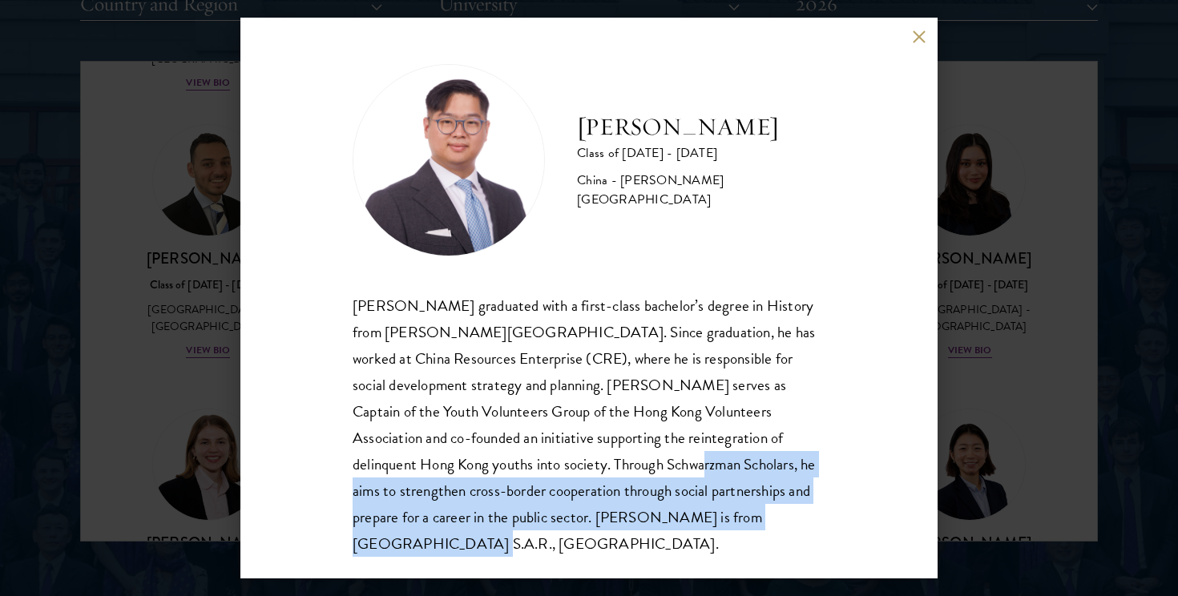
drag, startPoint x: 495, startPoint y: 461, endPoint x: 710, endPoint y: 528, distance: 225.0
click at [710, 528] on div "[PERSON_NAME] graduated with a first-class bachelor’s degree in History from [P…" at bounding box center [589, 424] width 473 height 264
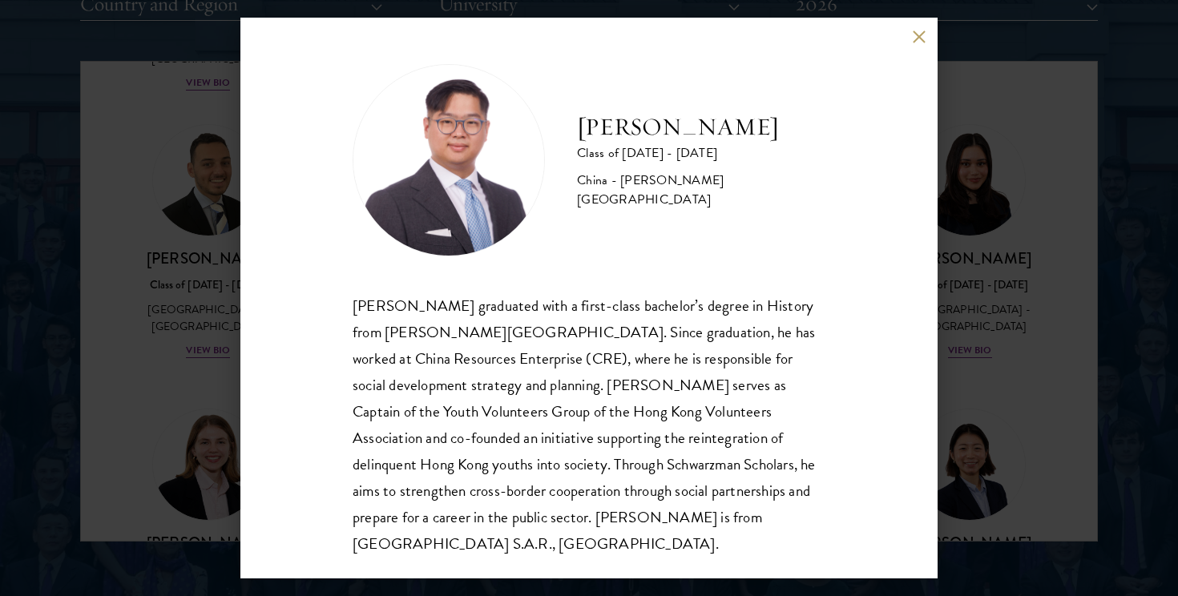
click at [691, 517] on div "[PERSON_NAME] graduated with a first-class bachelor’s degree in History from [P…" at bounding box center [589, 424] width 473 height 264
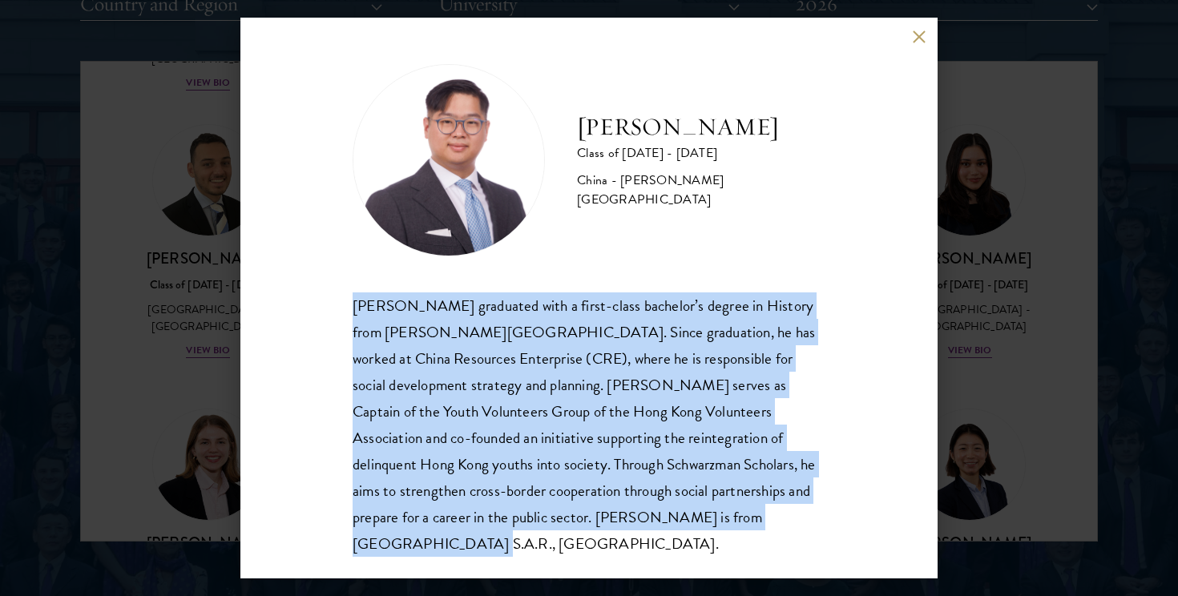
drag, startPoint x: 698, startPoint y: 517, endPoint x: 347, endPoint y: 301, distance: 411.8
click at [345, 300] on div "[PERSON_NAME] Class of [DATE] - [DATE] [GEOGRAPHIC_DATA] - [PERSON_NAME][GEOGRA…" at bounding box center [588, 298] width 697 height 561
click at [359, 304] on div "[PERSON_NAME] graduated with a first-class bachelor’s degree in History from [P…" at bounding box center [589, 424] width 473 height 264
drag, startPoint x: 355, startPoint y: 303, endPoint x: 688, endPoint y: 507, distance: 390.9
click at [690, 509] on div "[PERSON_NAME] graduated with a first-class bachelor’s degree in History from [P…" at bounding box center [589, 424] width 473 height 264
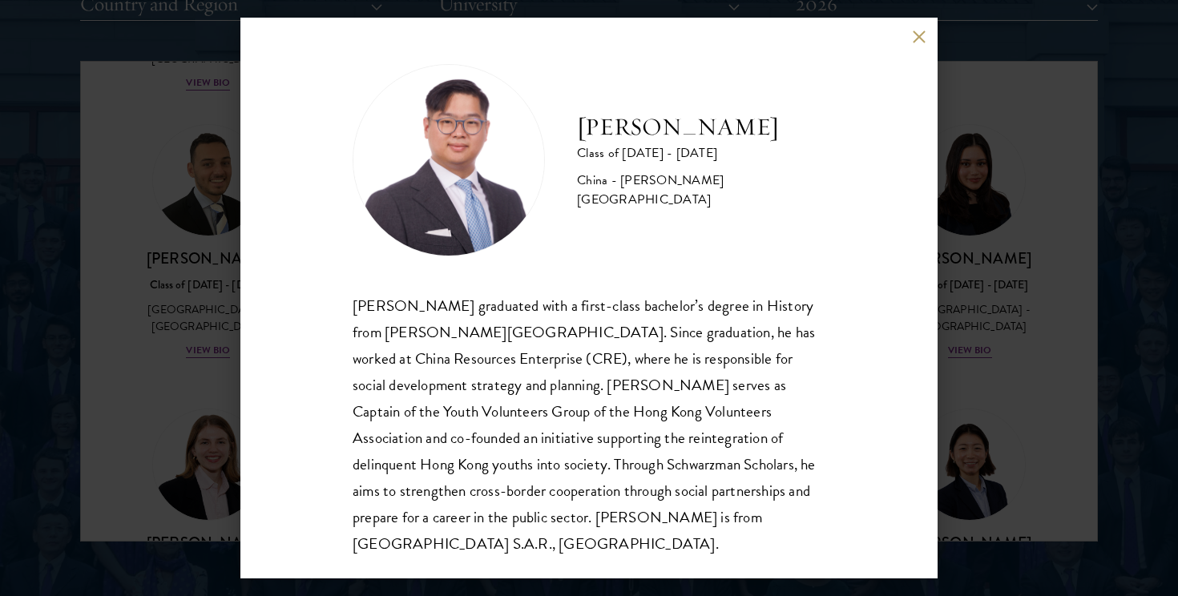
click at [1086, 435] on div "[PERSON_NAME] Class of [DATE] - [DATE] [GEOGRAPHIC_DATA] - [PERSON_NAME][GEOGRA…" at bounding box center [589, 298] width 1178 height 596
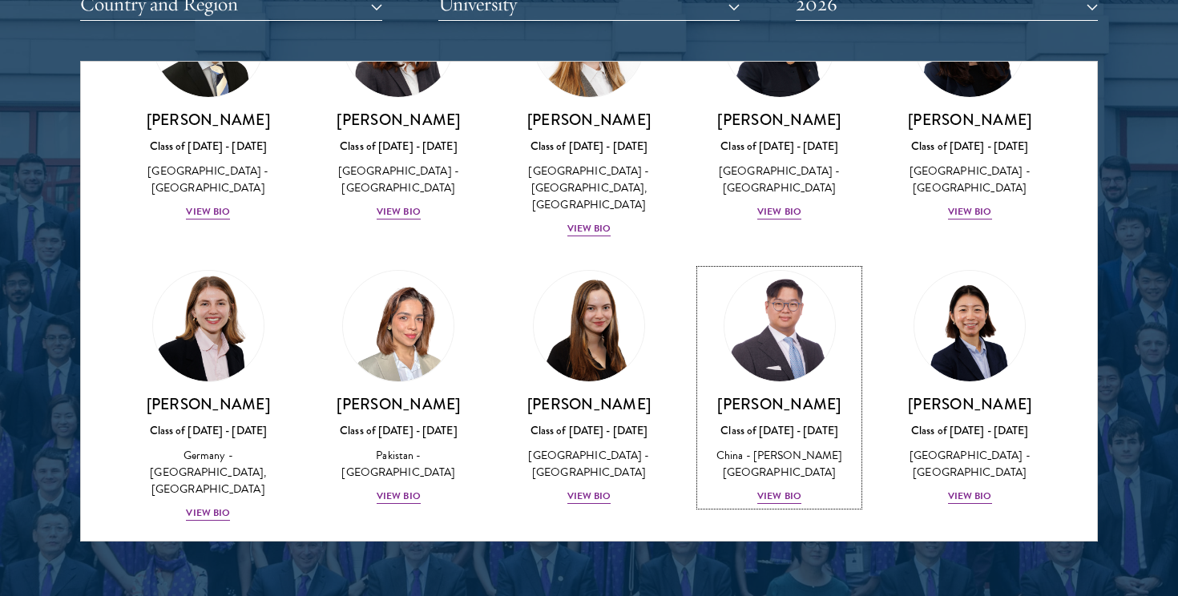
scroll to position [3884, 0]
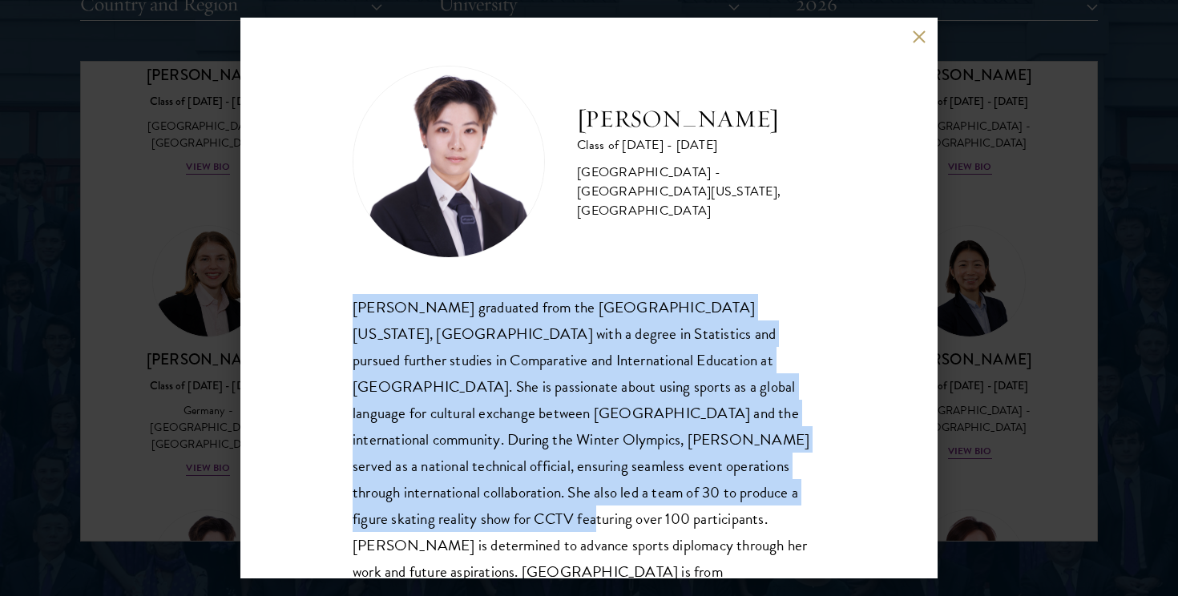
drag, startPoint x: 349, startPoint y: 296, endPoint x: 734, endPoint y: 491, distance: 431.7
click at [734, 491] on div "[PERSON_NAME] Class of [DATE] - [DATE] [GEOGRAPHIC_DATA] - [GEOGRAPHIC_DATA][US…" at bounding box center [588, 298] width 697 height 561
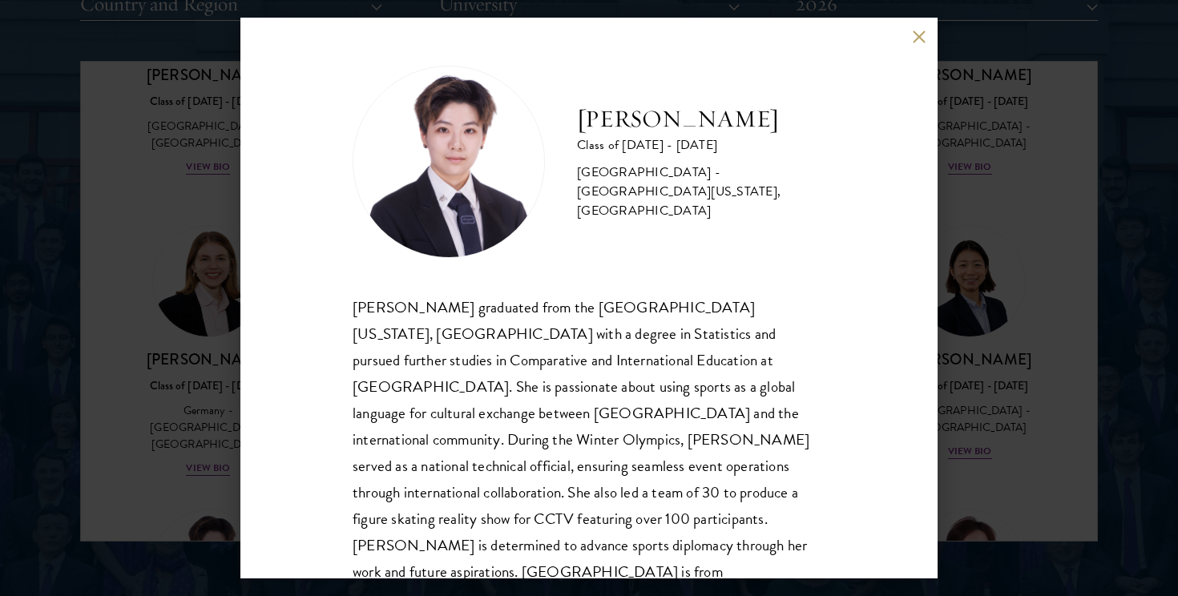
click at [1022, 514] on div "[PERSON_NAME] Class of [DATE] - [DATE] [GEOGRAPHIC_DATA] - [GEOGRAPHIC_DATA][US…" at bounding box center [589, 298] width 1178 height 596
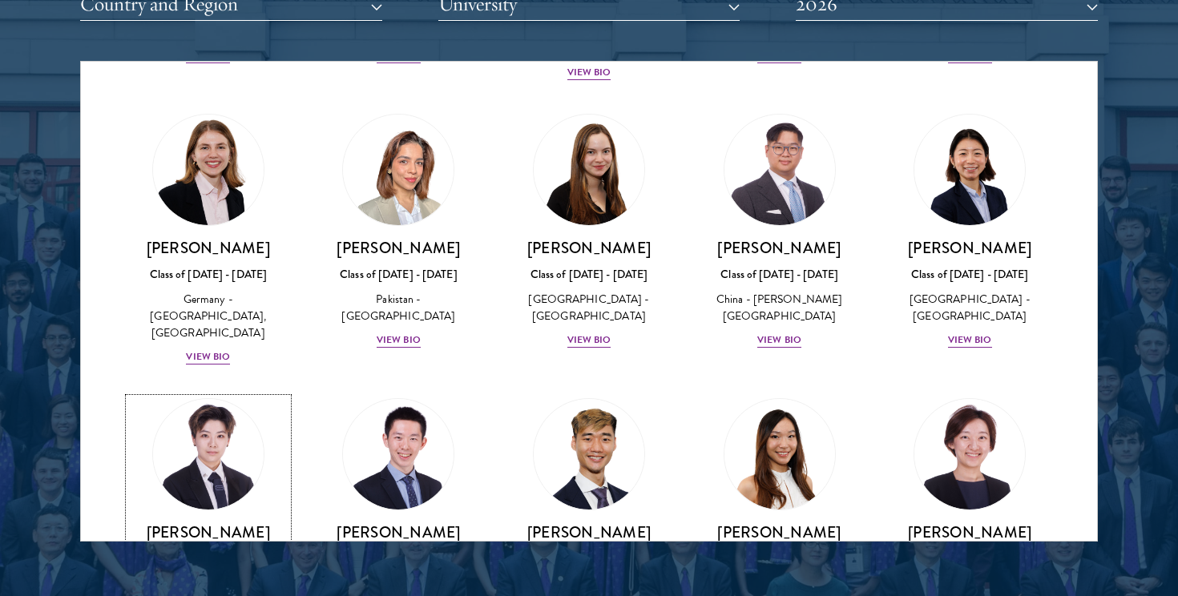
scroll to position [3996, 0]
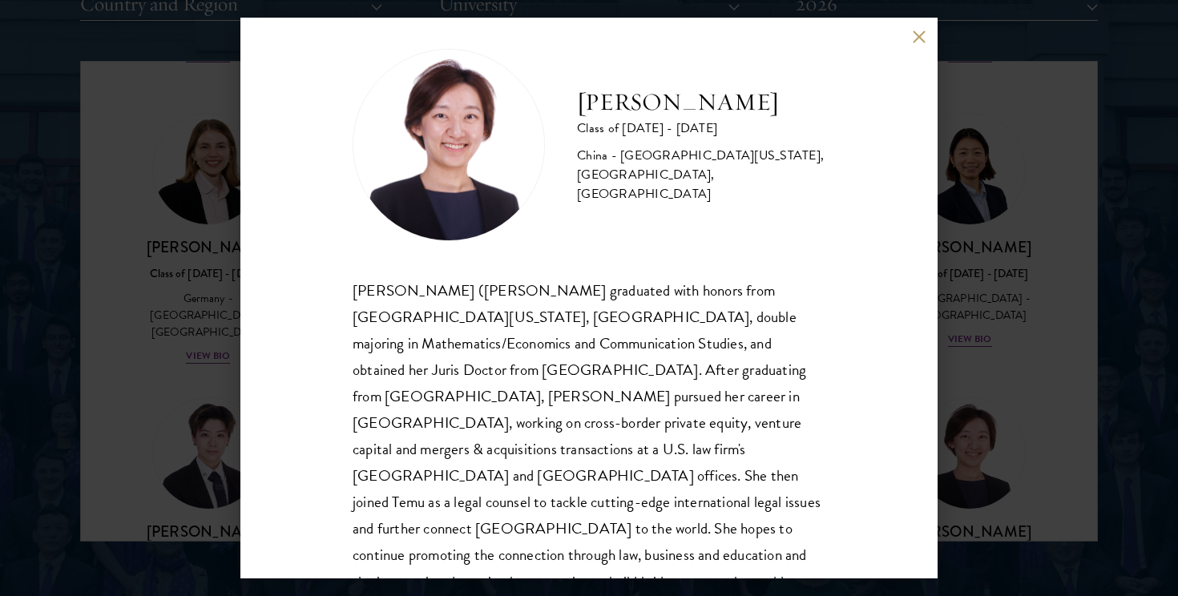
scroll to position [12, 0]
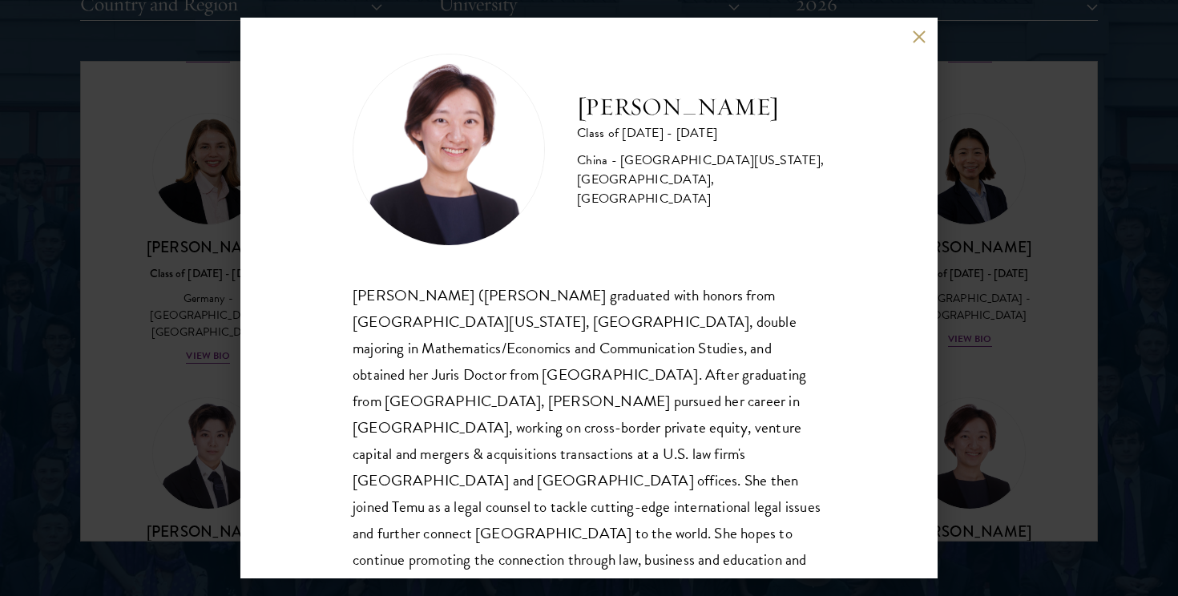
click at [127, 296] on div "[PERSON_NAME] Class of [DATE] - [DATE] [GEOGRAPHIC_DATA] - [GEOGRAPHIC_DATA][US…" at bounding box center [589, 298] width 1178 height 596
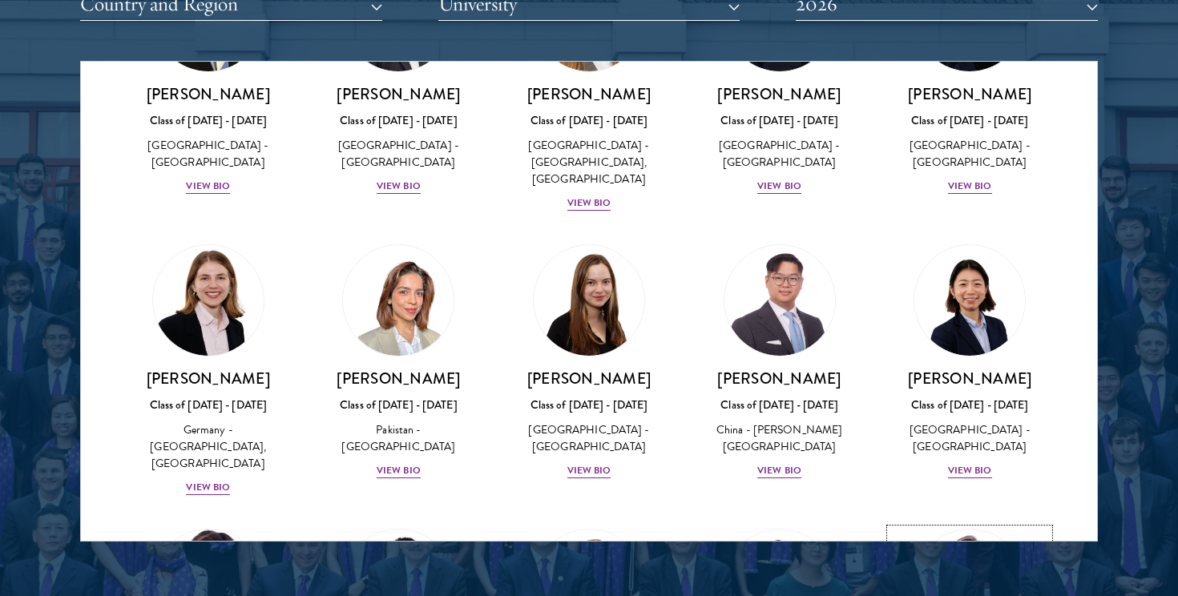
scroll to position [3868, 0]
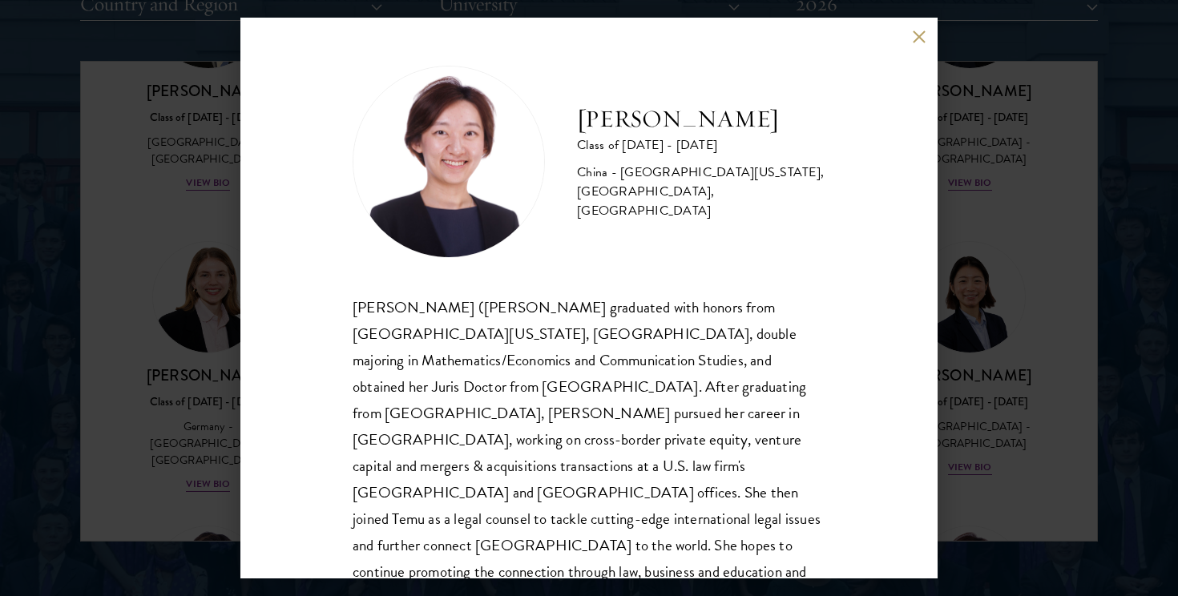
click at [1039, 436] on div "[PERSON_NAME] Class of [DATE] - [DATE] [GEOGRAPHIC_DATA] - [GEOGRAPHIC_DATA][US…" at bounding box center [589, 298] width 1178 height 596
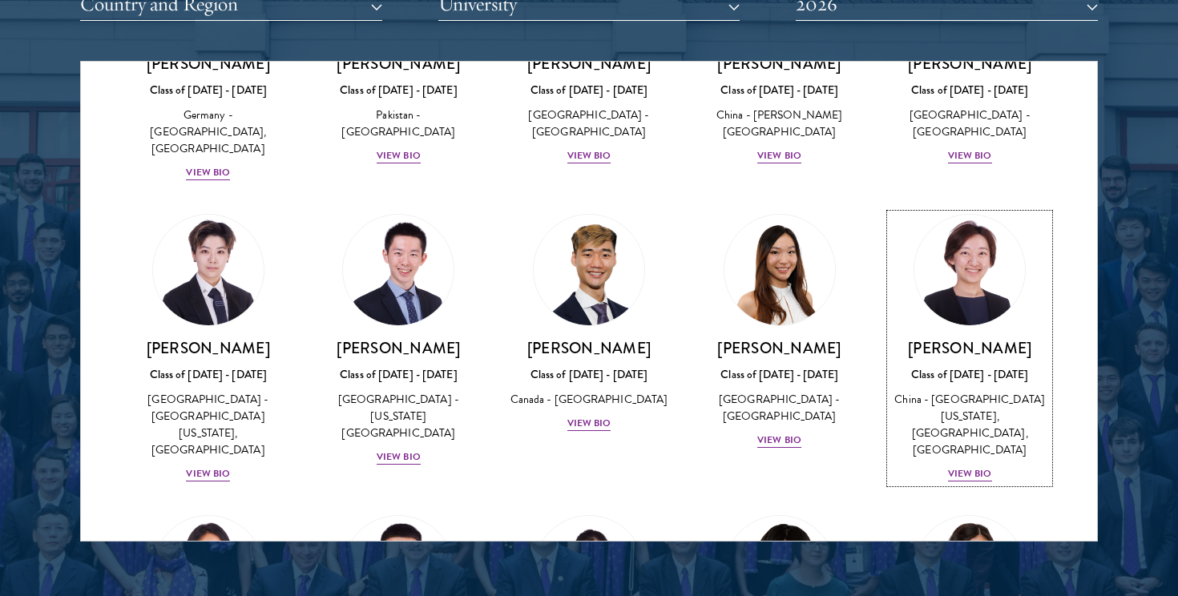
scroll to position [4184, 0]
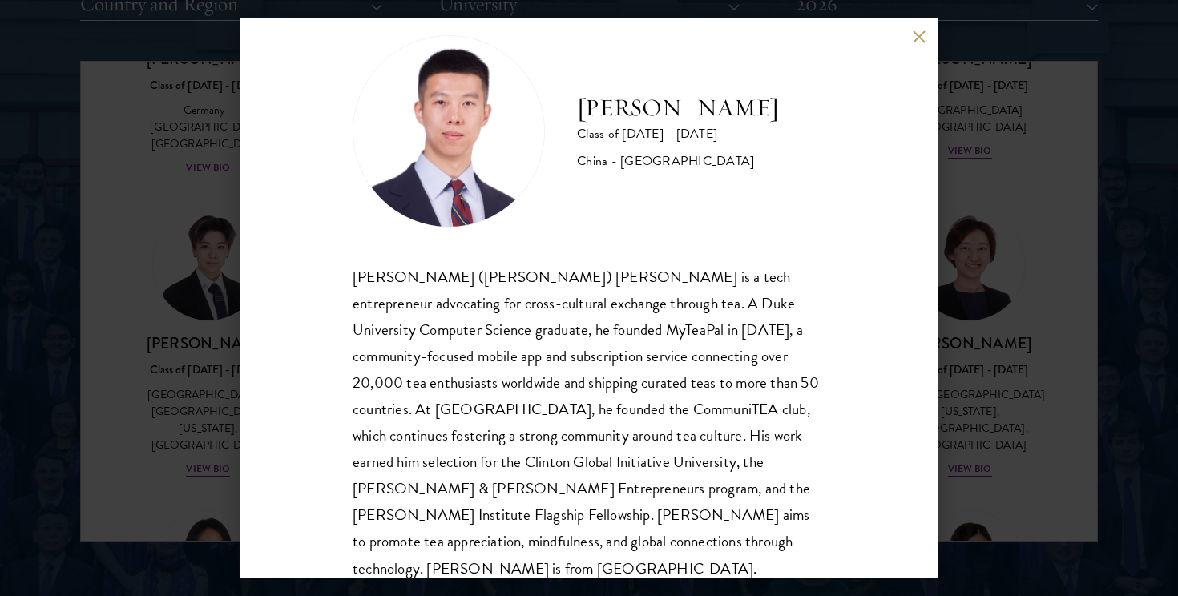
scroll to position [28, 0]
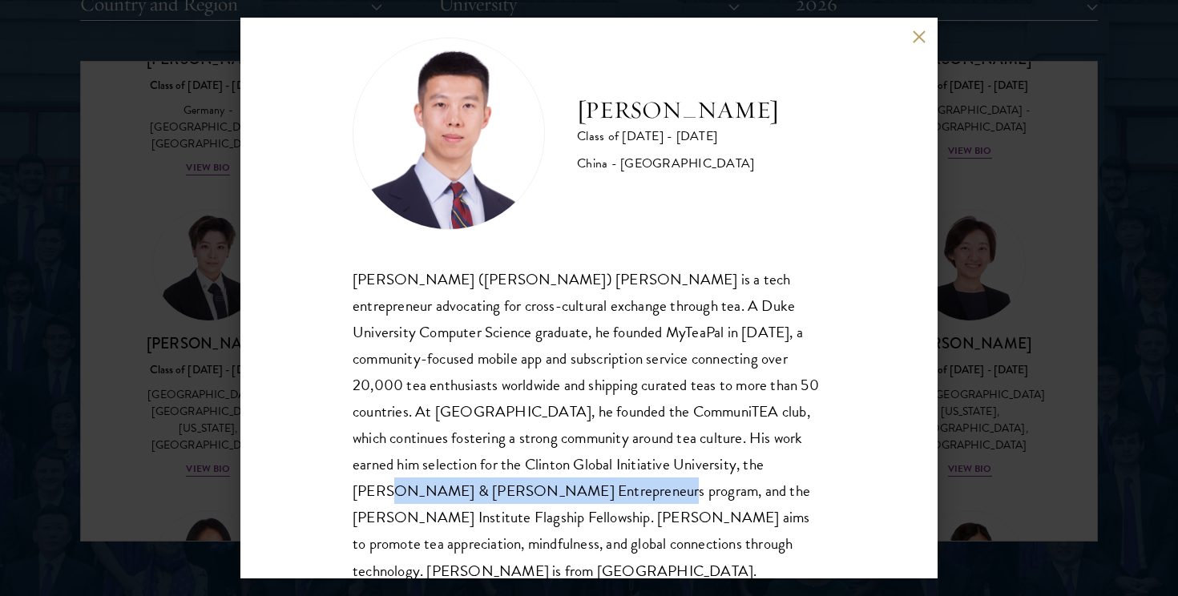
drag, startPoint x: 744, startPoint y: 465, endPoint x: 526, endPoint y: 489, distance: 219.2
click at [526, 489] on div "[PERSON_NAME] ([PERSON_NAME]) [PERSON_NAME] is a tech entrepreneur advocating f…" at bounding box center [589, 425] width 473 height 318
copy div "[PERSON_NAME] Institute Flagship Fellowship."
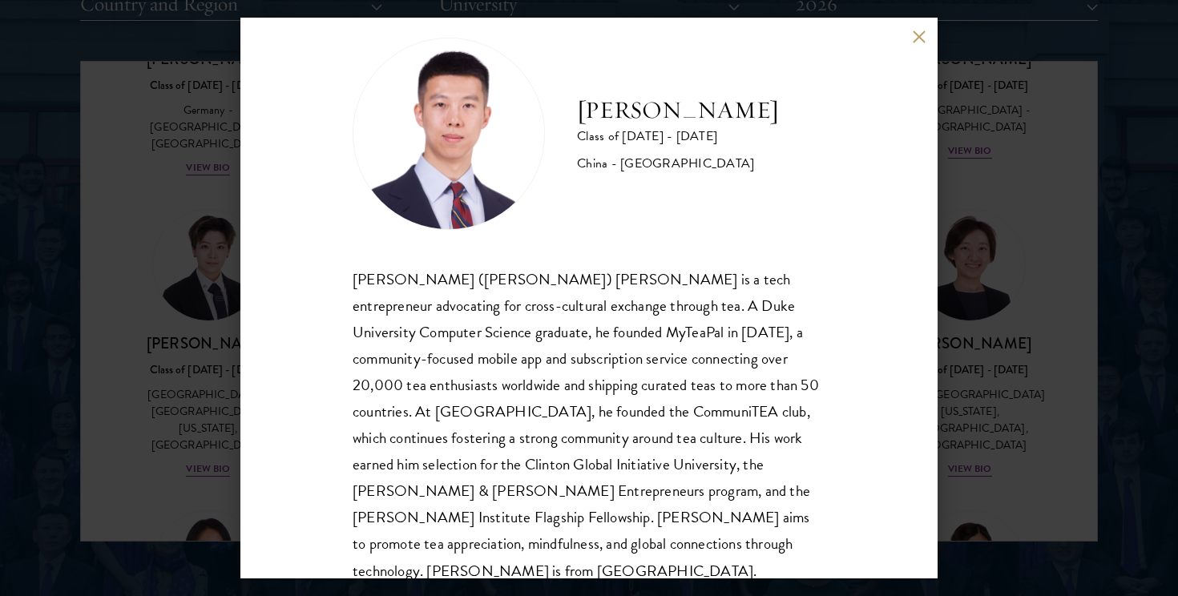
click at [1029, 265] on div "[PERSON_NAME] Class of [DATE] - [DATE] [GEOGRAPHIC_DATA] - [GEOGRAPHIC_DATA] [P…" at bounding box center [589, 298] width 1178 height 596
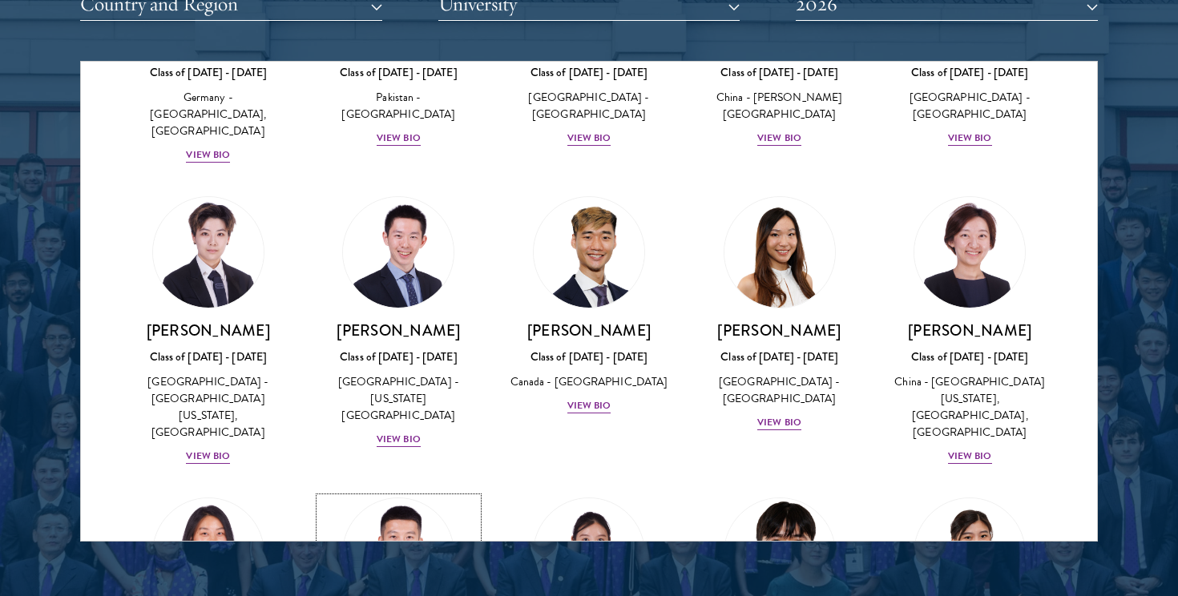
scroll to position [4200, 0]
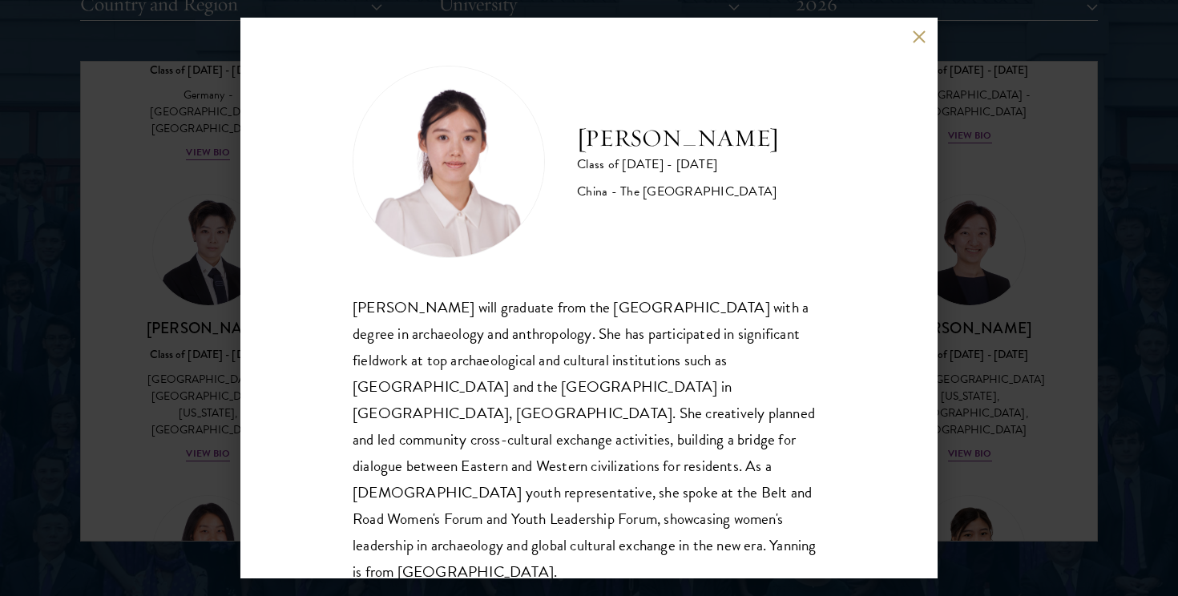
click at [1008, 449] on div "[PERSON_NAME] Class of [DATE] - [DATE] [GEOGRAPHIC_DATA] - The [GEOGRAPHIC_DATA…" at bounding box center [589, 298] width 1178 height 596
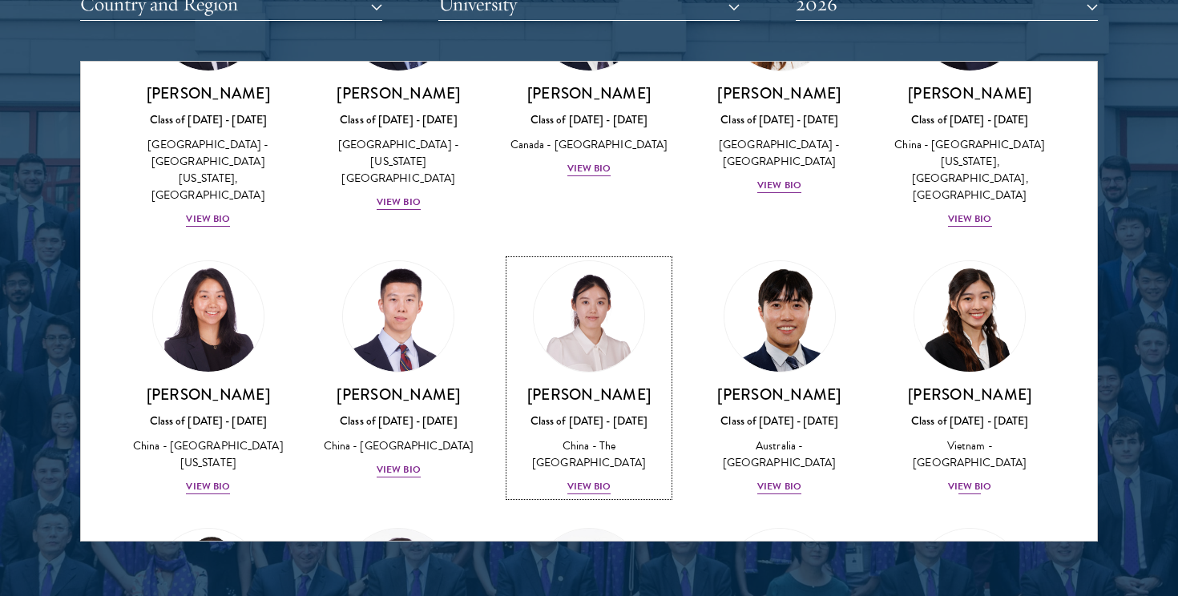
scroll to position [4436, 0]
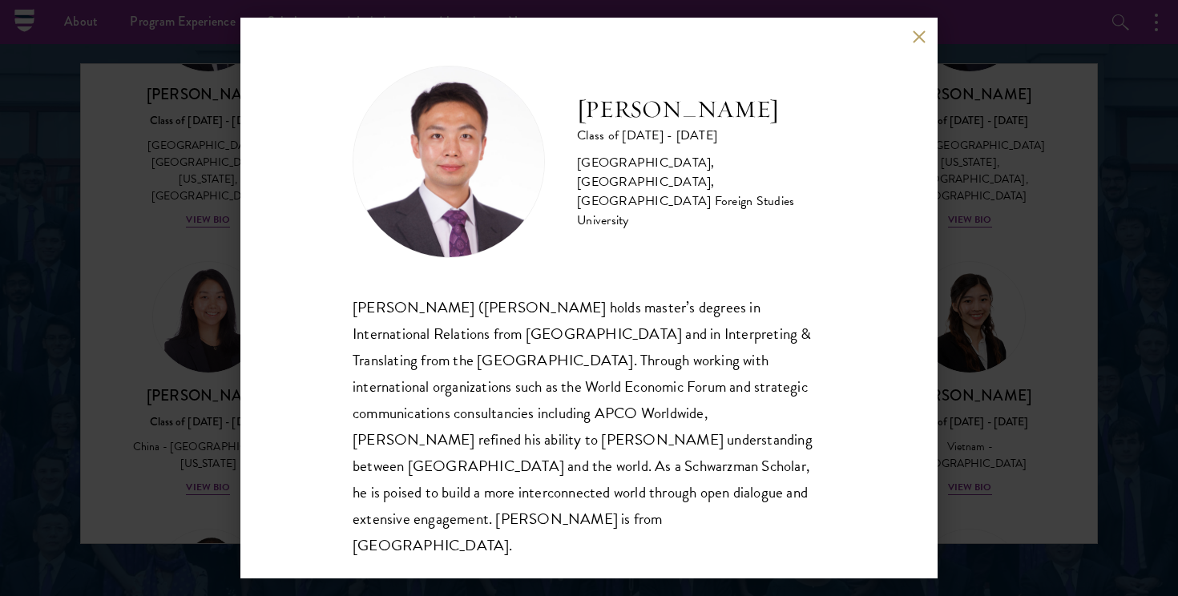
scroll to position [2060, 0]
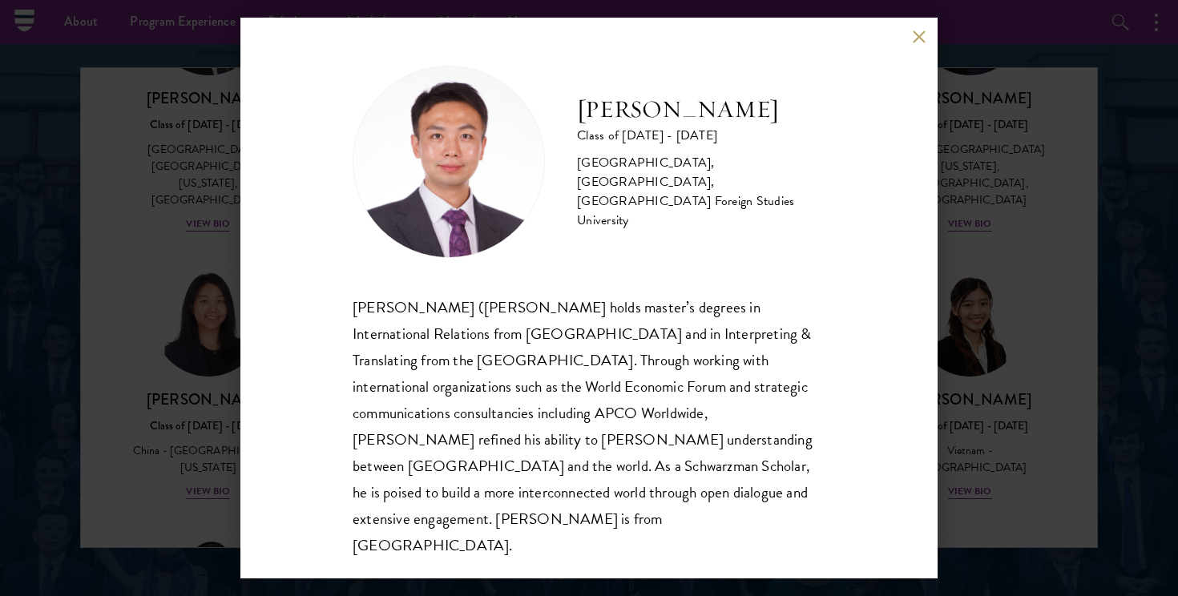
click at [1058, 440] on div "[PERSON_NAME] Class of [DATE] - [DATE] [GEOGRAPHIC_DATA] - [GEOGRAPHIC_DATA], […" at bounding box center [589, 298] width 1178 height 596
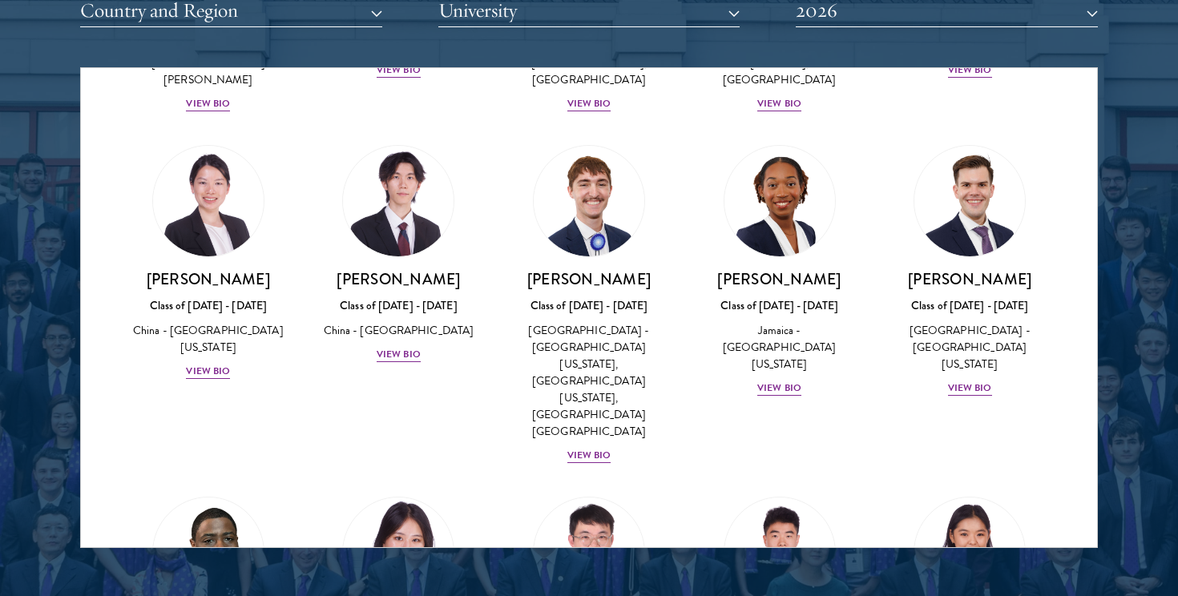
scroll to position [2160, 0]
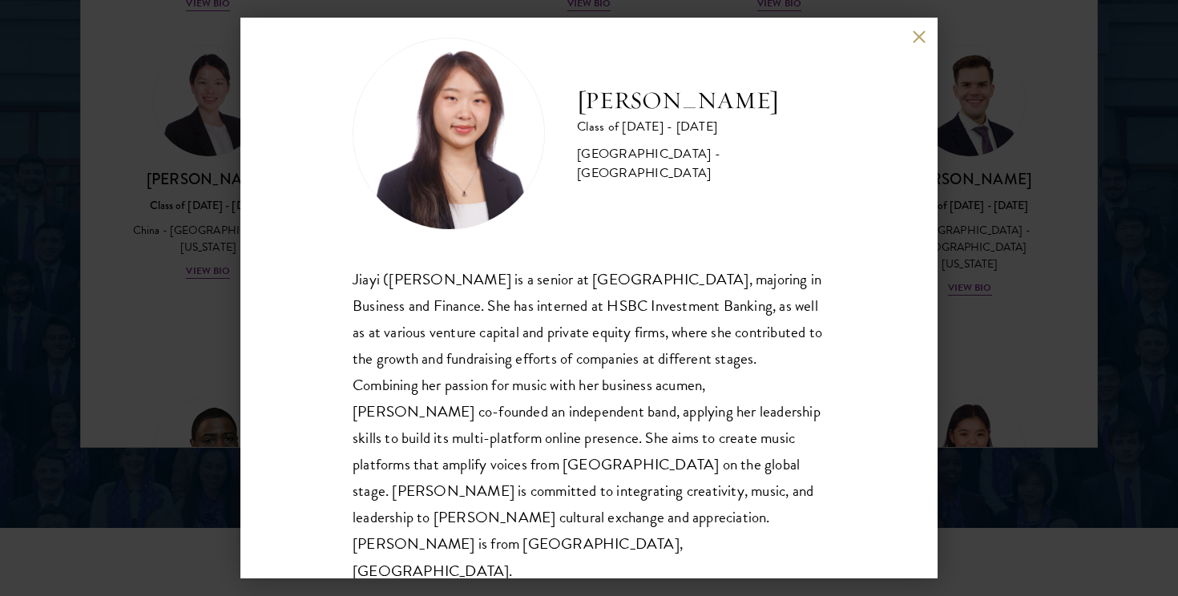
scroll to position [28, 0]
click at [957, 236] on div "[PERSON_NAME] Class of [DATE] - [DATE] [GEOGRAPHIC_DATA] - [GEOGRAPHIC_DATA] [P…" at bounding box center [589, 298] width 1178 height 596
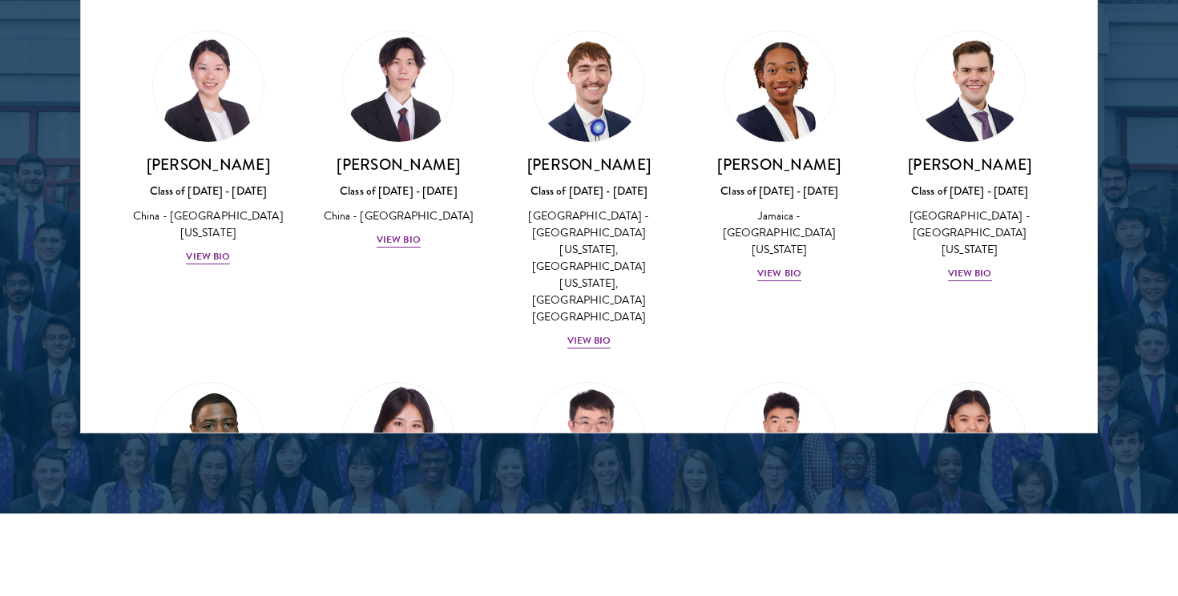
scroll to position [2177, 0]
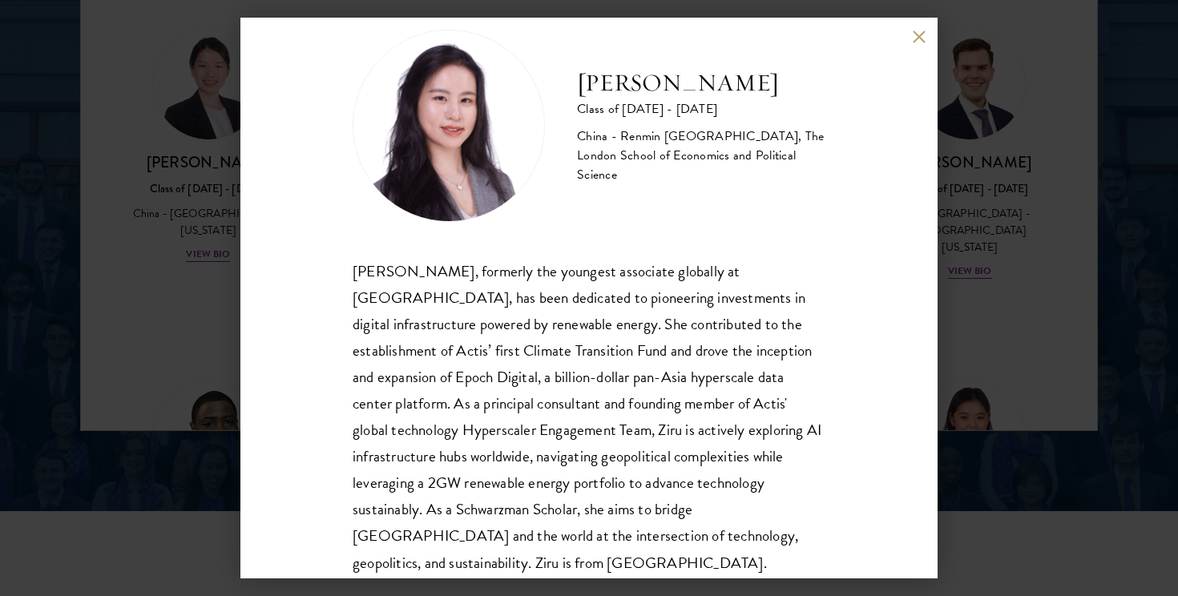
scroll to position [54, 0]
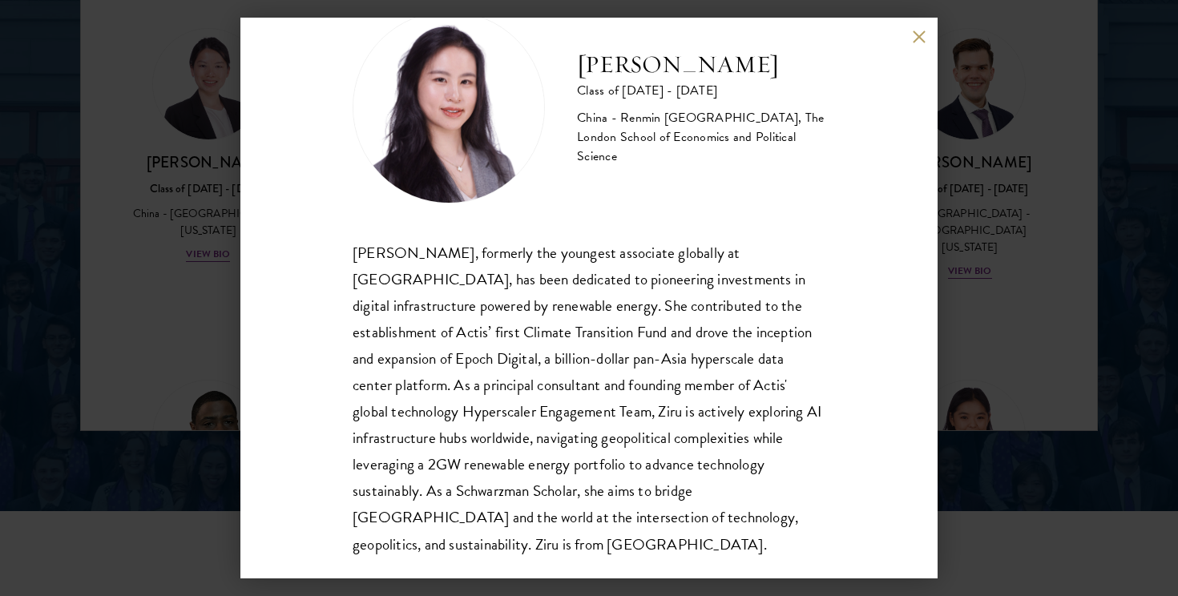
click at [700, 254] on div "[PERSON_NAME], formerly the youngest associate globally at [GEOGRAPHIC_DATA], h…" at bounding box center [589, 399] width 473 height 318
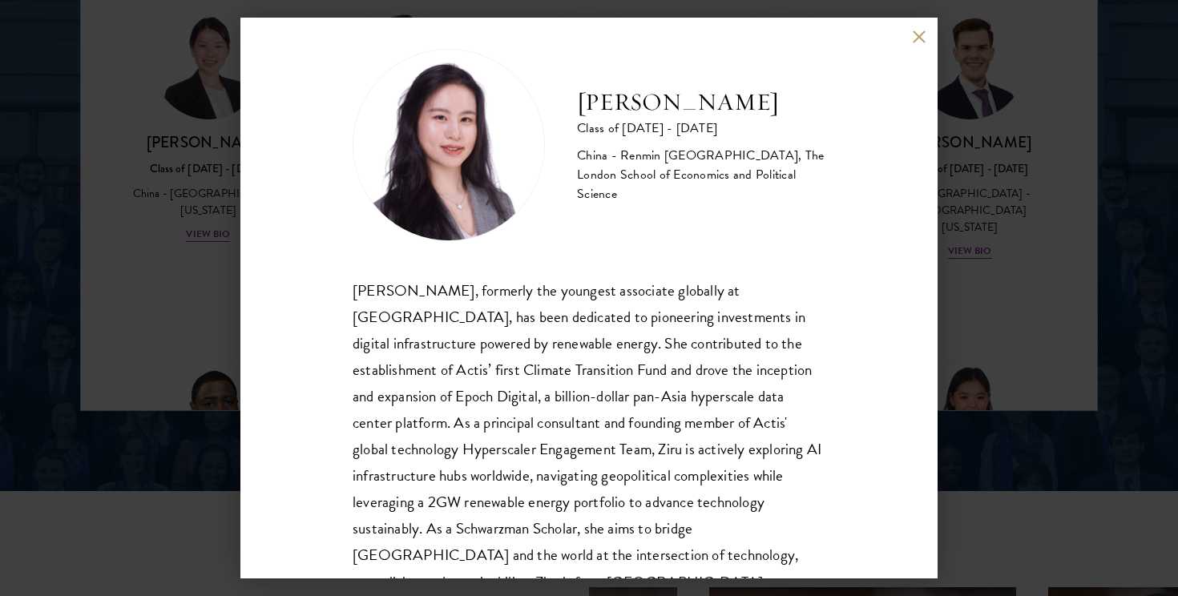
scroll to position [48, 0]
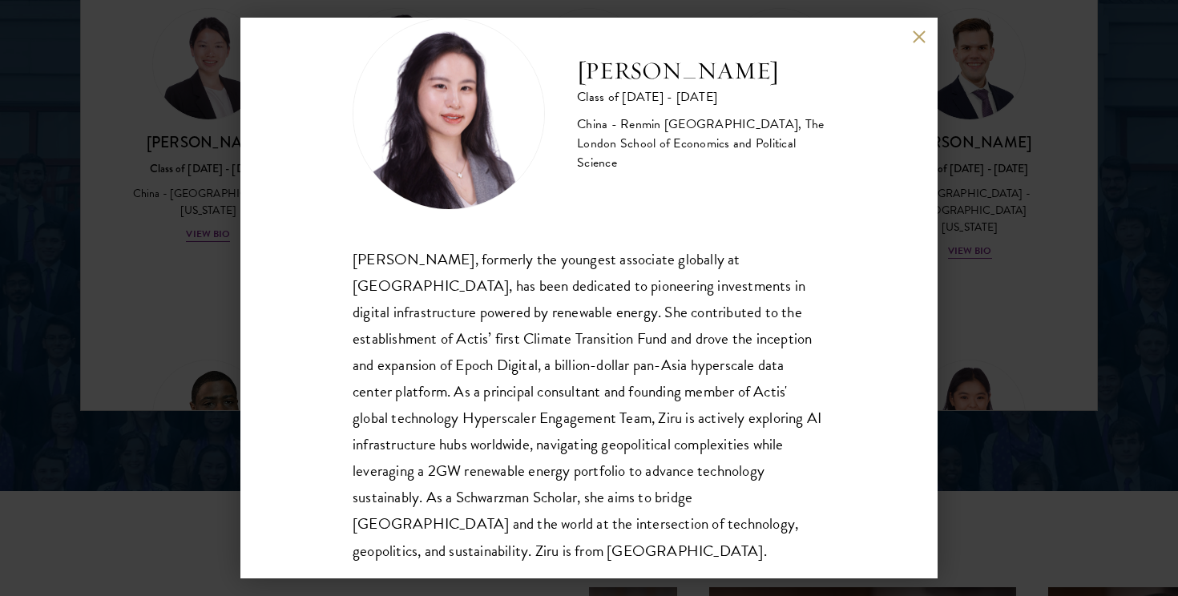
click at [943, 405] on div "[PERSON_NAME] Class of [DATE] - [DATE] [GEOGRAPHIC_DATA] - Renmin [GEOGRAPHIC_D…" at bounding box center [589, 298] width 1178 height 596
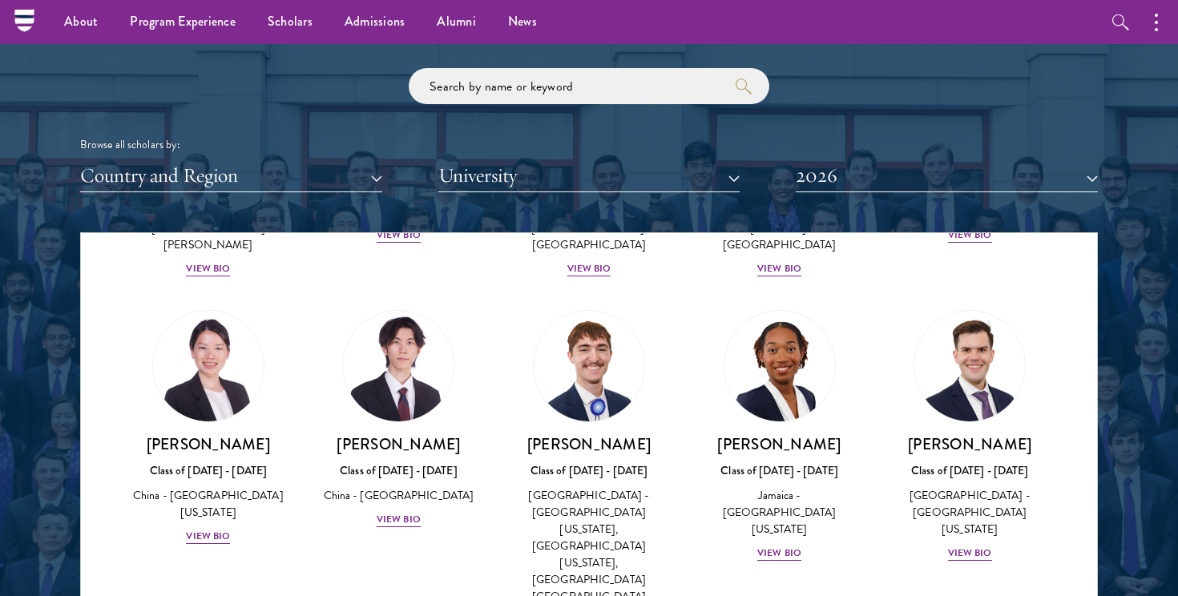
scroll to position [7786, 0]
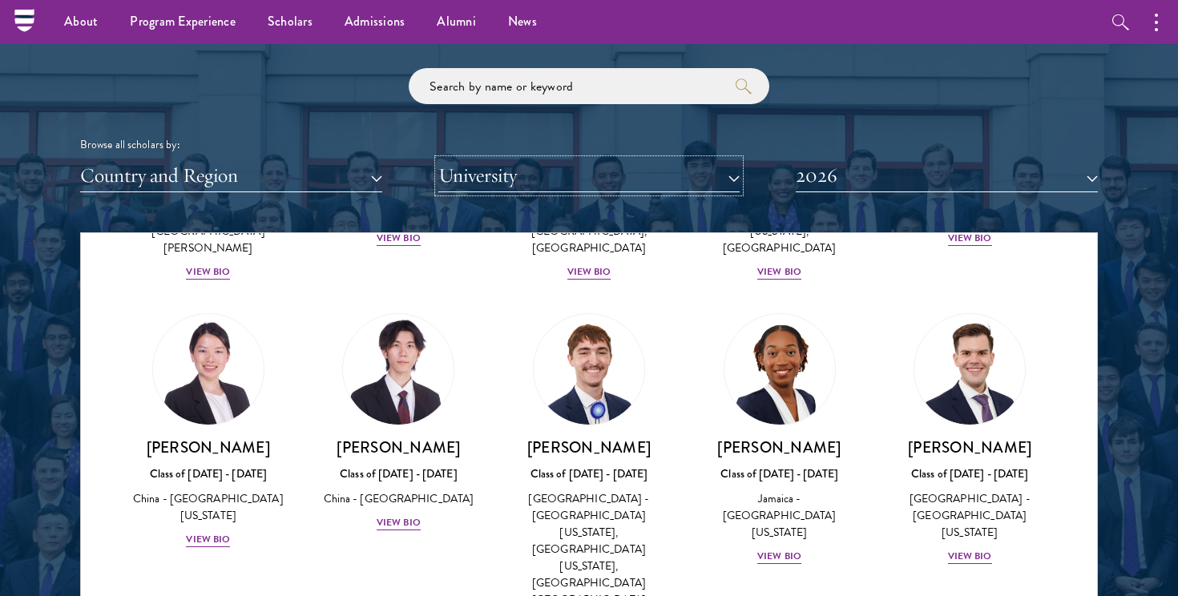
click at [474, 167] on button "University" at bounding box center [589, 175] width 302 height 33
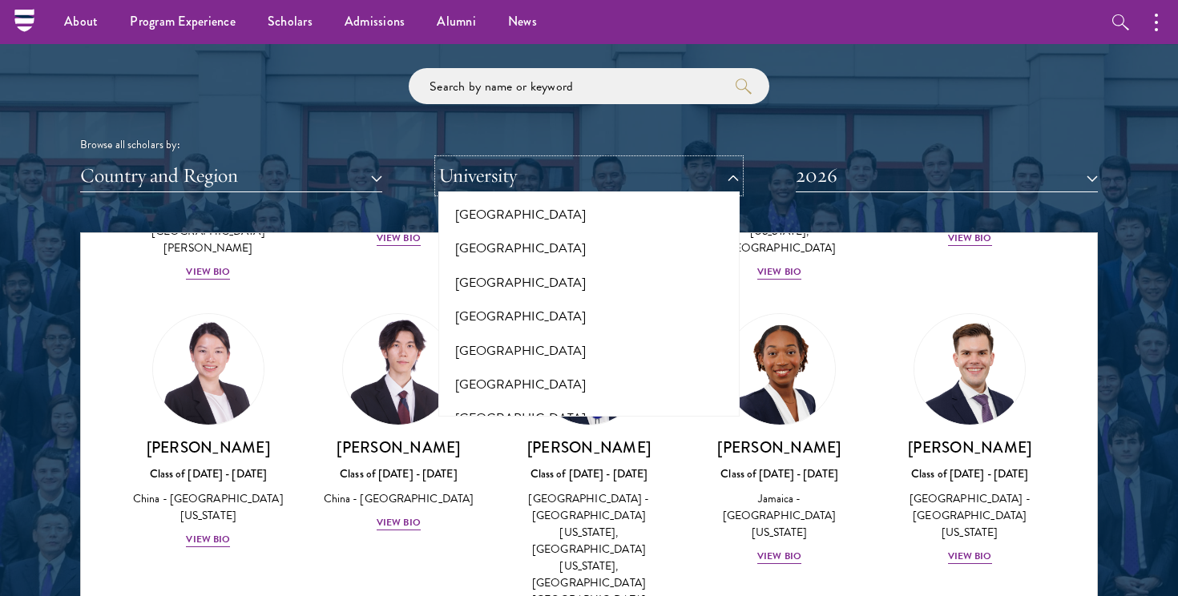
scroll to position [11905, 0]
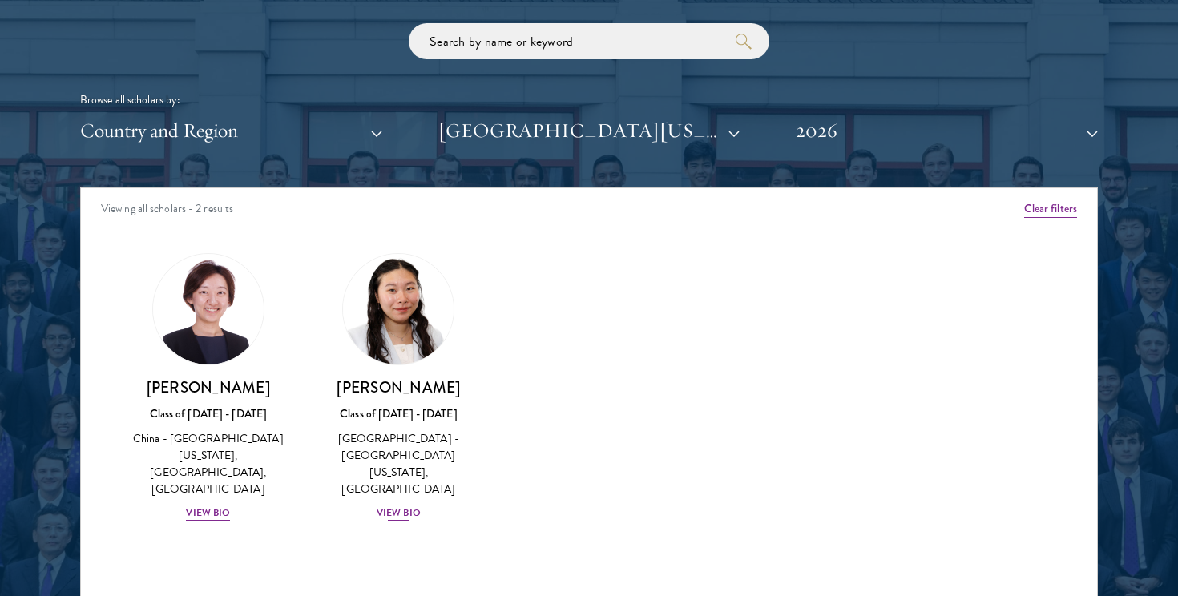
scroll to position [1946, 0]
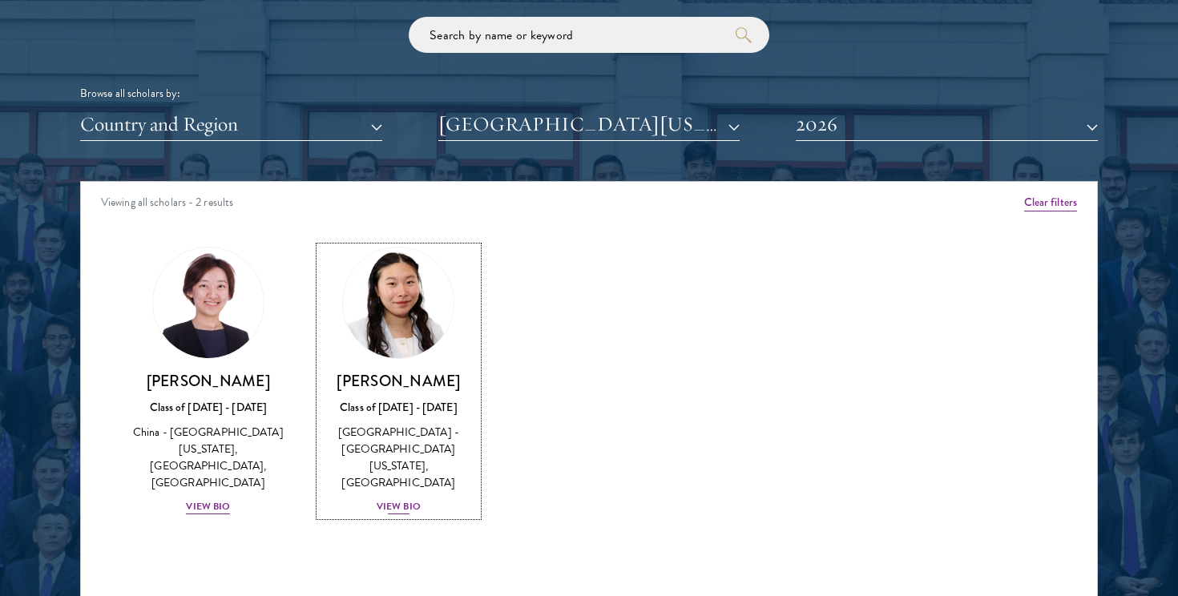
click at [406, 344] on img at bounding box center [398, 303] width 122 height 122
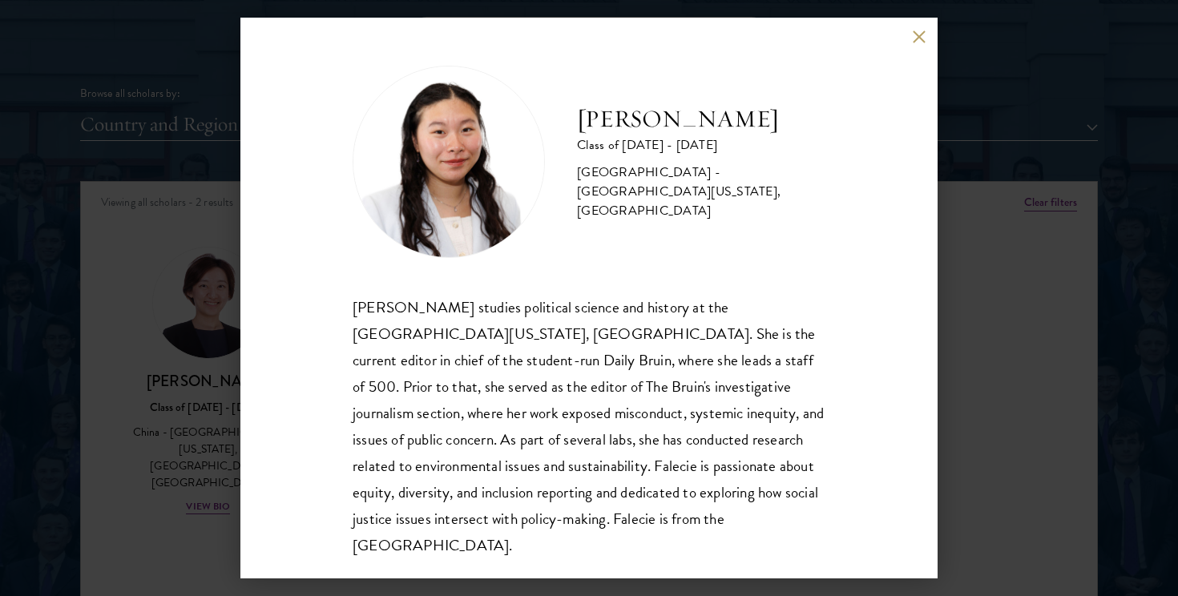
click at [698, 127] on h2 "[PERSON_NAME]" at bounding box center [701, 119] width 248 height 32
copy div "[PERSON_NAME]"
click at [967, 229] on div "[PERSON_NAME] Class of [DATE] - [DATE] [GEOGRAPHIC_DATA] - [GEOGRAPHIC_DATA][US…" at bounding box center [589, 298] width 1178 height 596
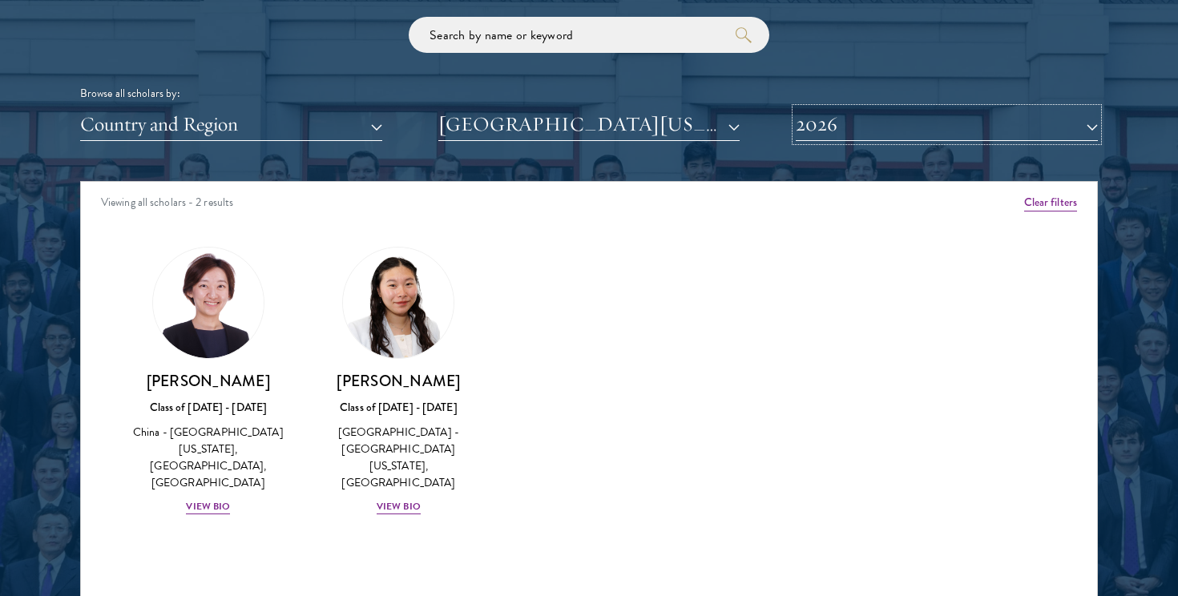
click at [816, 123] on button "2026" at bounding box center [947, 124] width 302 height 33
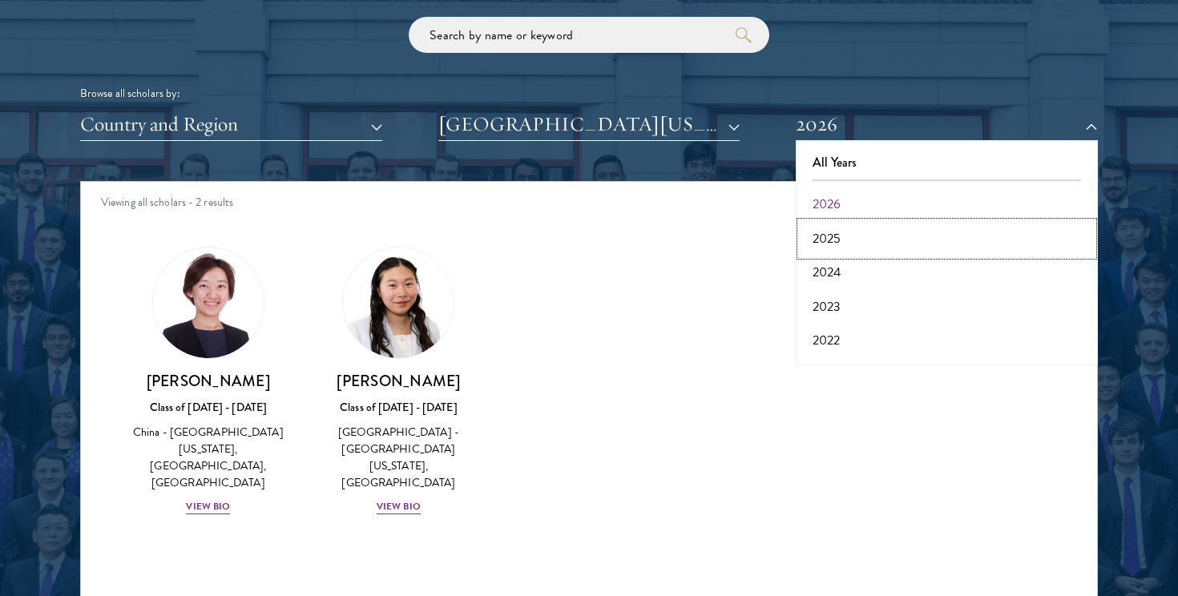
click at [842, 231] on button "2025" at bounding box center [946, 239] width 292 height 34
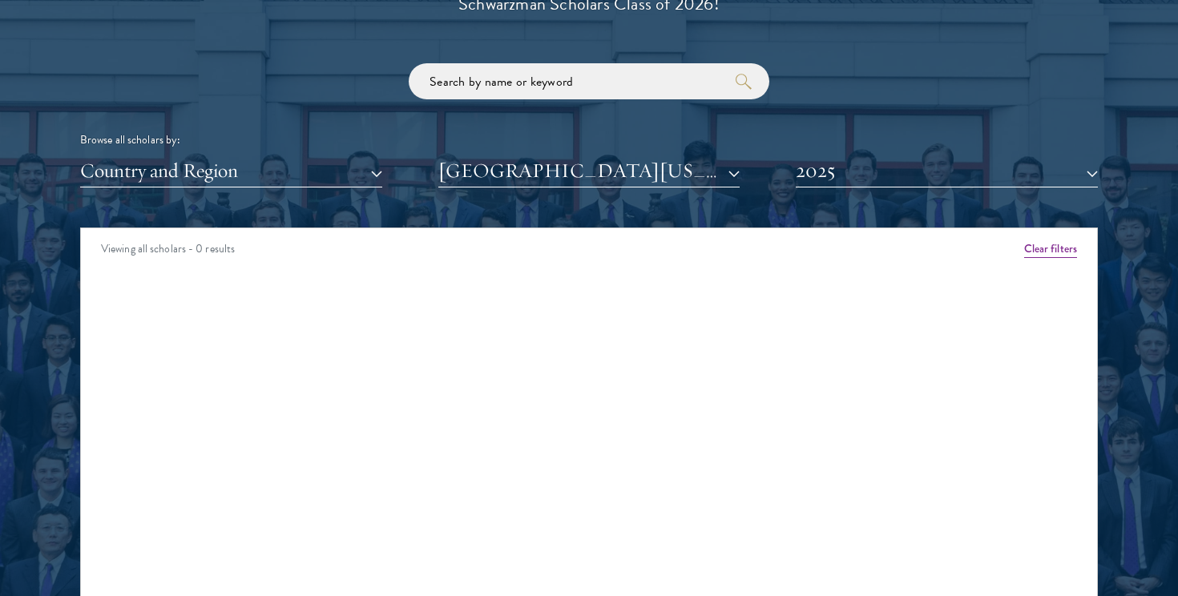
scroll to position [1966, 0]
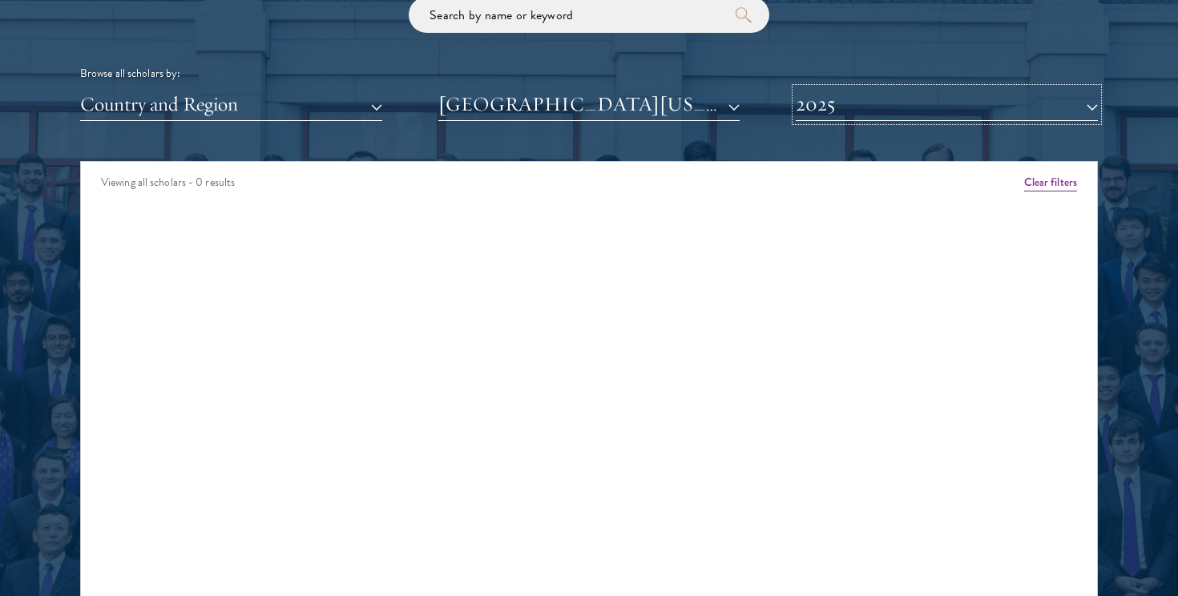
click at [808, 106] on button "2025" at bounding box center [947, 104] width 302 height 33
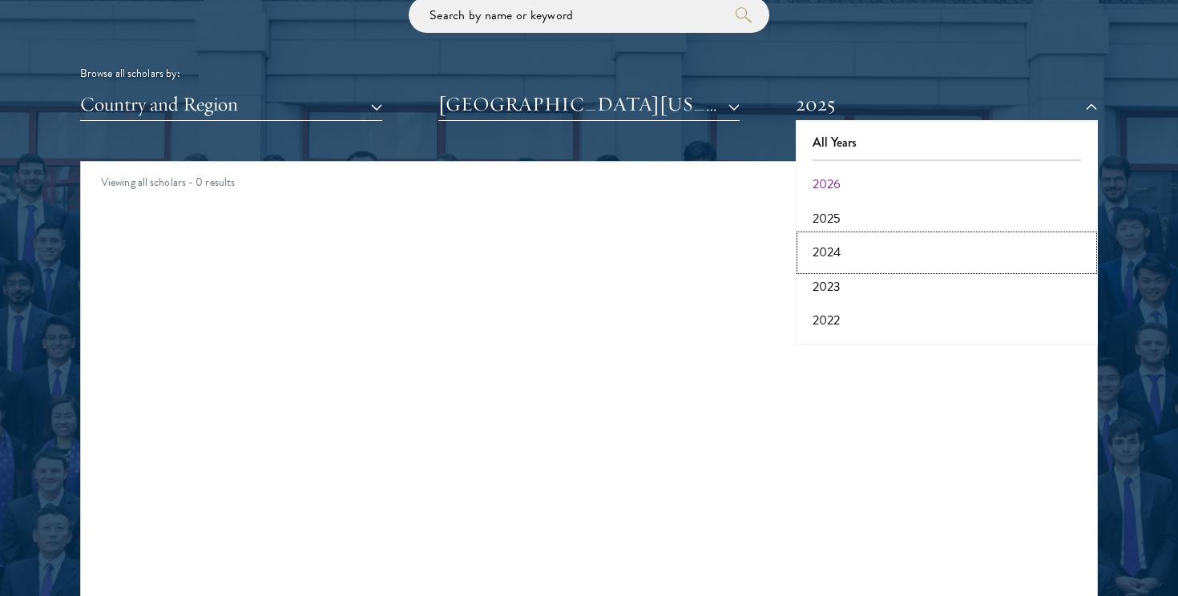
click at [827, 252] on button "2024" at bounding box center [946, 253] width 292 height 34
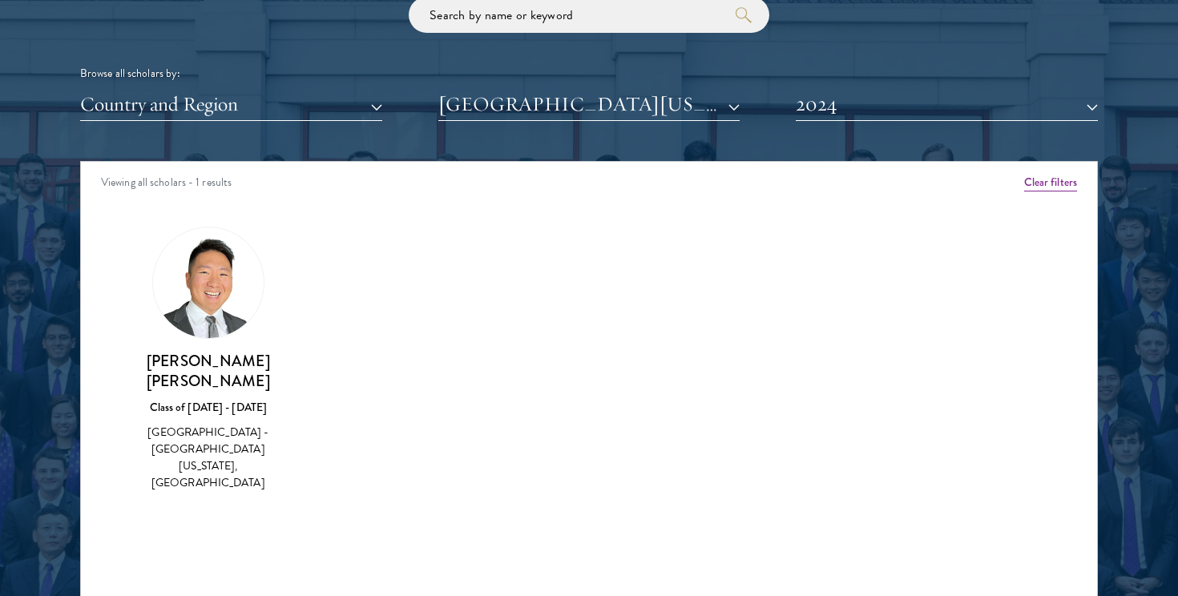
click at [213, 331] on img at bounding box center [208, 283] width 111 height 111
click at [213, 306] on img at bounding box center [208, 283] width 111 height 111
click at [223, 365] on h3 "[PERSON_NAME] [PERSON_NAME]" at bounding box center [208, 371] width 159 height 40
click at [223, 426] on div "[GEOGRAPHIC_DATA] - [GEOGRAPHIC_DATA][US_STATE], [GEOGRAPHIC_DATA]" at bounding box center [208, 457] width 159 height 67
click at [216, 320] on img at bounding box center [208, 283] width 111 height 111
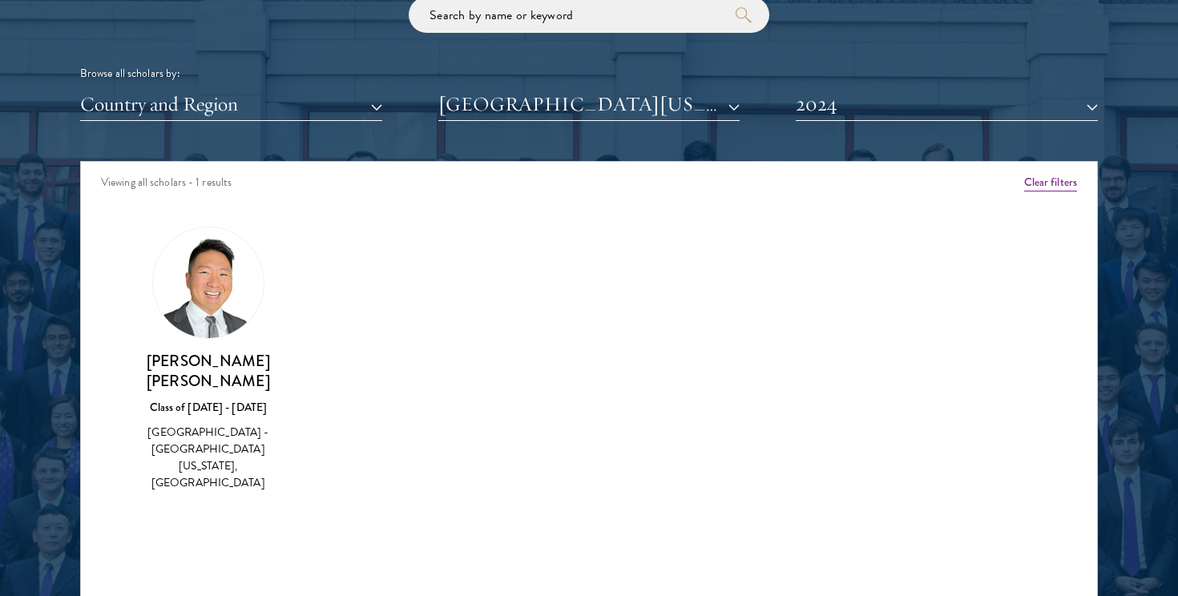
click at [203, 368] on h3 "[PERSON_NAME] [PERSON_NAME]" at bounding box center [208, 371] width 159 height 40
click at [203, 399] on div "Class of [DATE] - [DATE]" at bounding box center [208, 407] width 159 height 17
click at [207, 429] on div "[GEOGRAPHIC_DATA] - [GEOGRAPHIC_DATA][US_STATE], [GEOGRAPHIC_DATA]" at bounding box center [208, 457] width 159 height 67
click at [820, 96] on button "2024" at bounding box center [947, 104] width 302 height 33
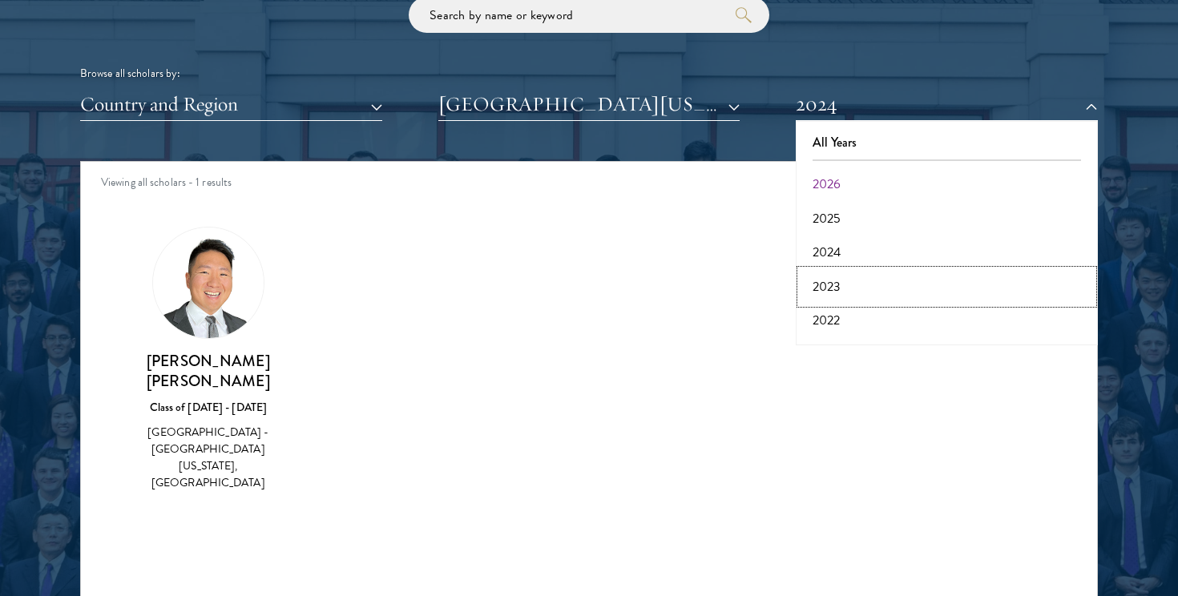
click at [849, 284] on button "2023" at bounding box center [946, 287] width 292 height 34
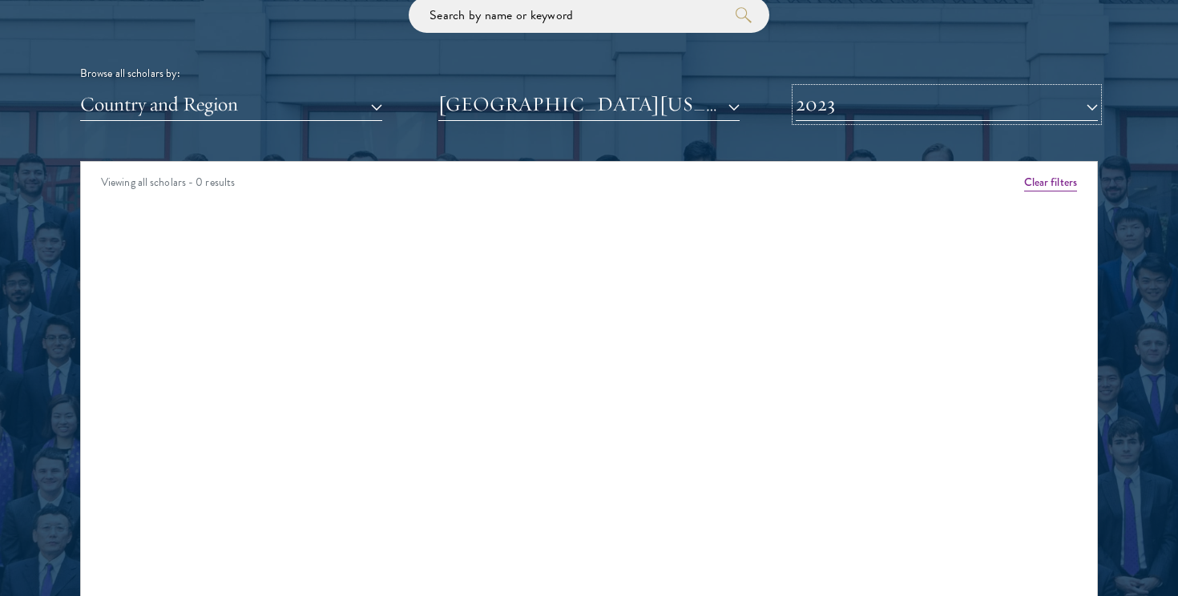
click at [838, 104] on button "2023" at bounding box center [947, 104] width 302 height 33
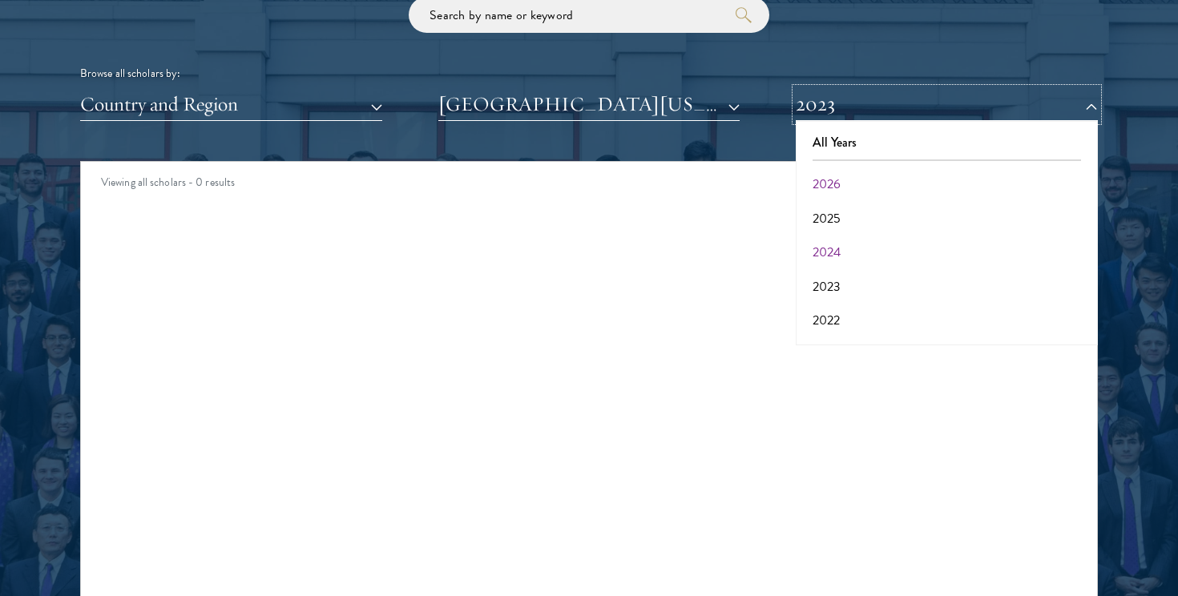
scroll to position [18, 0]
click at [836, 300] on button "2022" at bounding box center [946, 302] width 292 height 34
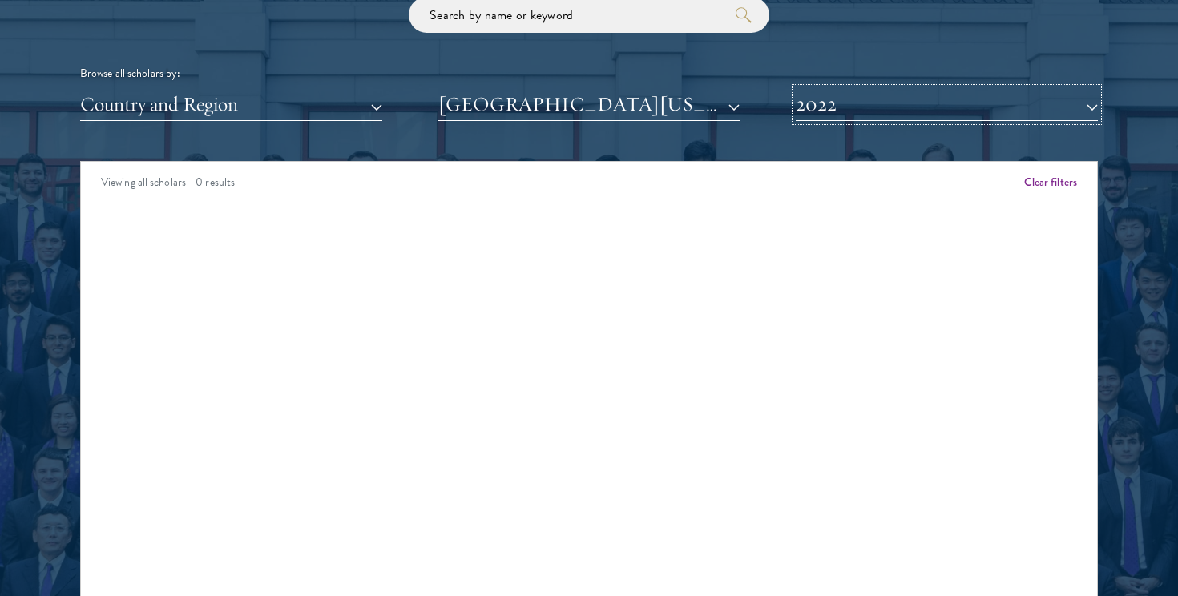
click at [830, 115] on button "2022" at bounding box center [947, 104] width 302 height 33
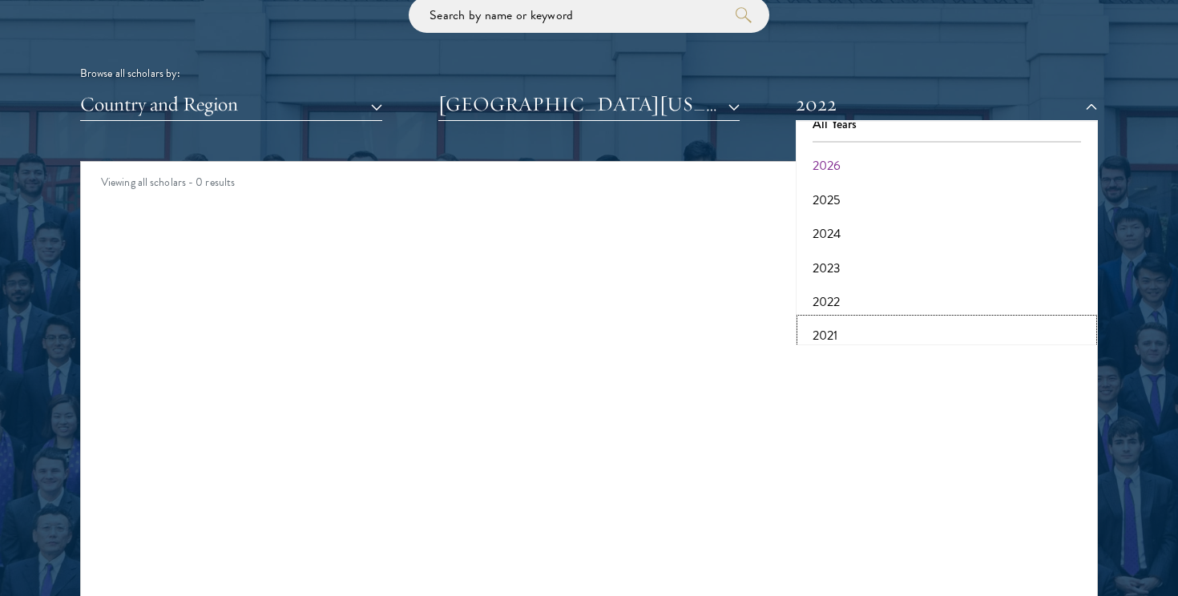
click at [832, 328] on button "2021" at bounding box center [946, 336] width 292 height 34
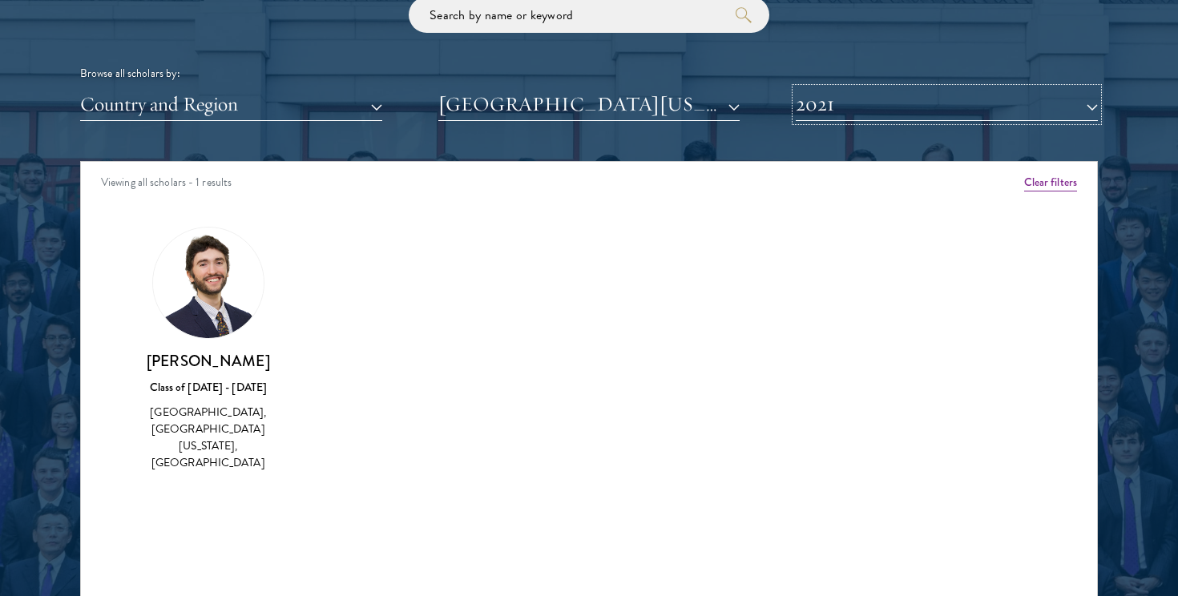
click at [836, 102] on button "2021" at bounding box center [947, 104] width 302 height 33
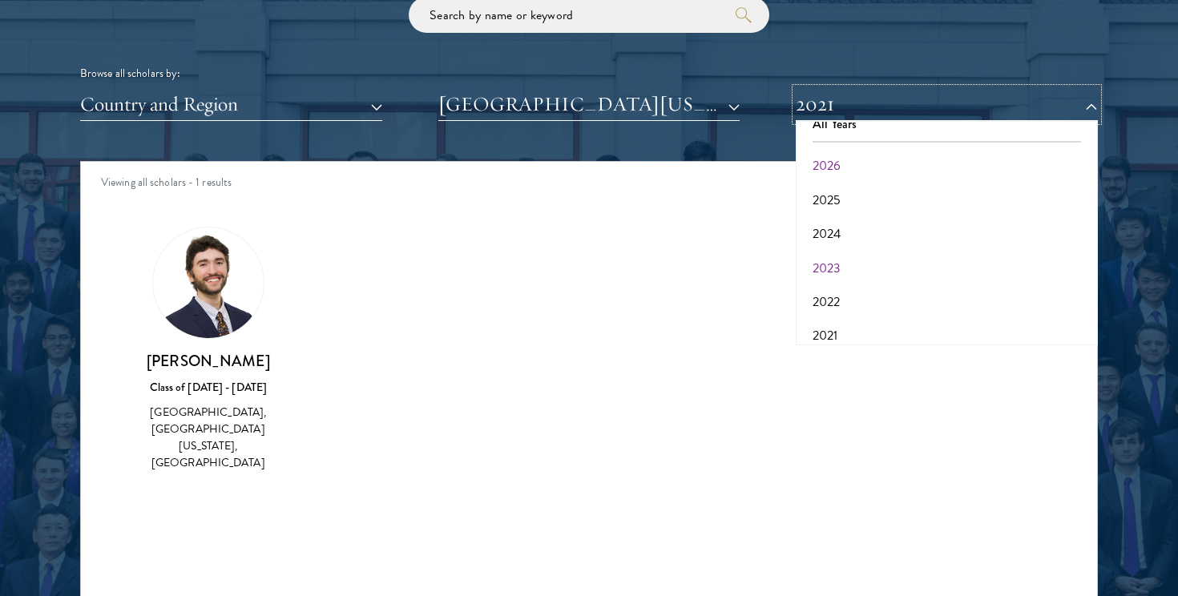
scroll to position [53, 0]
click at [852, 333] on button "2020" at bounding box center [946, 336] width 292 height 34
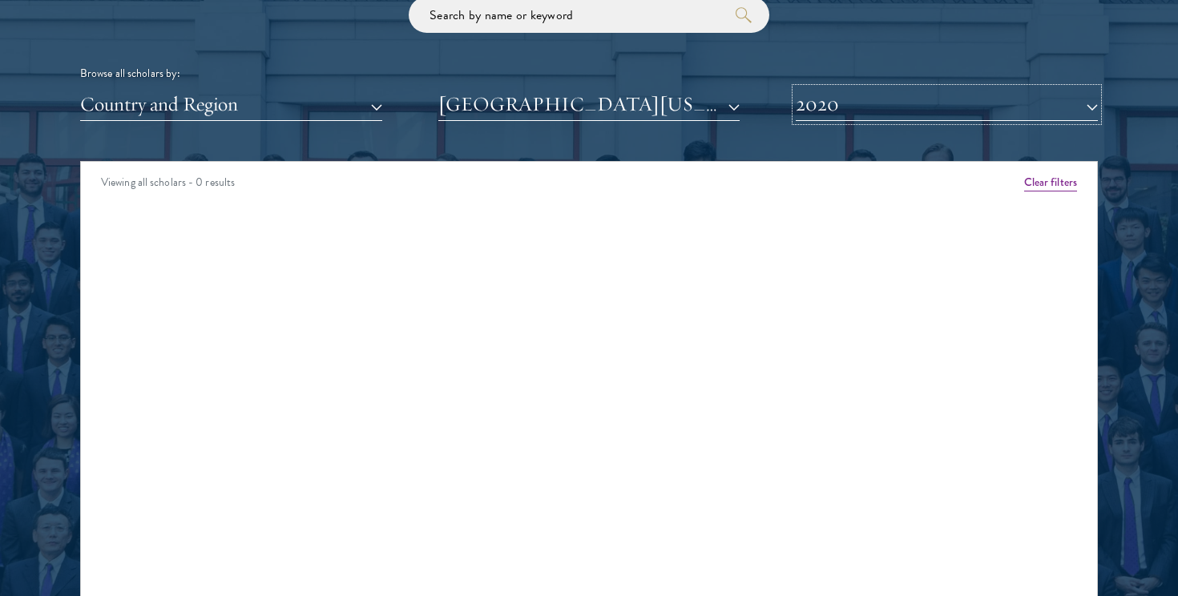
click at [832, 109] on button "2020" at bounding box center [947, 104] width 302 height 33
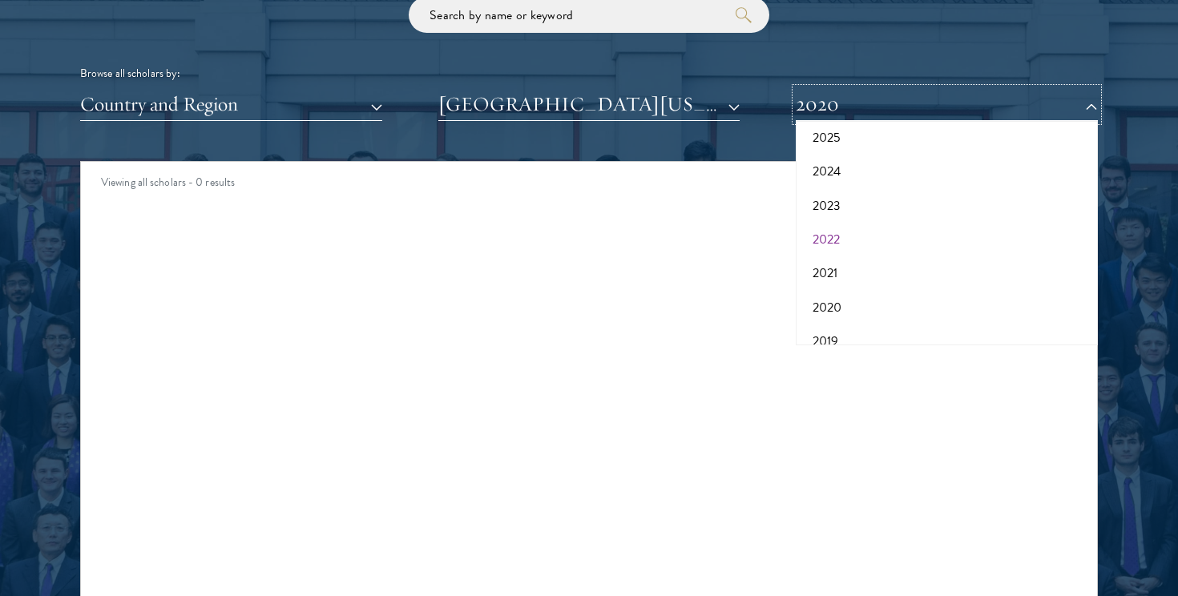
scroll to position [83, 0]
click at [830, 339] on button "2019" at bounding box center [946, 340] width 292 height 34
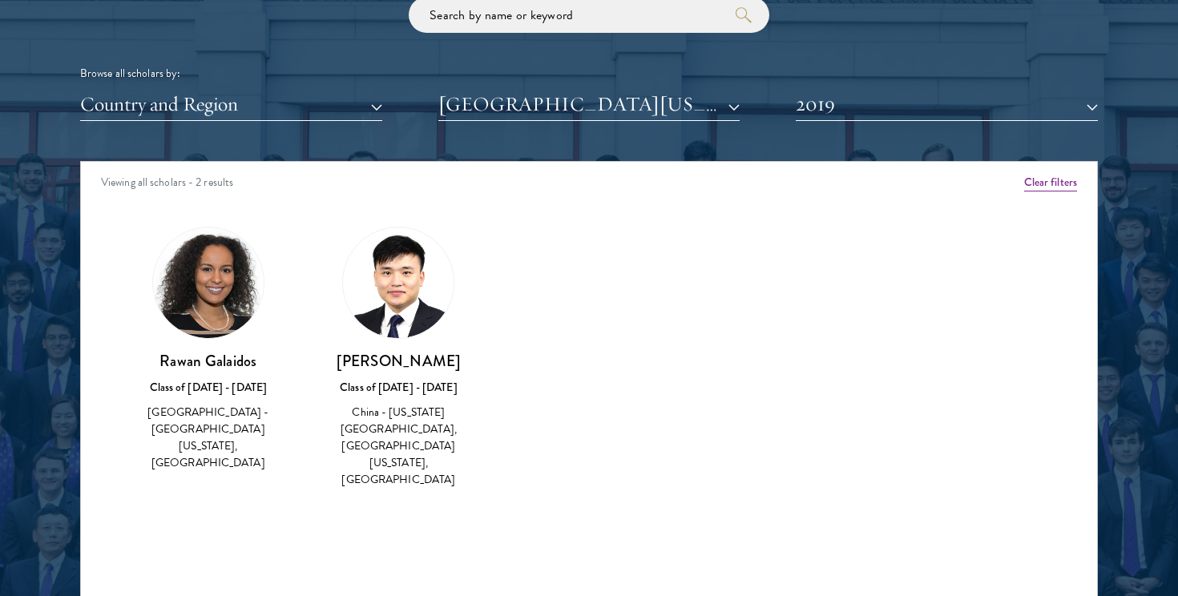
click at [220, 266] on img at bounding box center [208, 283] width 111 height 111
click at [267, 304] on div "Rawan Galaidos Class of [DATE] - [DATE] [GEOGRAPHIC_DATA] - [GEOGRAPHIC_DATA][U…" at bounding box center [208, 350] width 159 height 246
click at [277, 107] on button "Country and Region" at bounding box center [231, 104] width 302 height 33
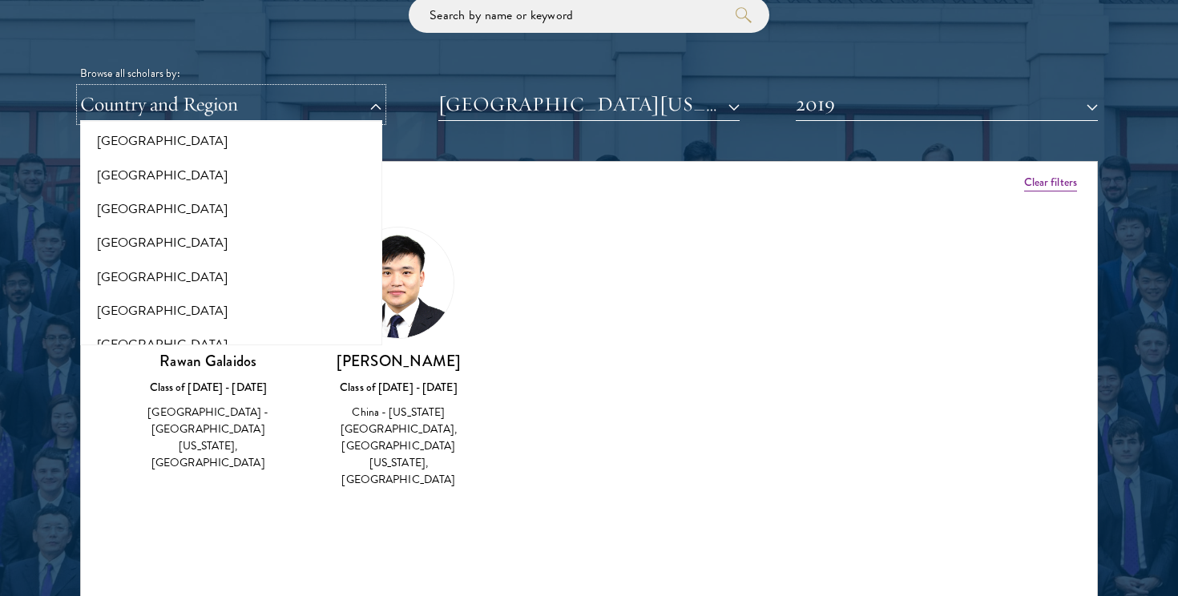
scroll to position [529, 0]
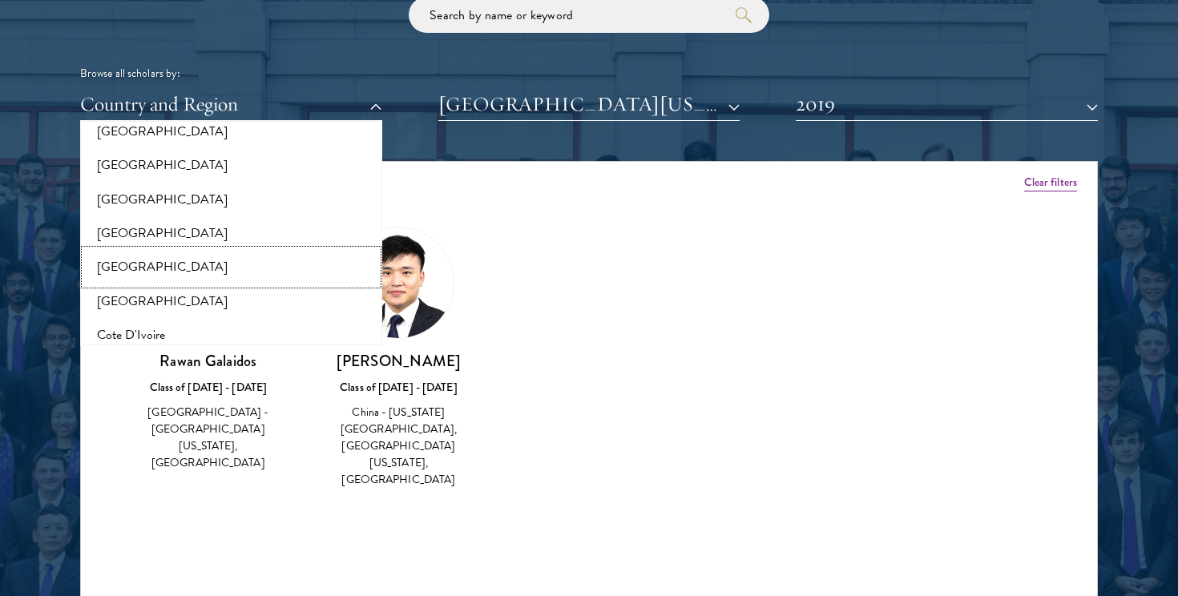
click at [167, 268] on button "[GEOGRAPHIC_DATA]" at bounding box center [231, 267] width 292 height 34
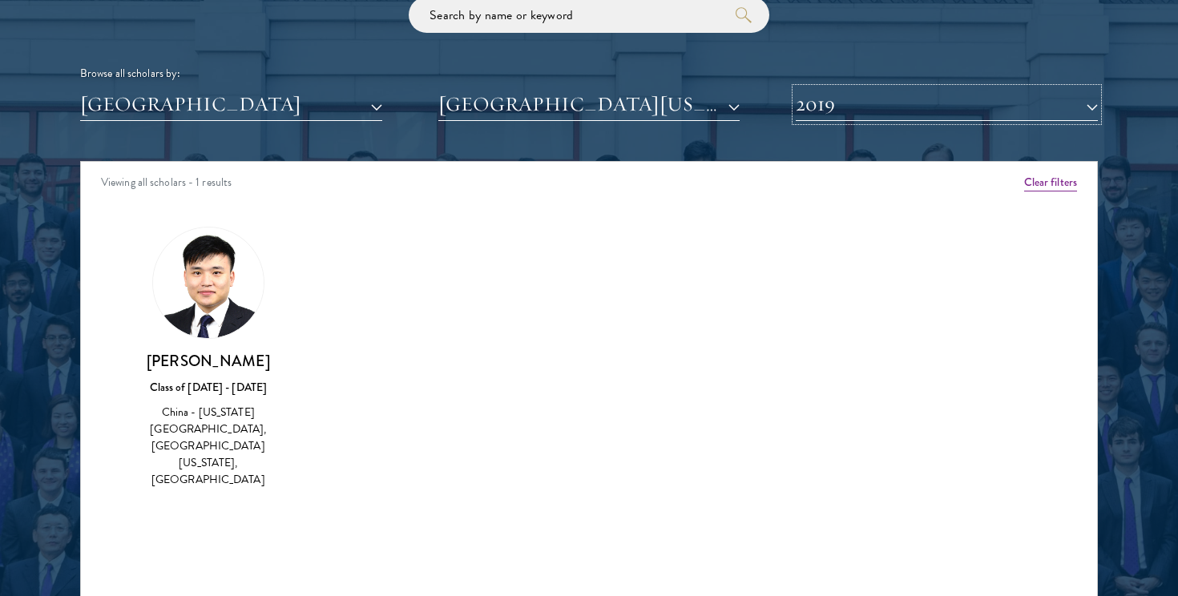
click at [882, 101] on button "2019" at bounding box center [947, 104] width 302 height 33
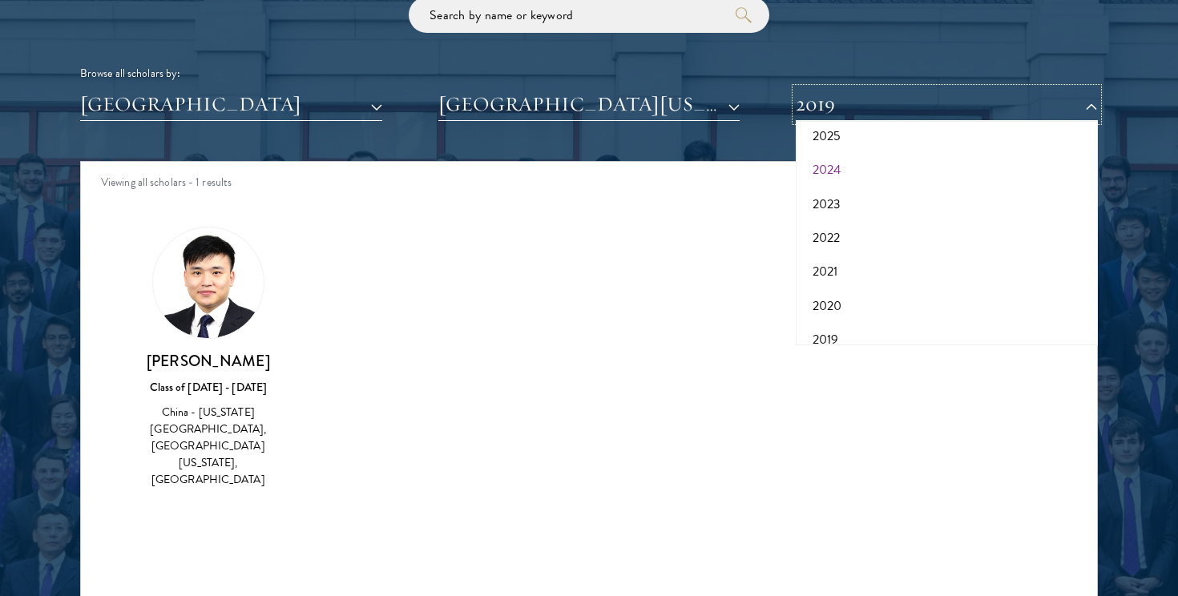
scroll to position [82, 0]
click at [856, 162] on button "2024" at bounding box center [946, 171] width 292 height 34
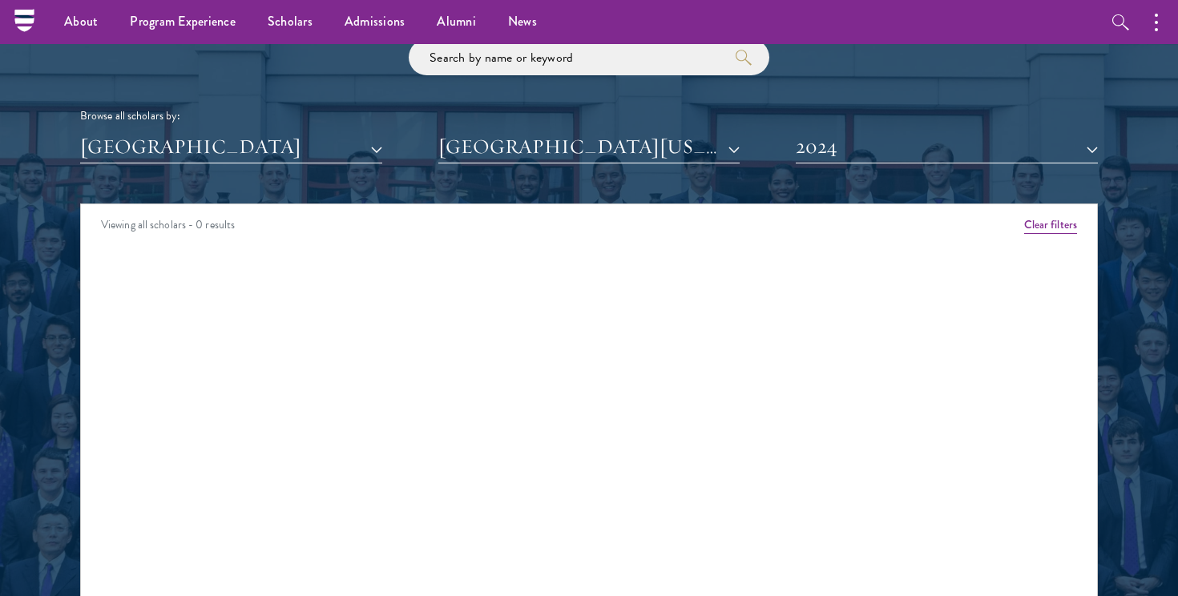
scroll to position [1924, 0]
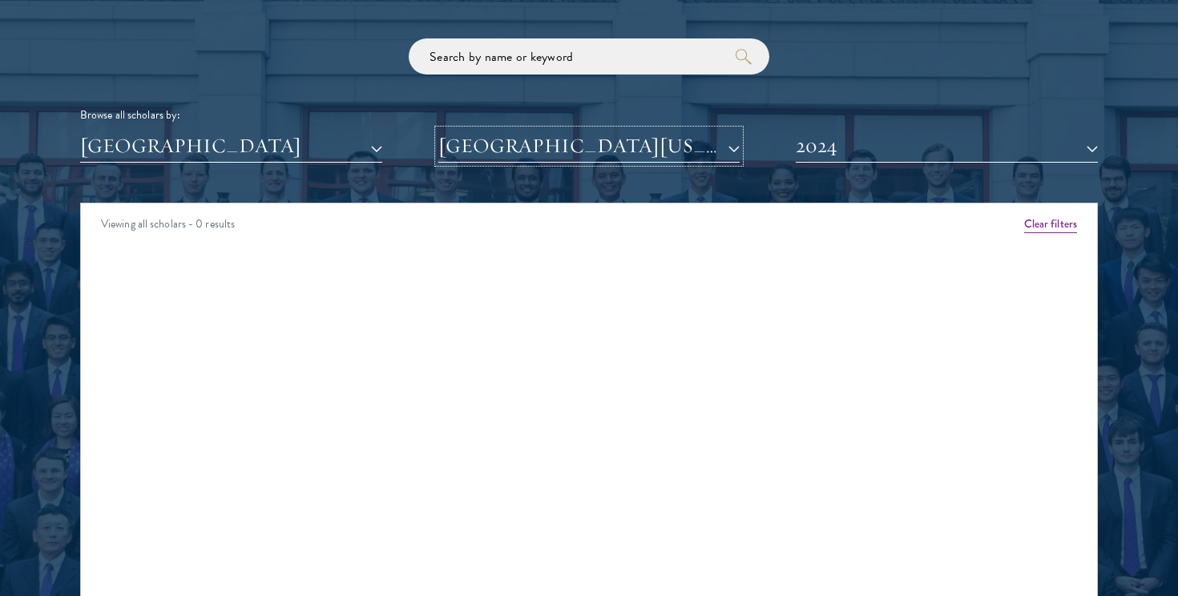
click at [641, 159] on button "[GEOGRAPHIC_DATA][US_STATE], [GEOGRAPHIC_DATA]" at bounding box center [589, 146] width 302 height 33
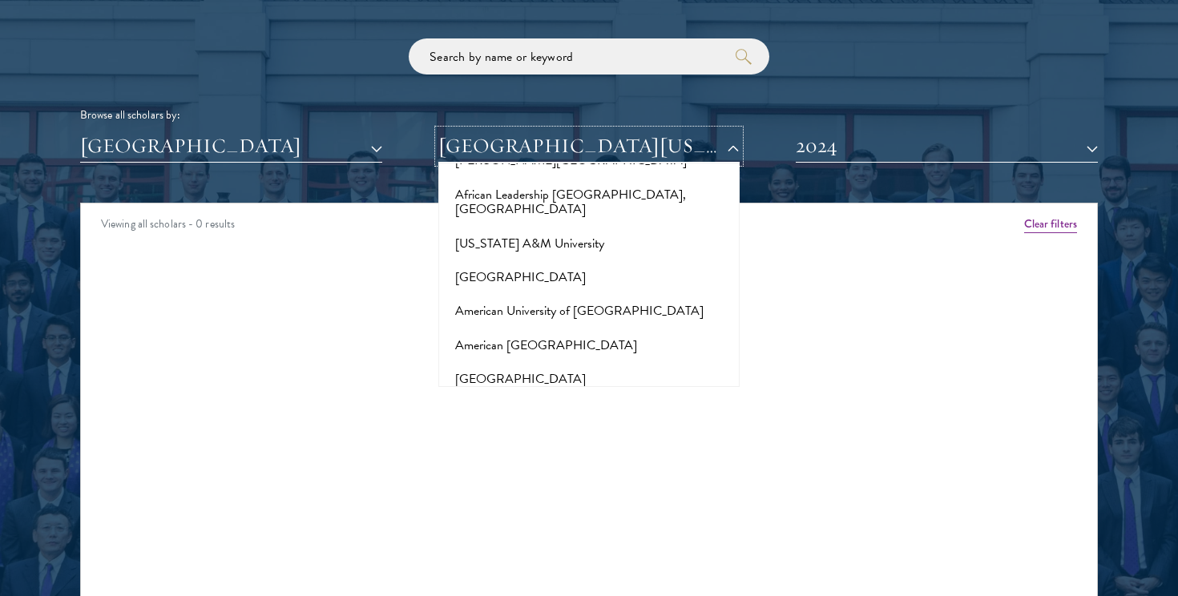
scroll to position [0, 0]
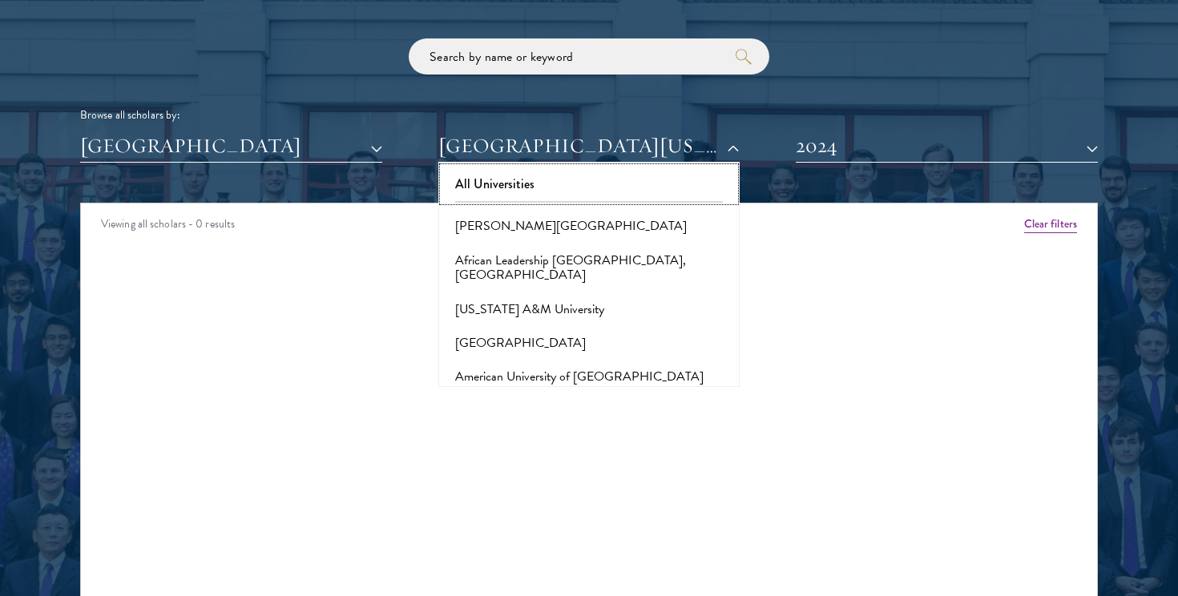
click at [602, 190] on button "All Universities" at bounding box center [589, 184] width 292 height 34
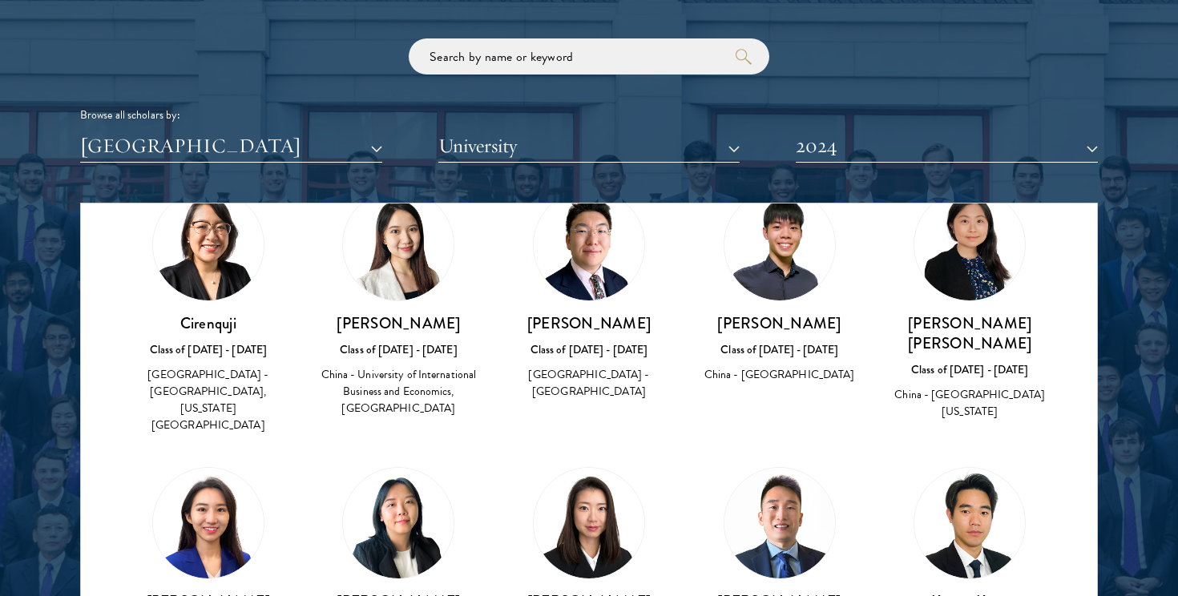
scroll to position [70, 0]
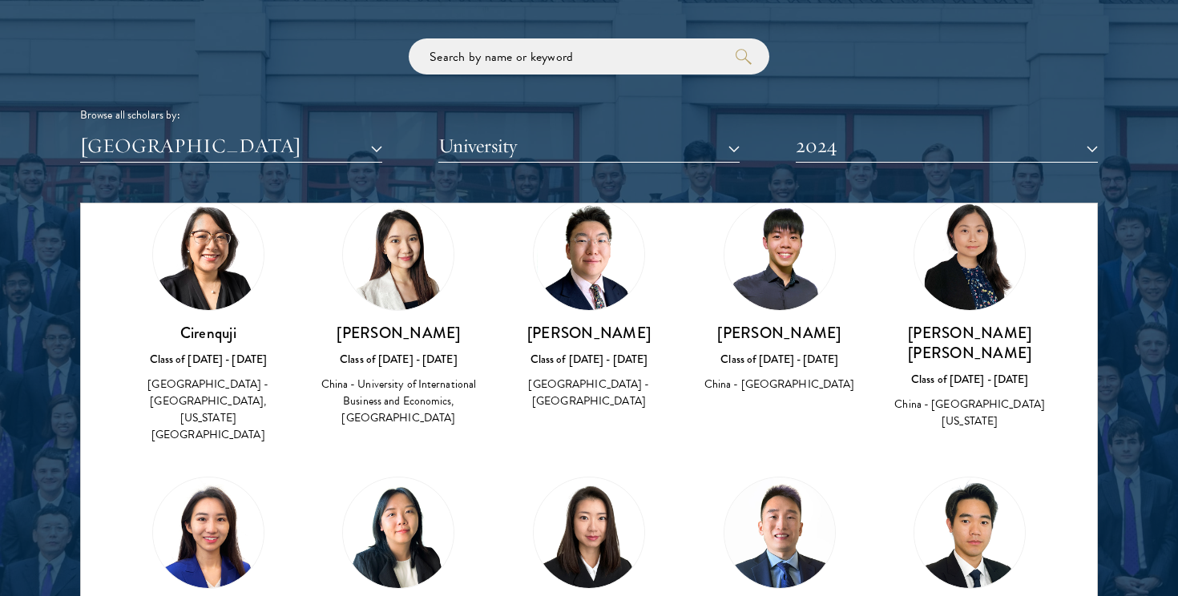
click at [784, 276] on img at bounding box center [779, 254] width 111 height 111
click at [788, 366] on div "Class of [DATE] - [DATE]" at bounding box center [779, 359] width 159 height 17
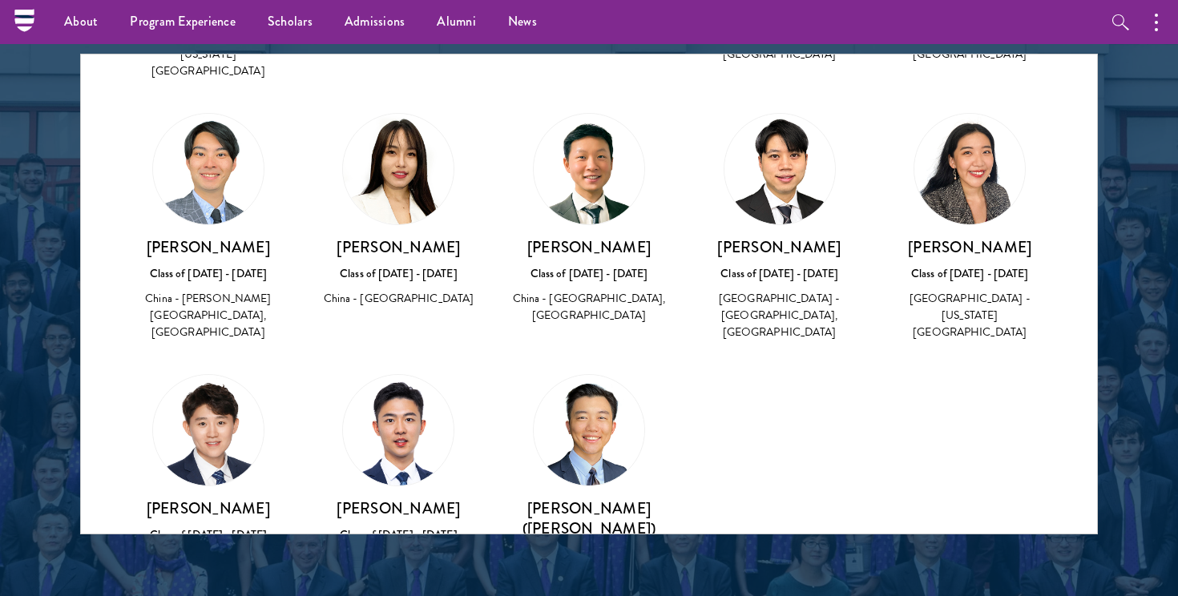
scroll to position [1045, 0]
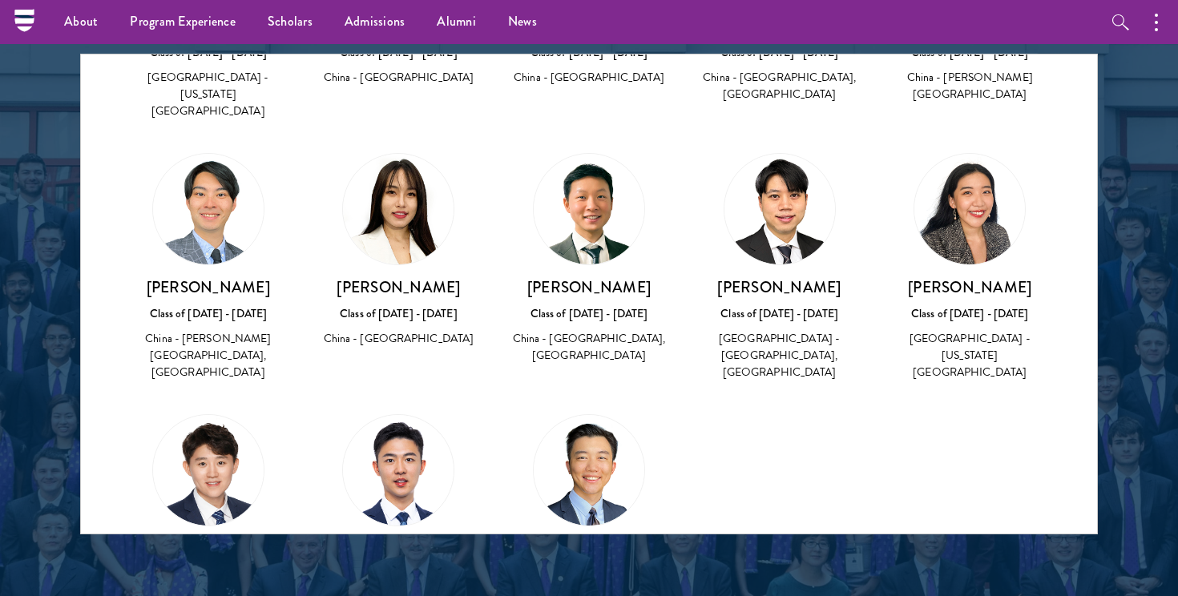
click at [580, 415] on img at bounding box center [589, 470] width 111 height 111
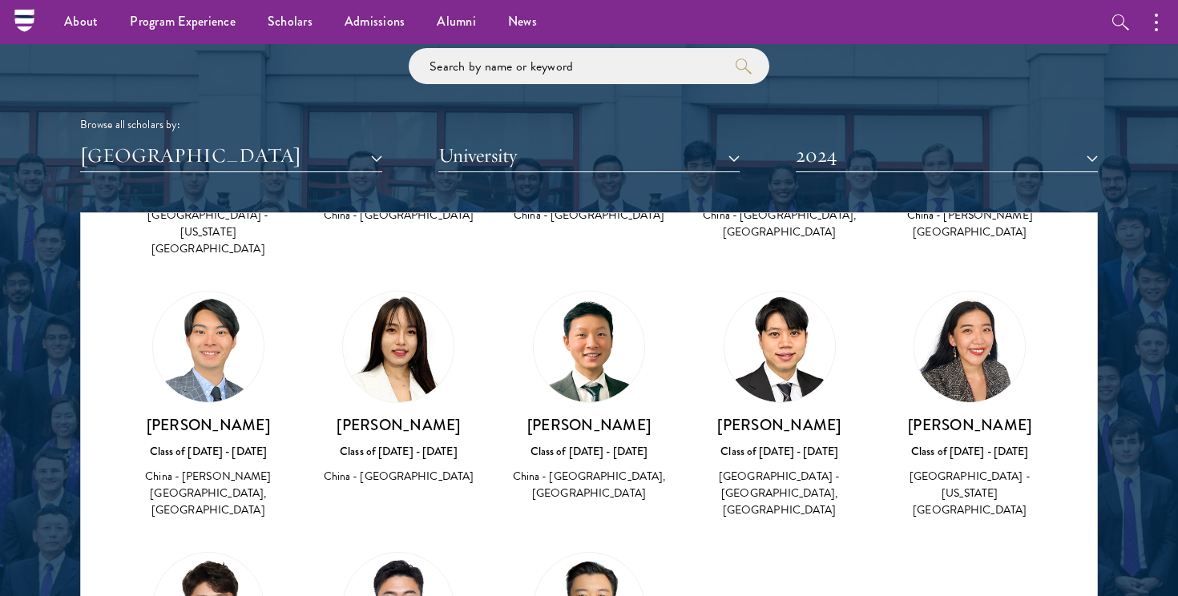
scroll to position [1085, 0]
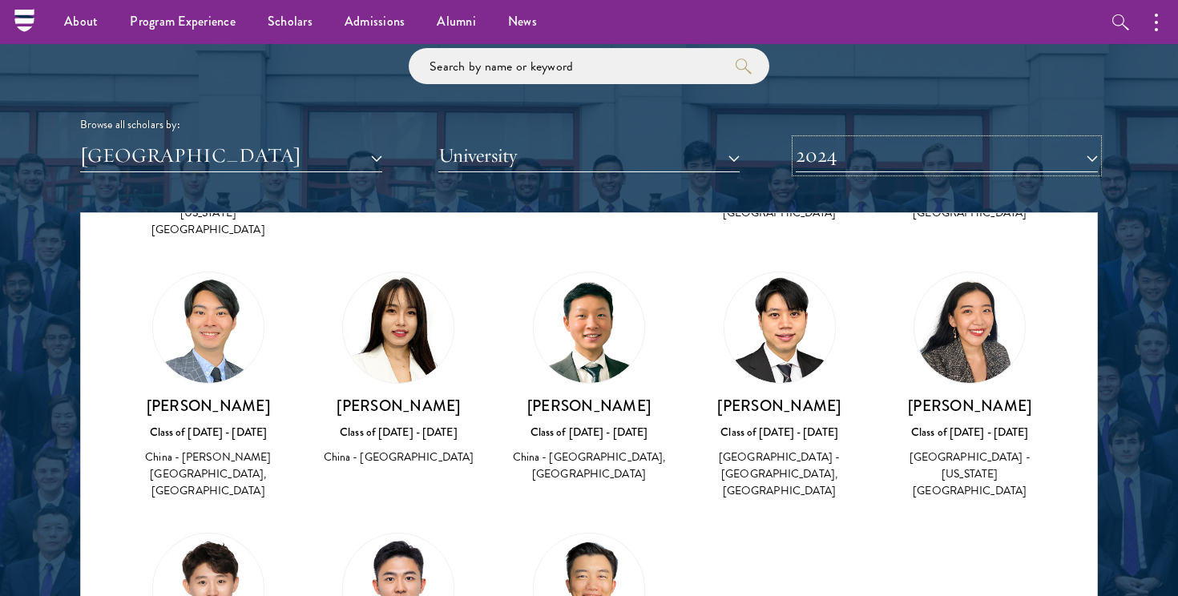
click at [885, 162] on button "2024" at bounding box center [947, 155] width 302 height 33
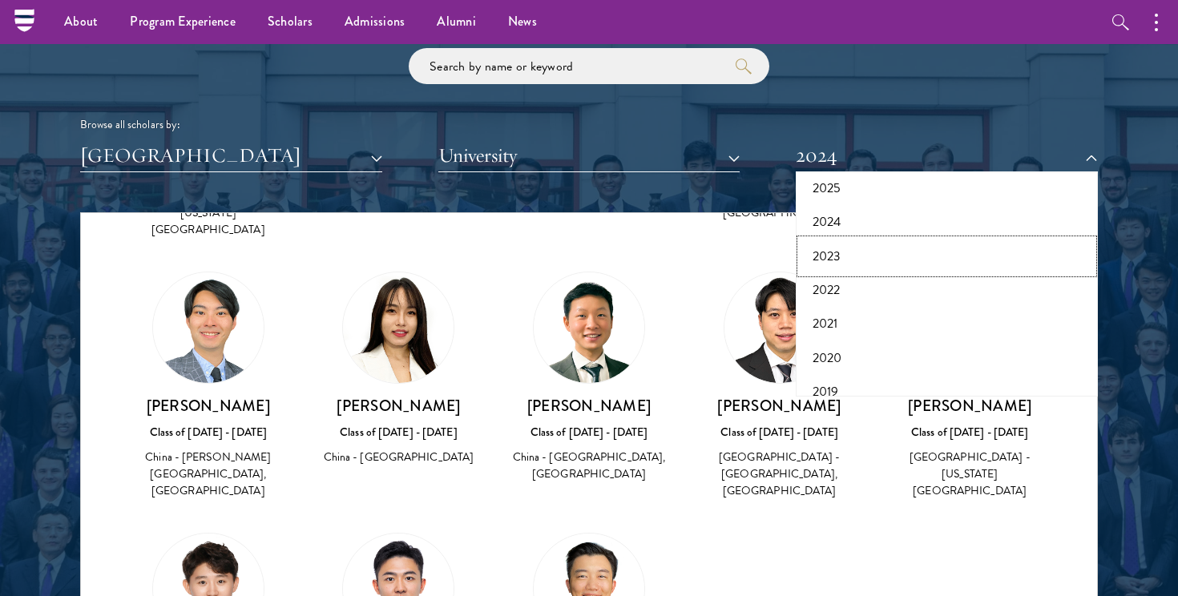
click at [872, 257] on button "2023" at bounding box center [946, 257] width 292 height 34
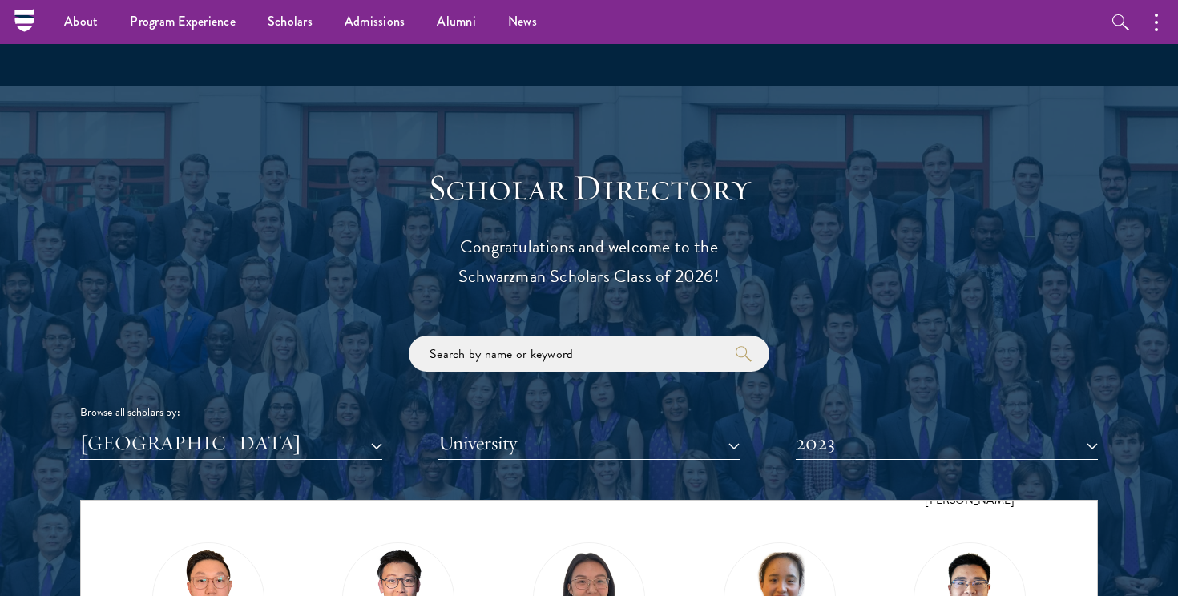
scroll to position [1203, 0]
